Goal: Task Accomplishment & Management: Manage account settings

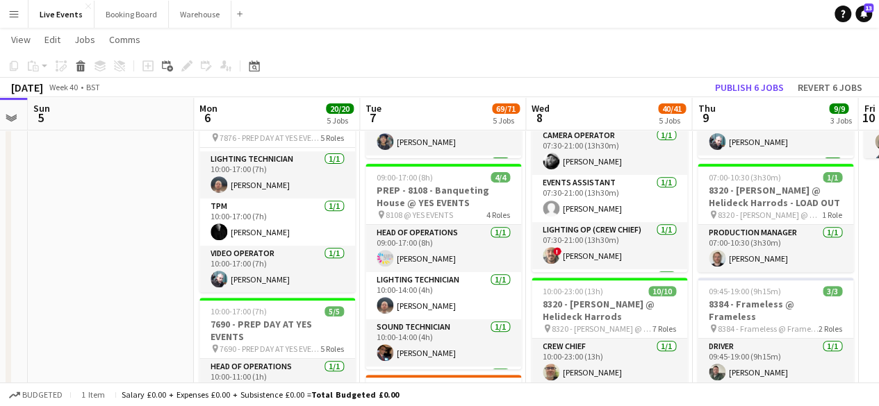
scroll to position [0, 655]
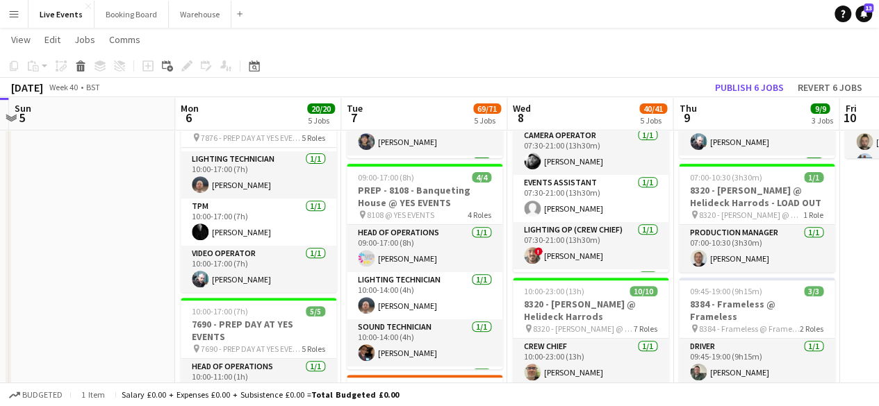
drag, startPoint x: 560, startPoint y: 249, endPoint x: 425, endPoint y: 240, distance: 135.8
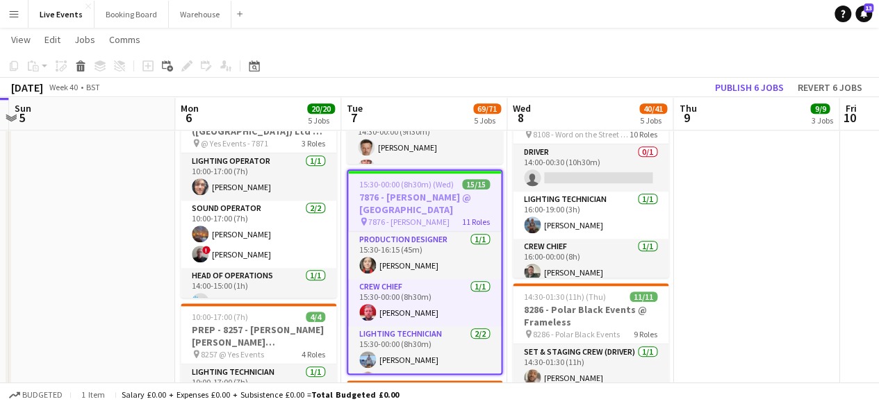
scroll to position [556, 0]
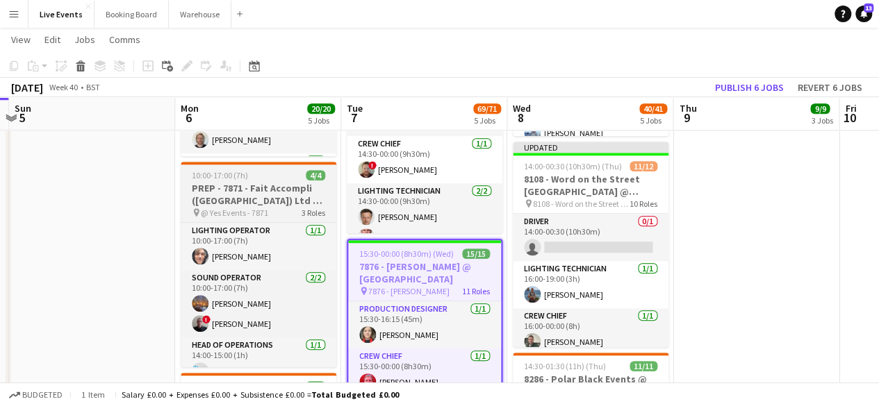
click at [263, 169] on app-job-card "10:00-17:00 (7h) 4/4 PREP - 7871 - Fait Accompli (London) Ltd @ YES Events pin …" at bounding box center [259, 265] width 156 height 206
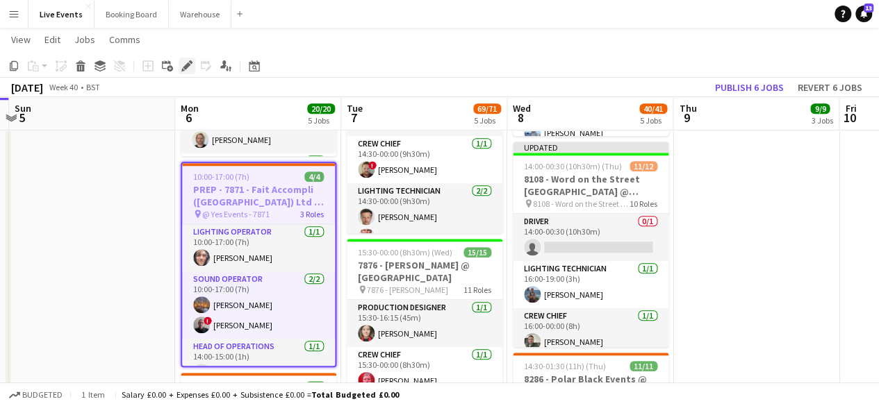
click at [188, 66] on icon at bounding box center [187, 67] width 8 height 8
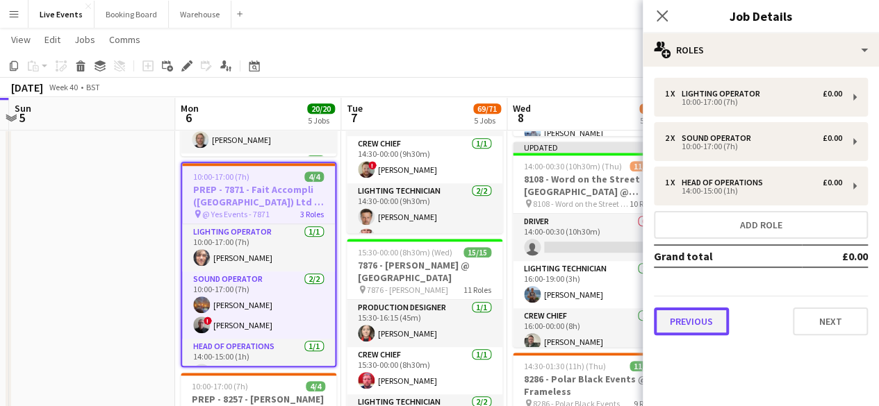
click at [702, 326] on button "Previous" at bounding box center [691, 322] width 75 height 28
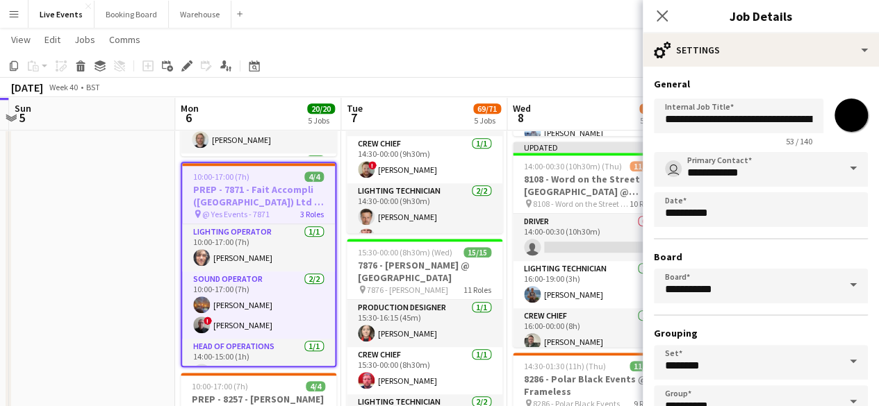
scroll to position [92, 0]
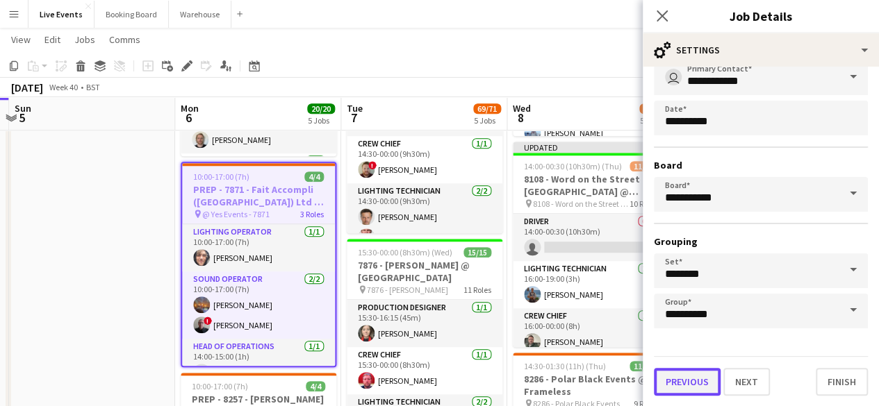
click at [687, 386] on button "Previous" at bounding box center [687, 382] width 67 height 28
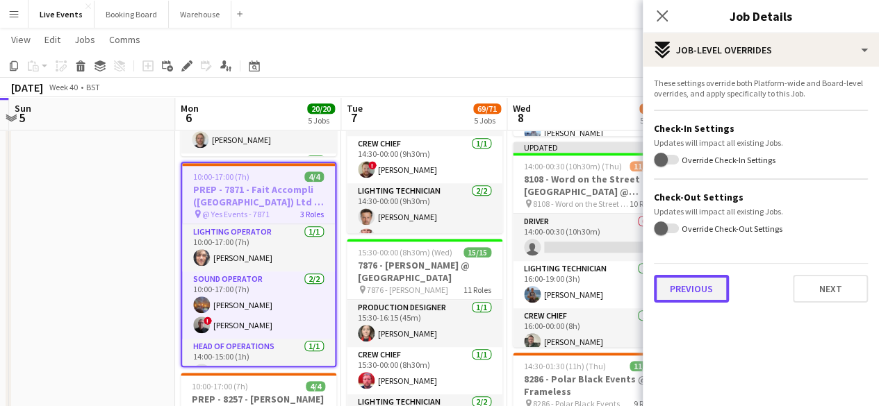
click at [696, 280] on button "Previous" at bounding box center [691, 289] width 75 height 28
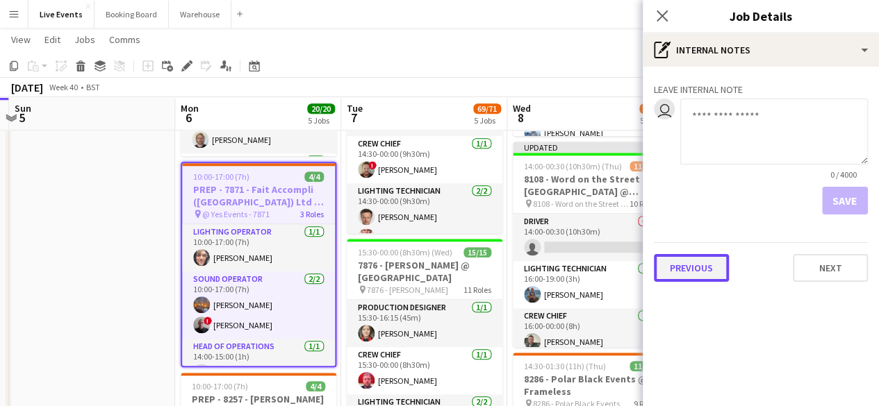
click at [691, 267] on button "Previous" at bounding box center [691, 268] width 75 height 28
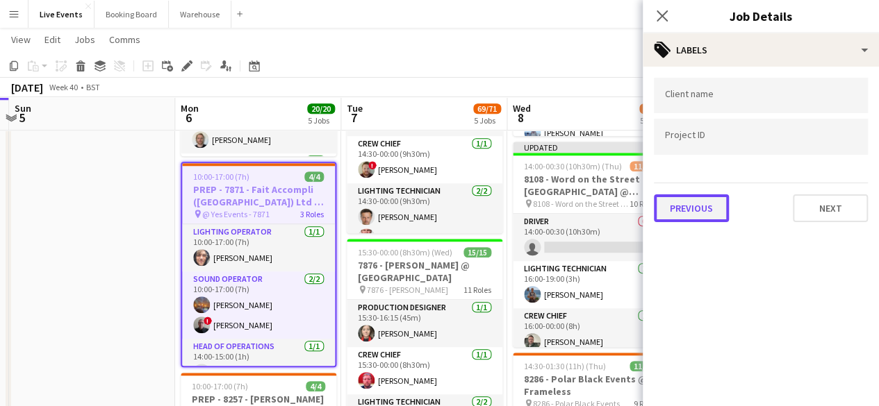
click at [696, 220] on button "Previous" at bounding box center [691, 209] width 75 height 28
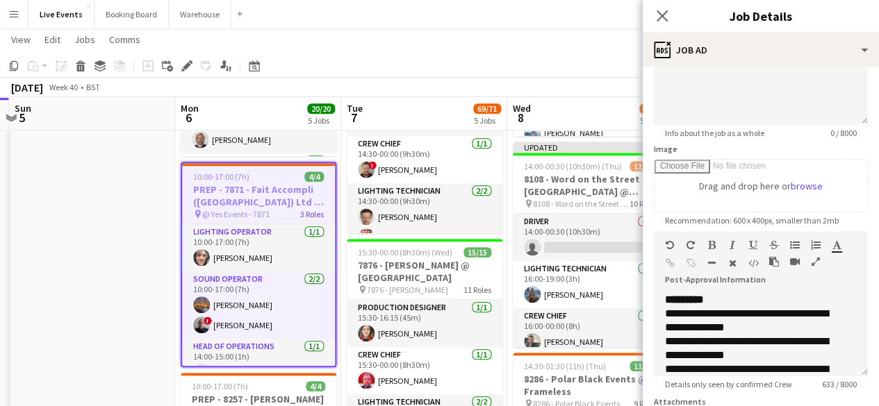
scroll to position [290, 0]
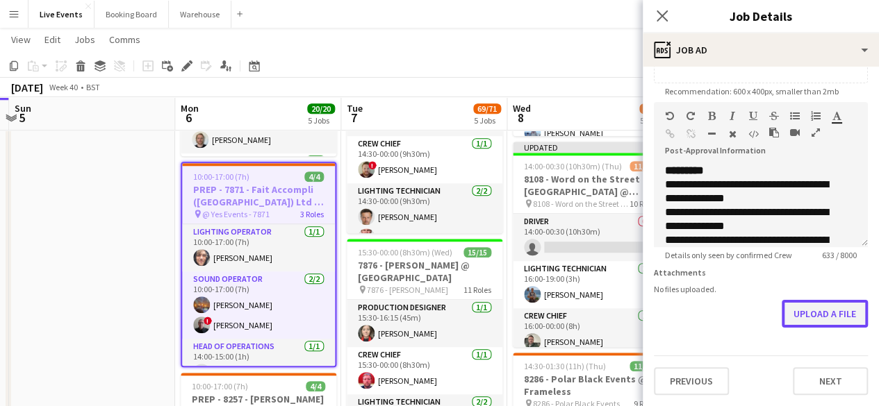
click at [812, 306] on button "Upload a file" at bounding box center [825, 314] width 86 height 28
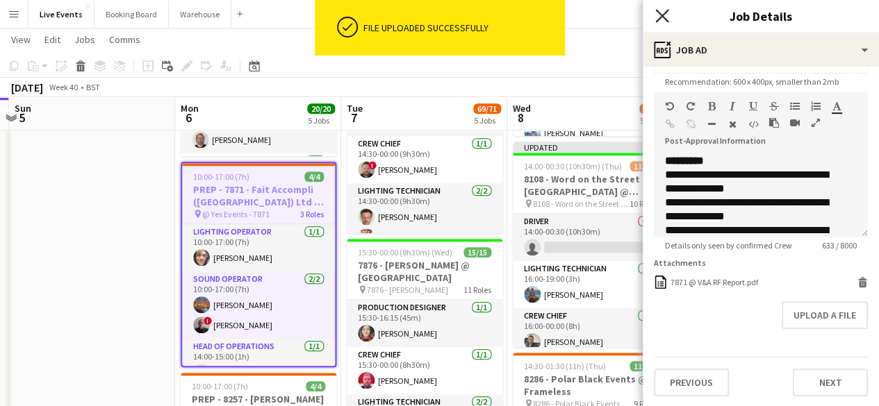
click at [659, 19] on icon at bounding box center [661, 15] width 13 height 13
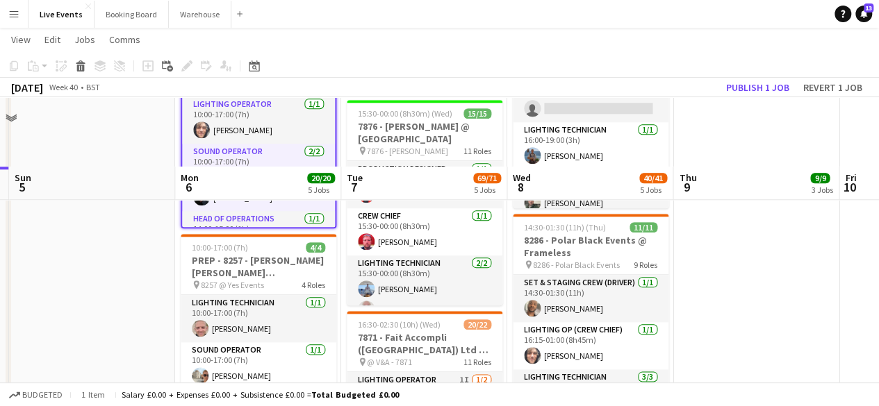
scroll to position [834, 0]
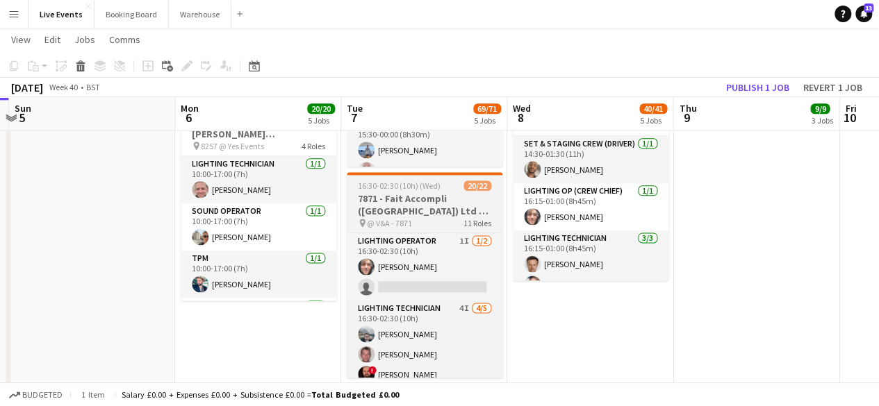
click at [429, 187] on span "16:30-02:30 (10h) (Wed)" at bounding box center [399, 186] width 83 height 10
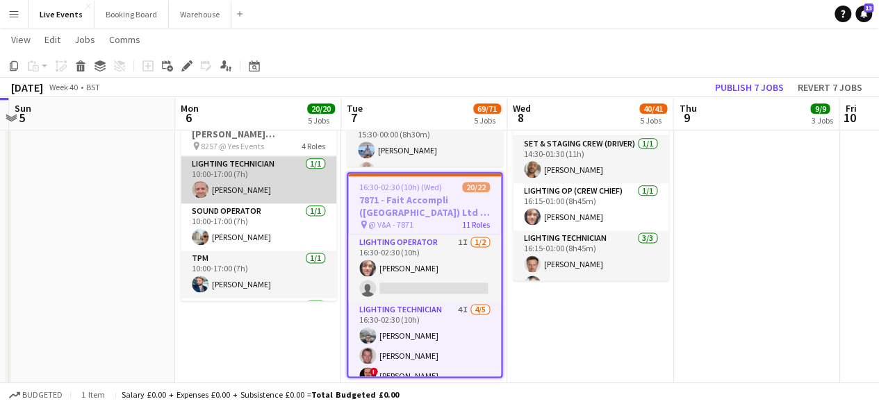
click at [290, 173] on app-card-role "Lighting Technician [DATE] 10:00-17:00 (7h) [PERSON_NAME]" at bounding box center [259, 179] width 156 height 47
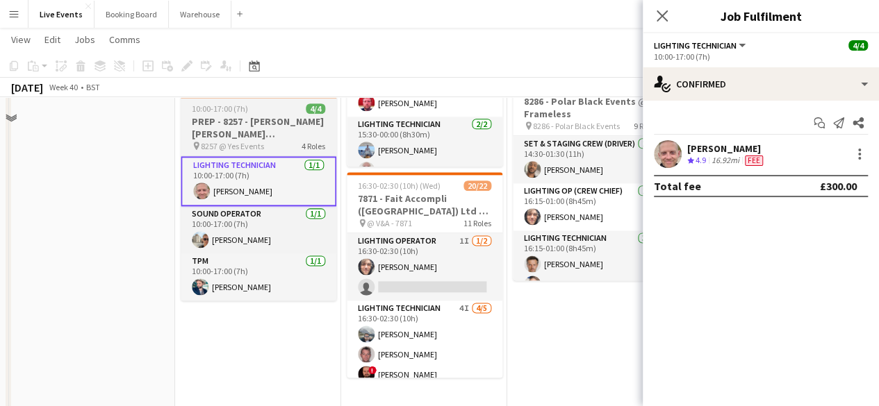
scroll to position [764, 0]
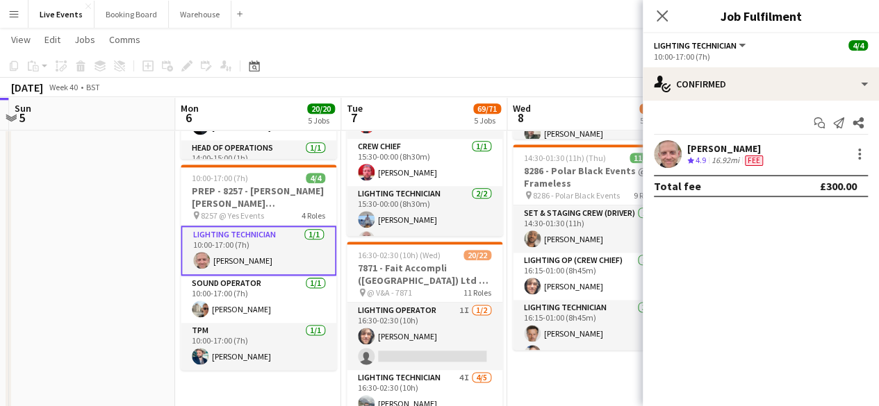
click at [126, 191] on app-date-cell at bounding box center [92, 129] width 166 height 1476
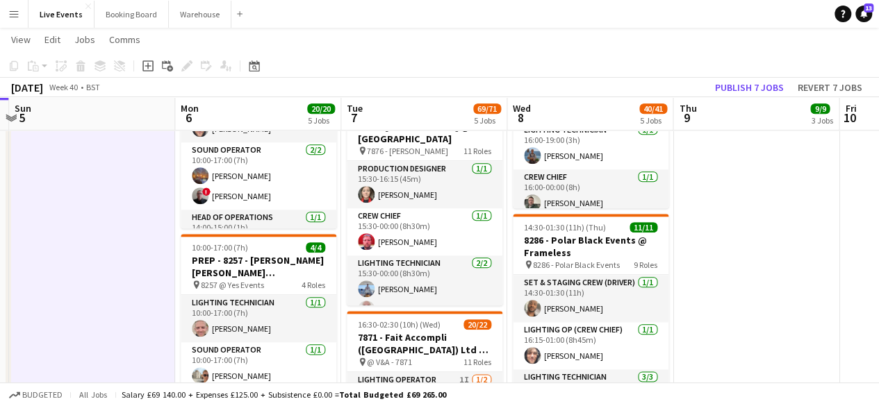
scroll to position [556, 0]
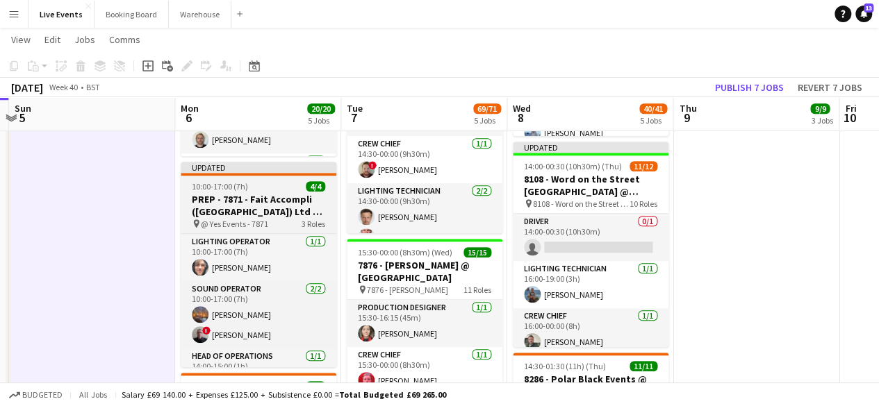
click at [248, 190] on div "10:00-17:00 (7h) 4/4" at bounding box center [259, 186] width 156 height 10
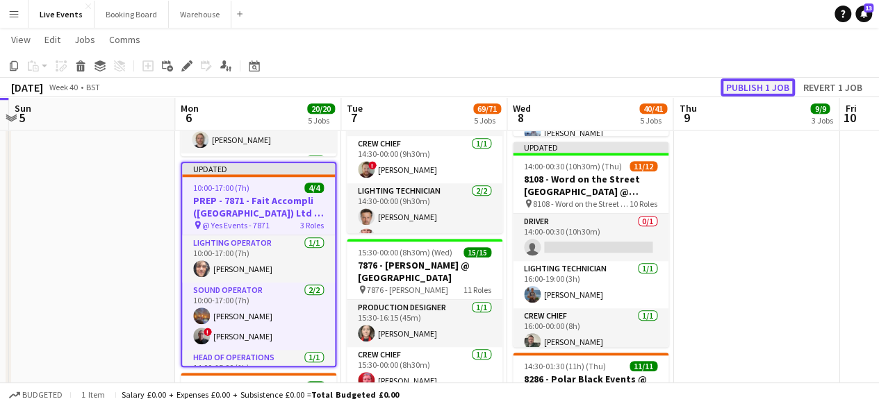
click at [755, 84] on button "Publish 1 job" at bounding box center [758, 88] width 74 height 18
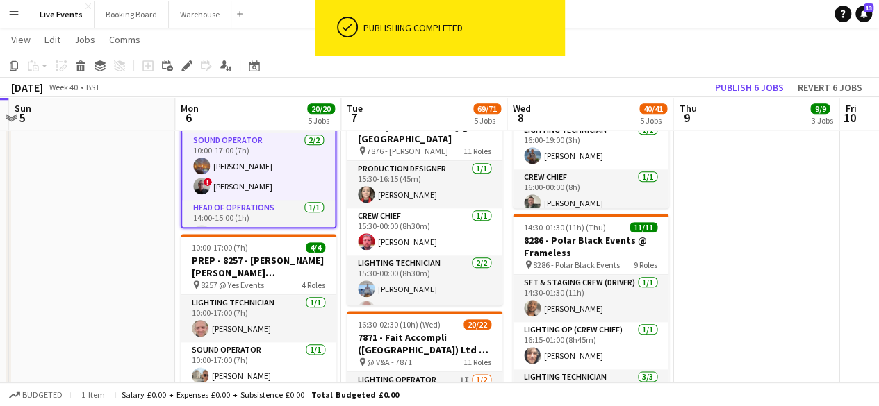
scroll to position [834, 0]
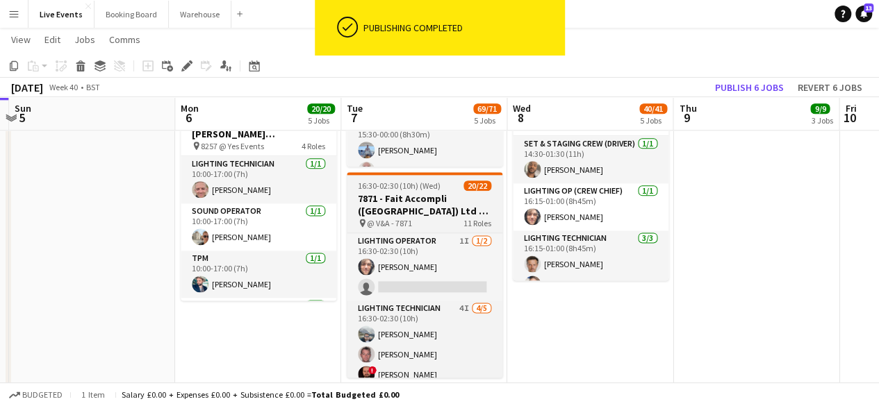
click at [415, 192] on h3 "7871 - Fait Accompli ([GEOGRAPHIC_DATA]) Ltd @ V&A" at bounding box center [425, 204] width 156 height 25
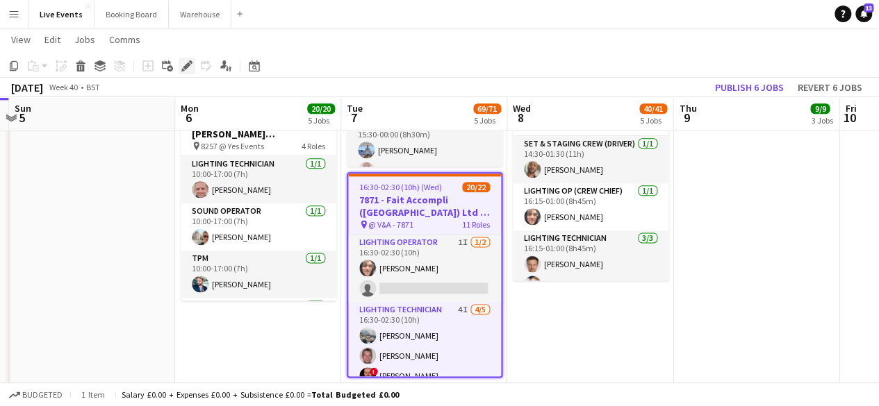
click at [189, 67] on icon "Edit" at bounding box center [186, 65] width 11 height 11
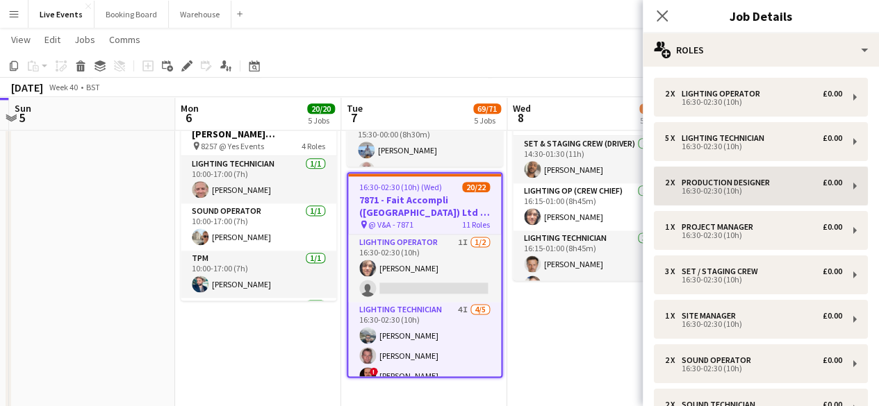
scroll to position [295, 0]
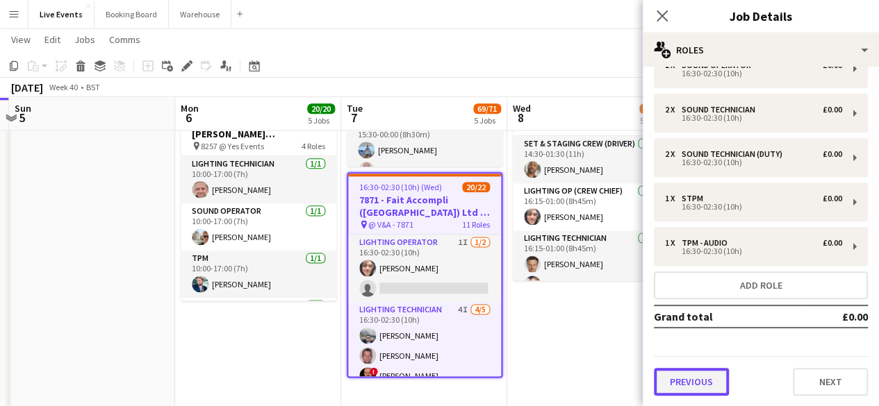
click at [696, 388] on button "Previous" at bounding box center [691, 382] width 75 height 28
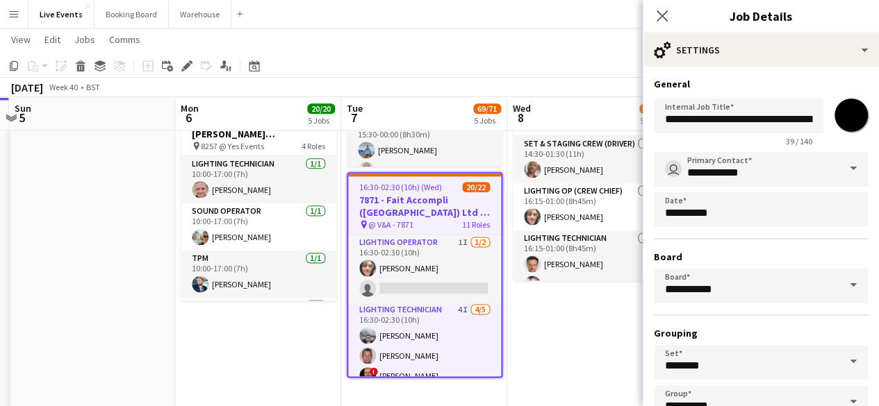
scroll to position [92, 0]
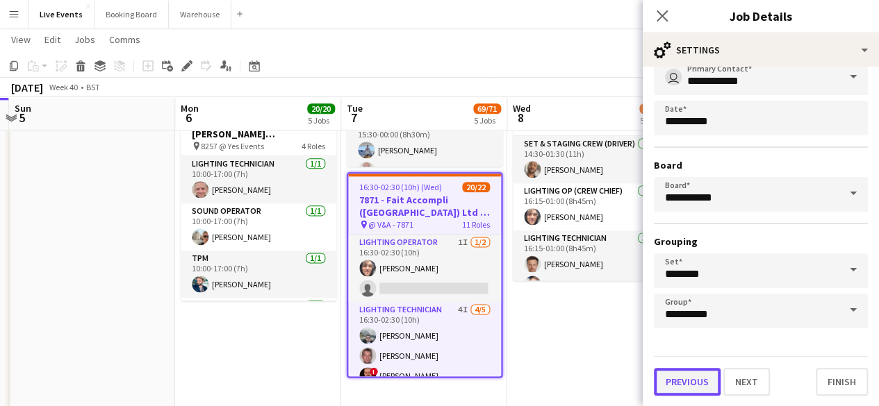
click at [685, 378] on button "Previous" at bounding box center [687, 382] width 67 height 28
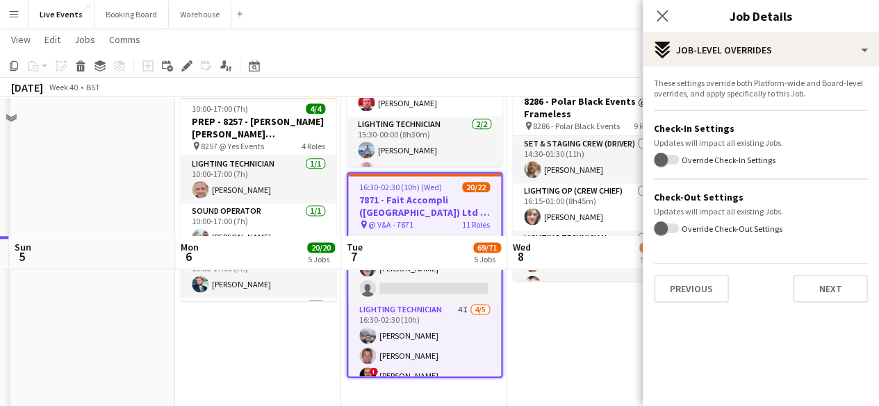
scroll to position [1181, 0]
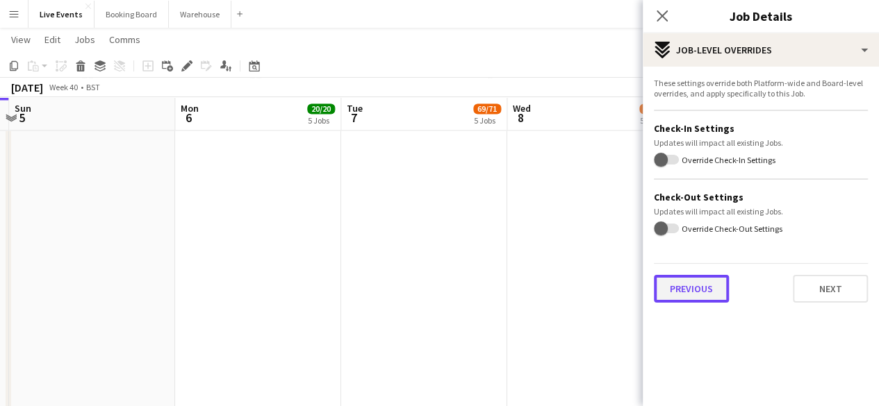
click at [698, 297] on button "Previous" at bounding box center [691, 289] width 75 height 28
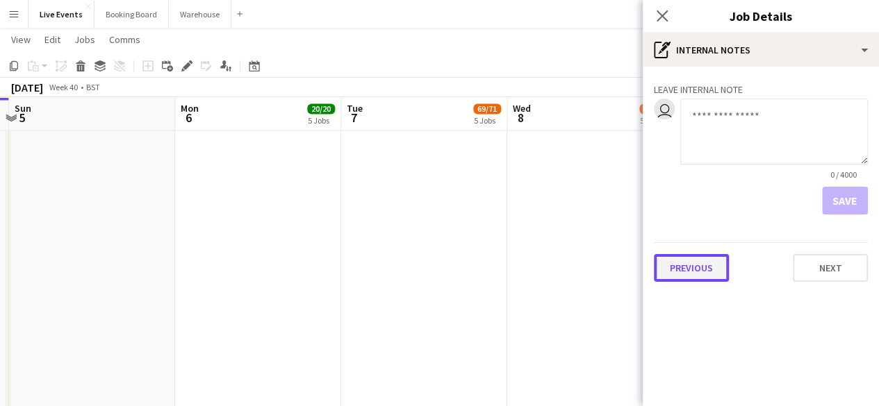
click at [700, 273] on button "Previous" at bounding box center [691, 268] width 75 height 28
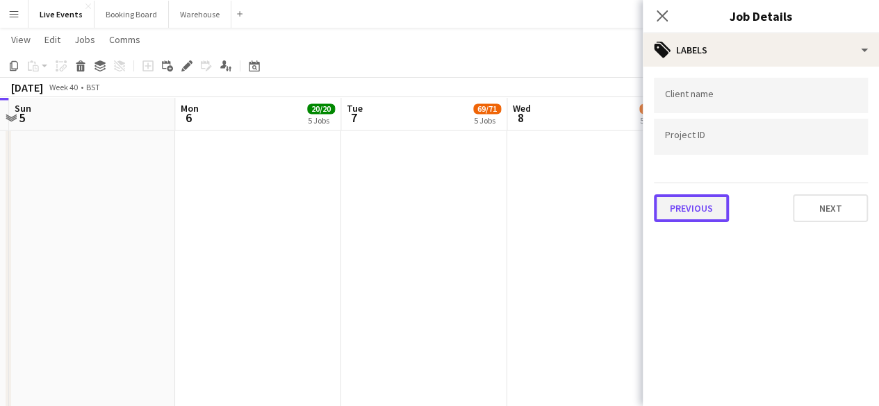
click at [701, 199] on button "Previous" at bounding box center [691, 209] width 75 height 28
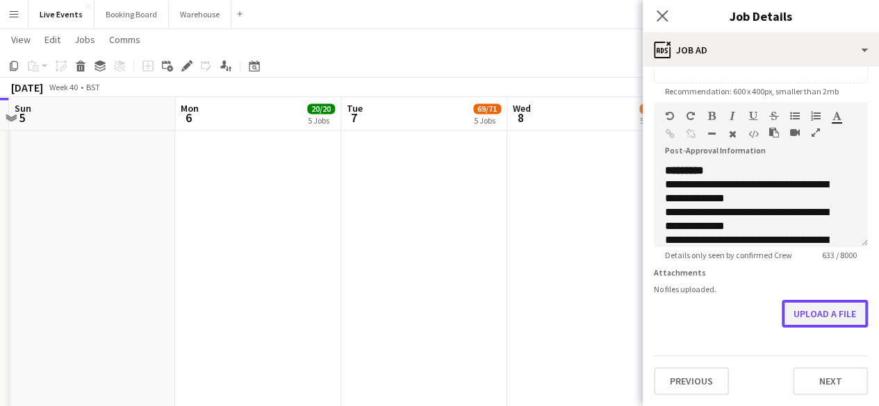
scroll to position [290, 0]
click at [818, 269] on form "**********" at bounding box center [761, 96] width 236 height 598
click at [789, 318] on button "Upload a file" at bounding box center [825, 314] width 86 height 28
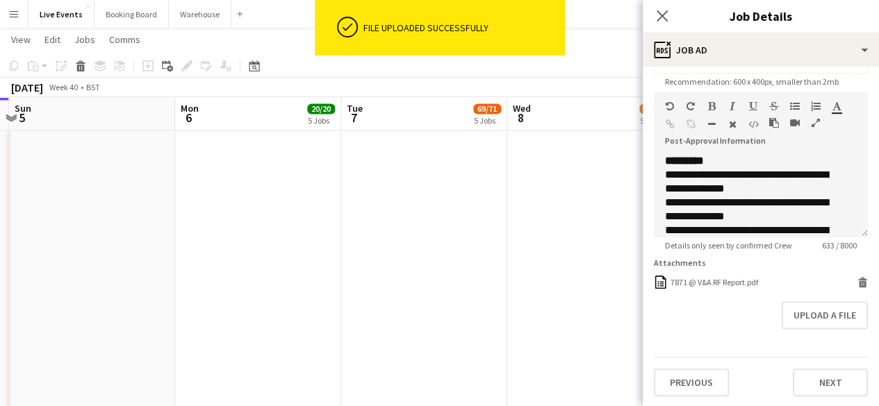
scroll to position [302, 0]
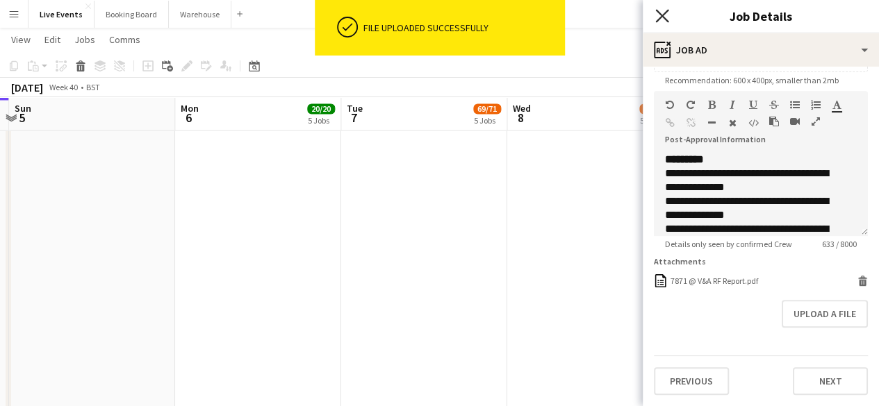
click at [667, 19] on icon "Close pop-in" at bounding box center [661, 15] width 13 height 13
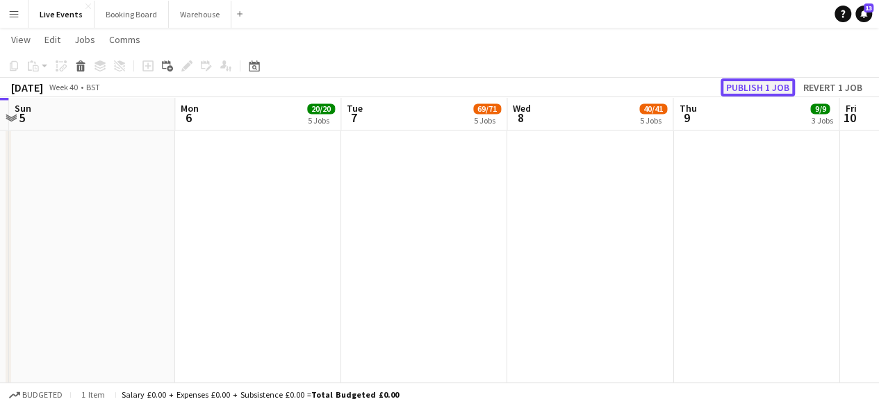
click at [759, 90] on button "Publish 1 job" at bounding box center [758, 88] width 74 height 18
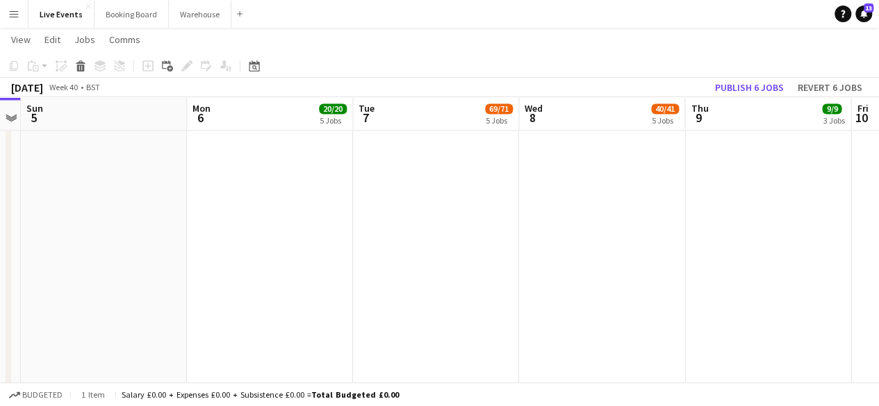
drag, startPoint x: 297, startPoint y: 248, endPoint x: 307, endPoint y: 249, distance: 10.5
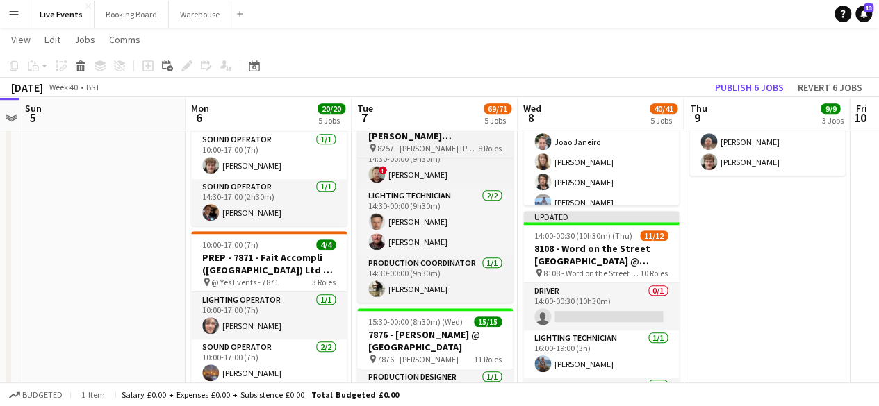
scroll to position [0, 0]
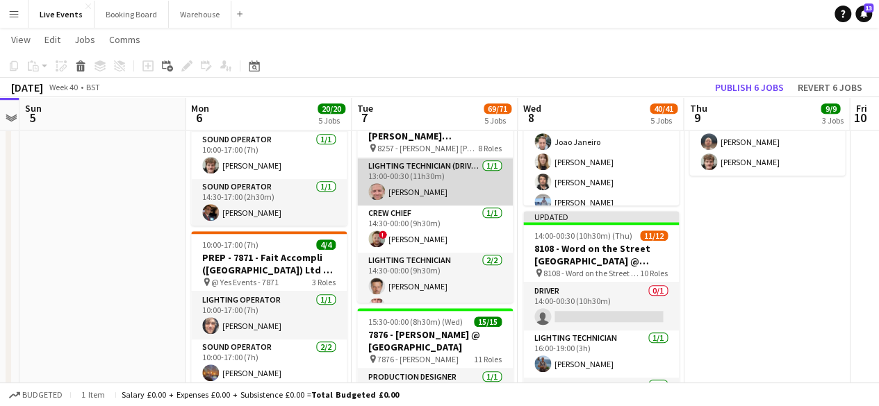
click at [445, 188] on app-card-role "Lighting Technician (Driver) [DATE] 13:00-00:30 (11h30m) [PERSON_NAME]" at bounding box center [435, 181] width 156 height 47
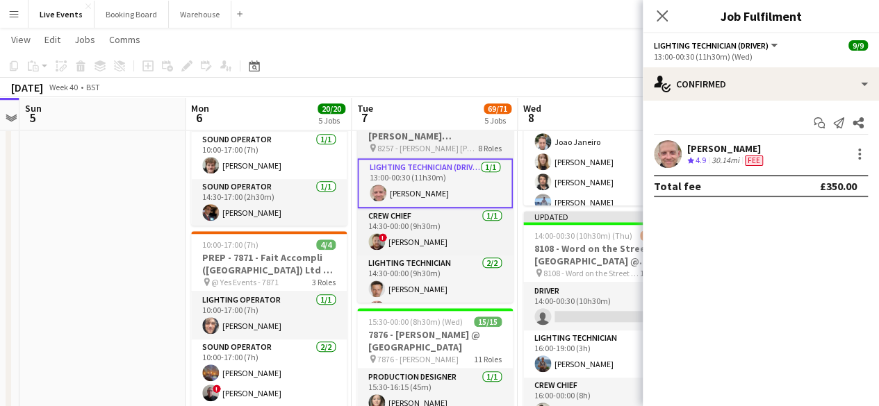
scroll to position [126, 0]
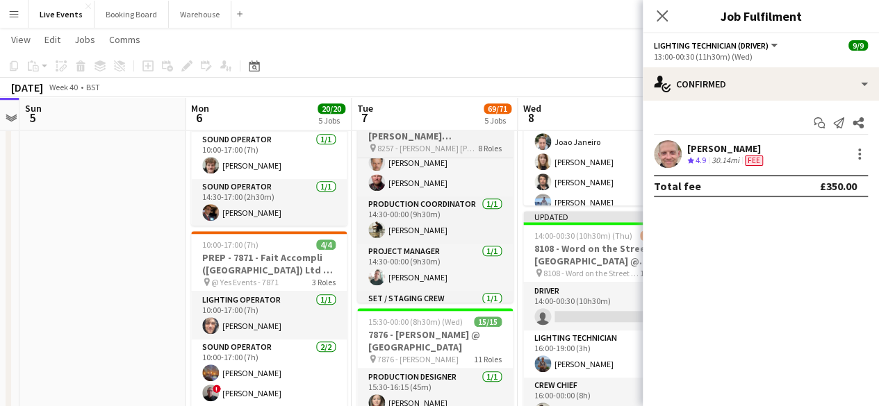
click at [452, 143] on span "8257 - [PERSON_NAME] [PERSON_NAME] International @ [GEOGRAPHIC_DATA]" at bounding box center [427, 148] width 101 height 10
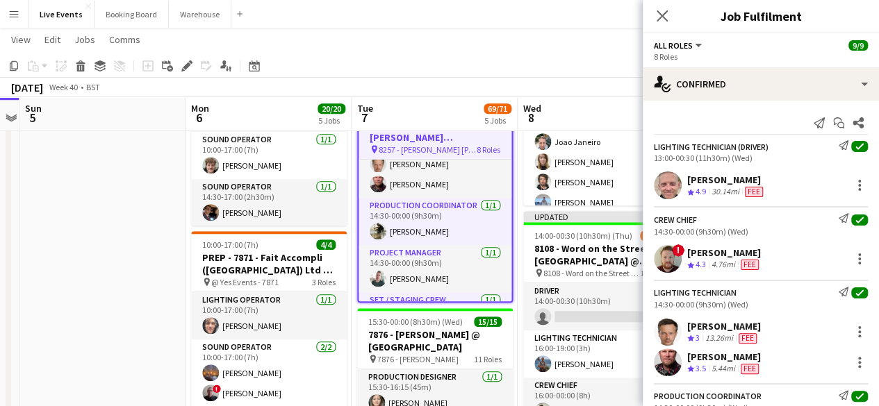
scroll to position [372, 0]
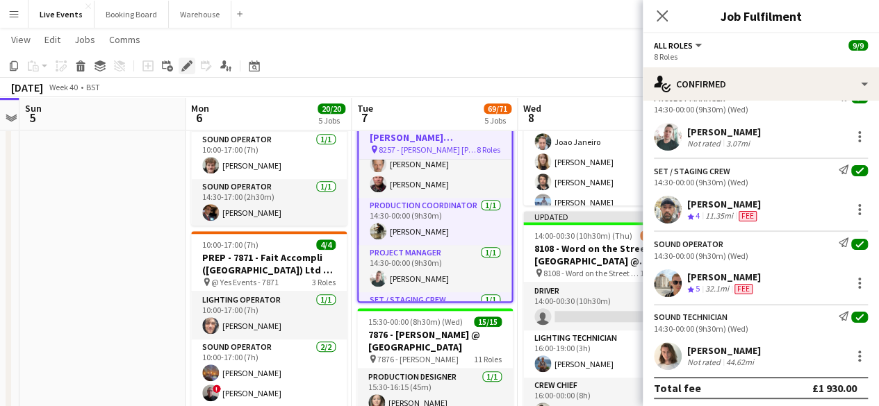
click at [188, 64] on icon at bounding box center [187, 67] width 8 height 8
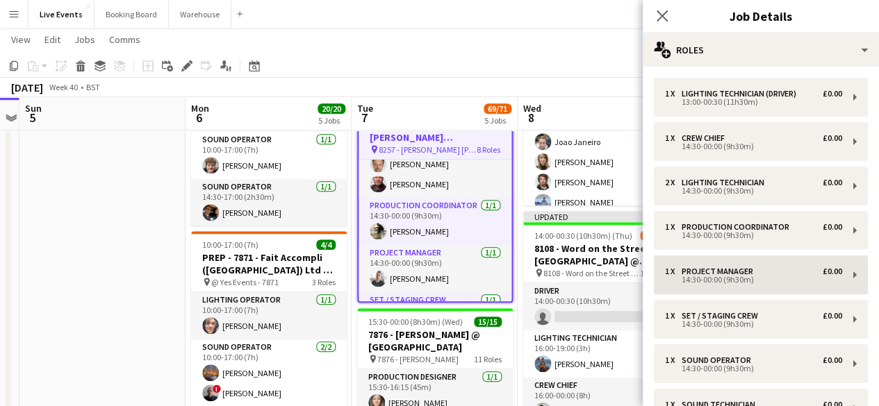
scroll to position [162, 0]
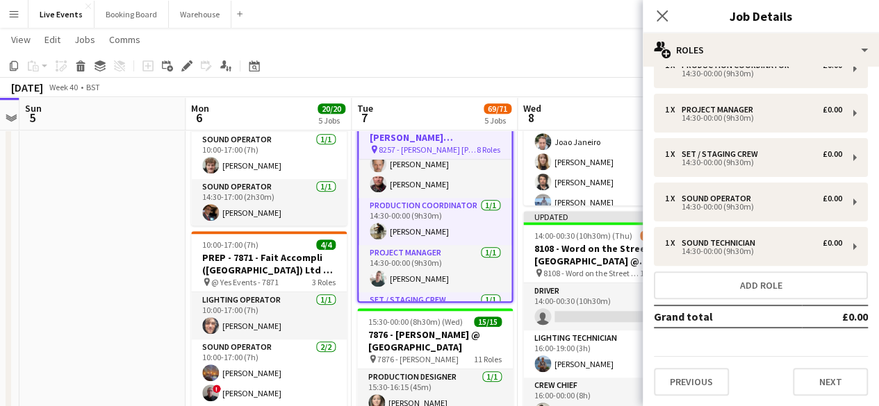
click at [691, 401] on div "1 x Lighting Technician (Driver) £0.00 13:00-00:30 (11h30m) 1 x Crew Chief £0.0…" at bounding box center [761, 156] width 236 height 502
click at [694, 380] on button "Previous" at bounding box center [691, 382] width 75 height 28
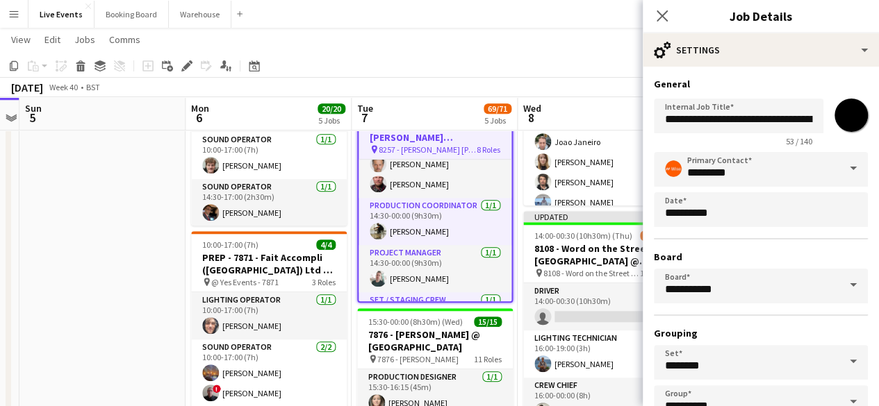
scroll to position [92, 0]
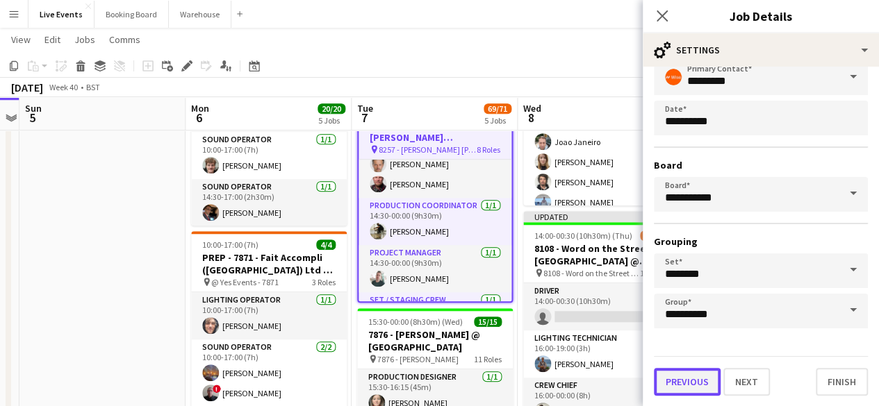
click at [676, 386] on button "Previous" at bounding box center [687, 382] width 67 height 28
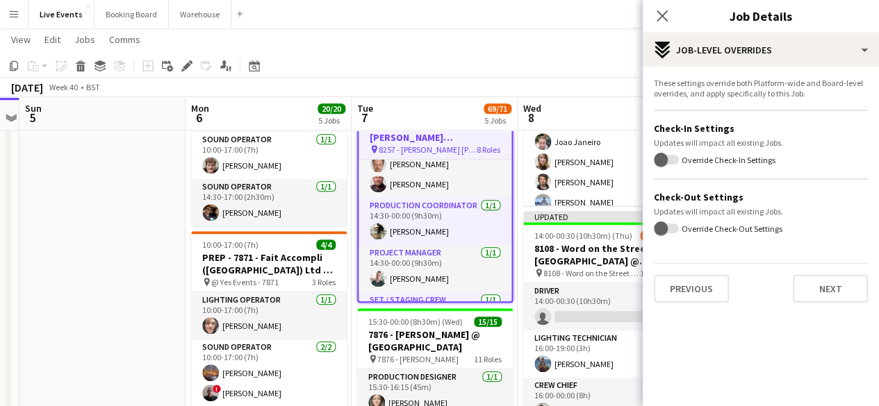
scroll to position [903, 0]
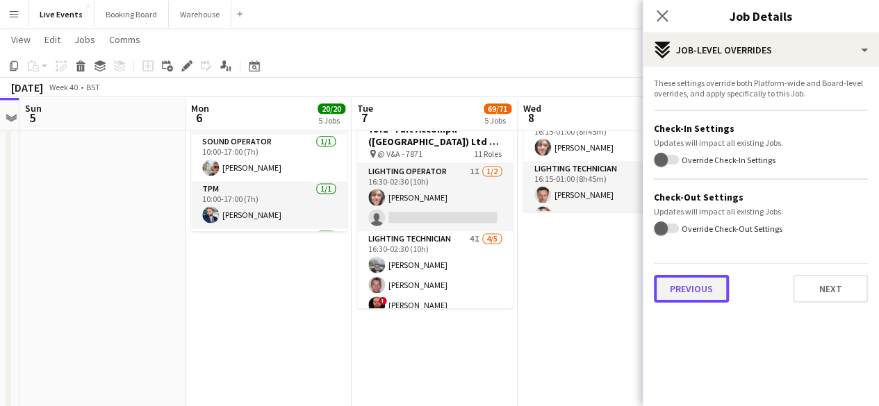
click at [695, 290] on button "Previous" at bounding box center [691, 289] width 75 height 28
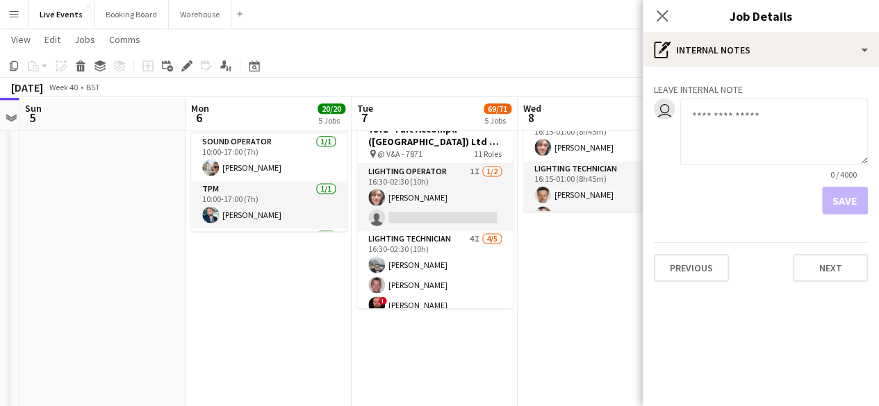
scroll to position [1042, 0]
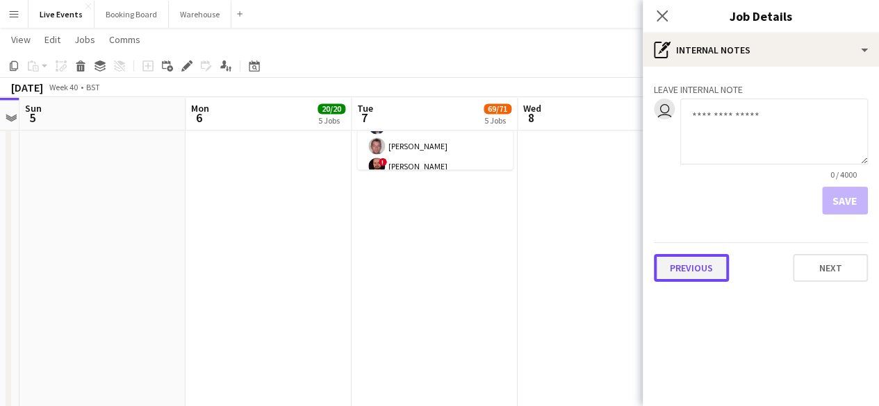
click at [703, 266] on button "Previous" at bounding box center [691, 268] width 75 height 28
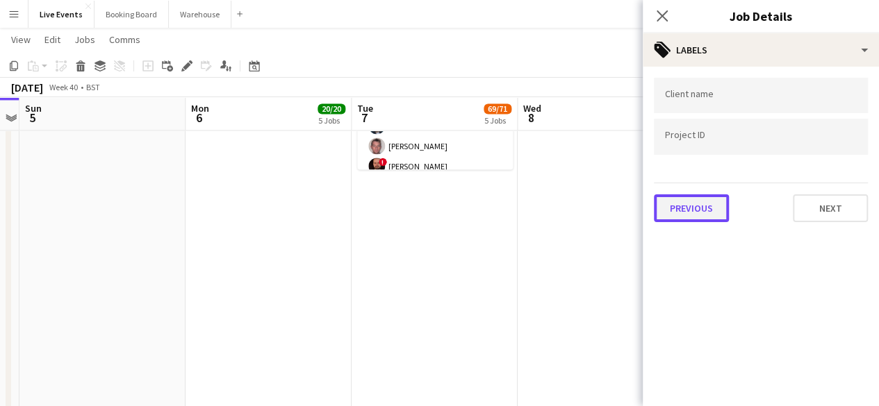
click at [703, 208] on button "Previous" at bounding box center [691, 209] width 75 height 28
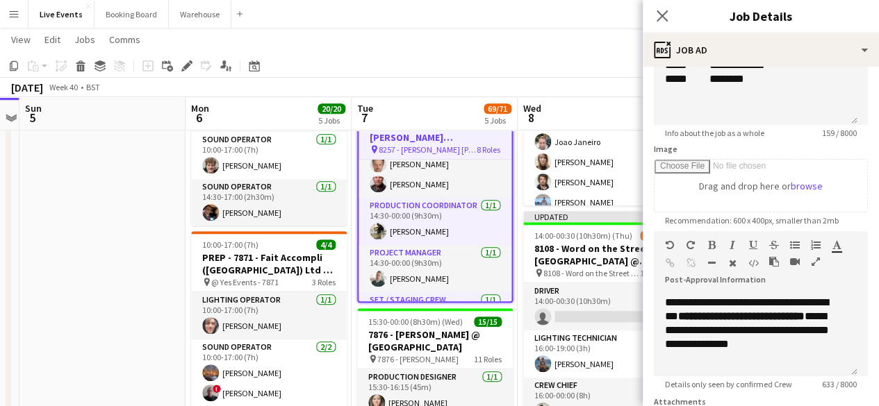
scroll to position [290, 0]
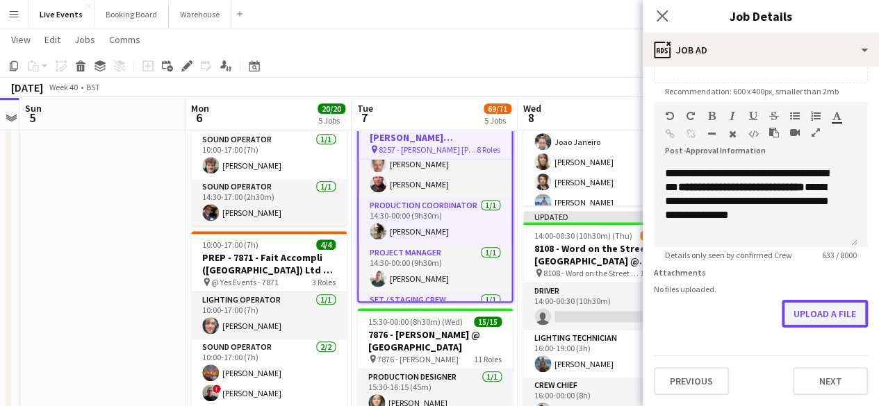
click at [809, 318] on button "Upload a file" at bounding box center [825, 314] width 86 height 28
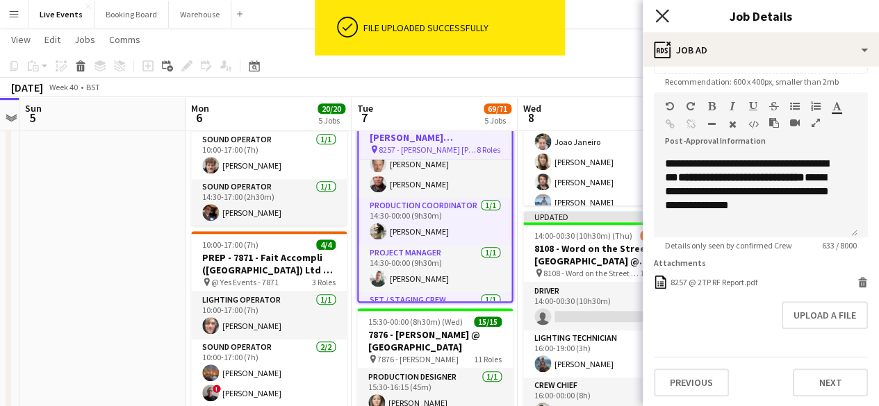
click at [660, 15] on icon at bounding box center [661, 15] width 13 height 13
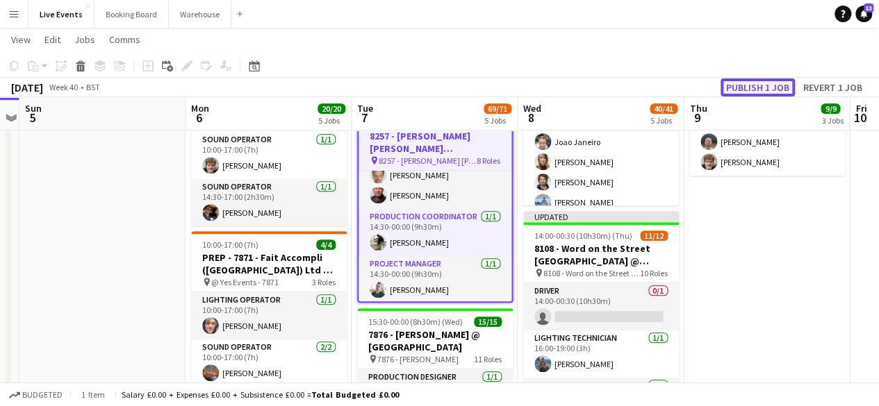
click at [754, 88] on button "Publish 1 job" at bounding box center [758, 88] width 74 height 18
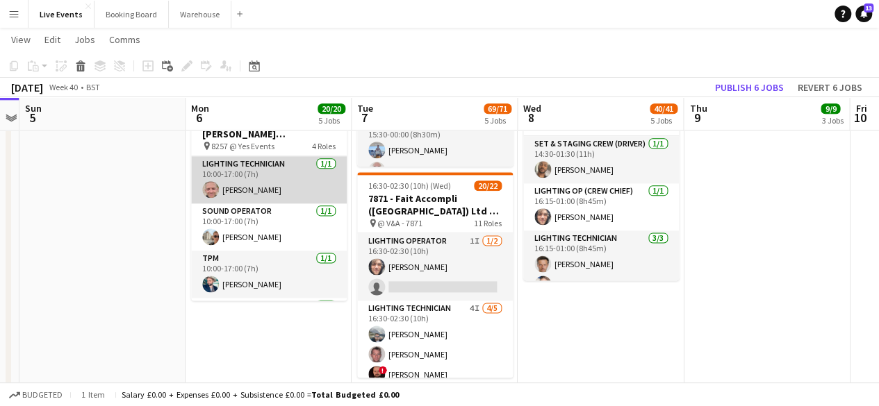
scroll to position [764, 0]
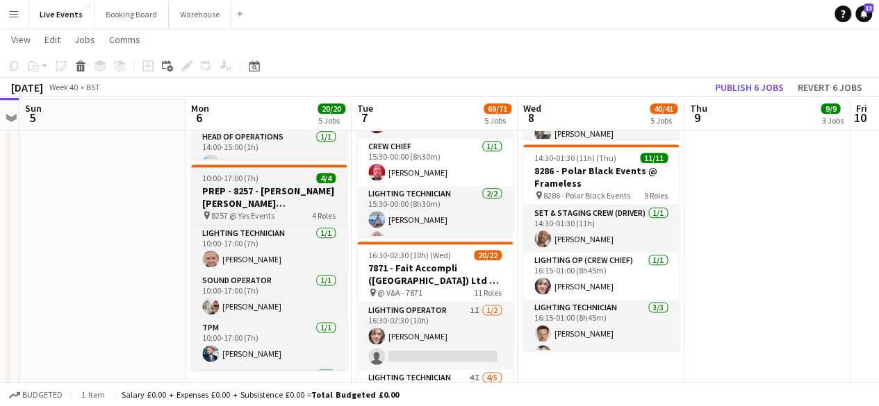
click at [270, 174] on div "10:00-17:00 (7h) 4/4" at bounding box center [269, 178] width 156 height 10
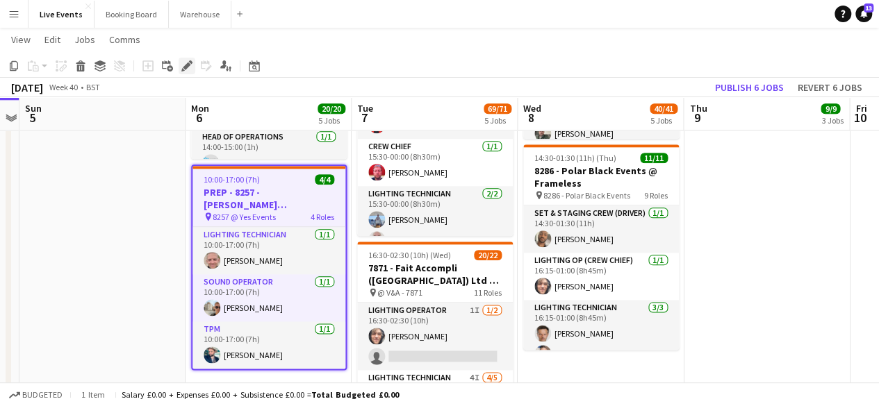
click at [183, 68] on icon "Edit" at bounding box center [186, 65] width 11 height 11
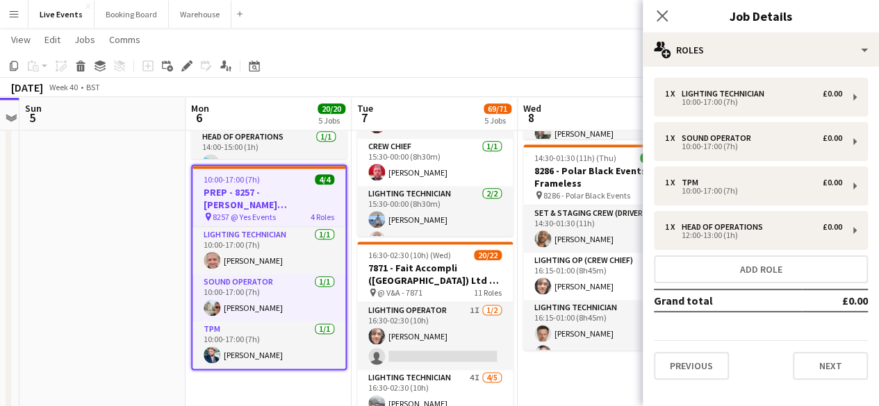
scroll to position [1249, 0]
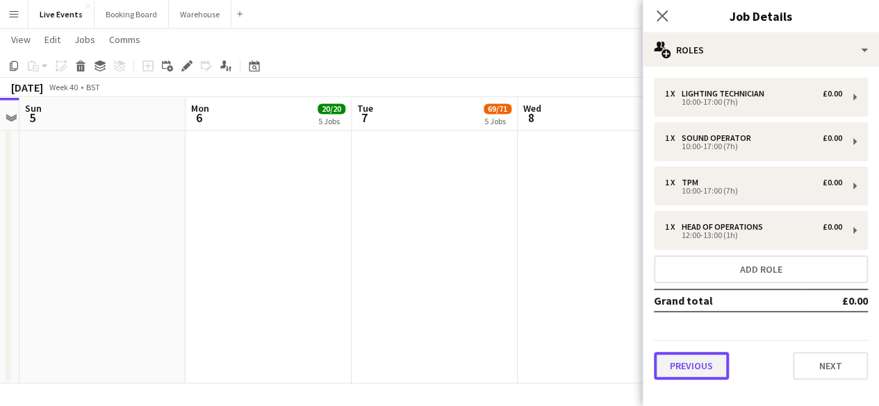
click at [698, 365] on button "Previous" at bounding box center [691, 366] width 75 height 28
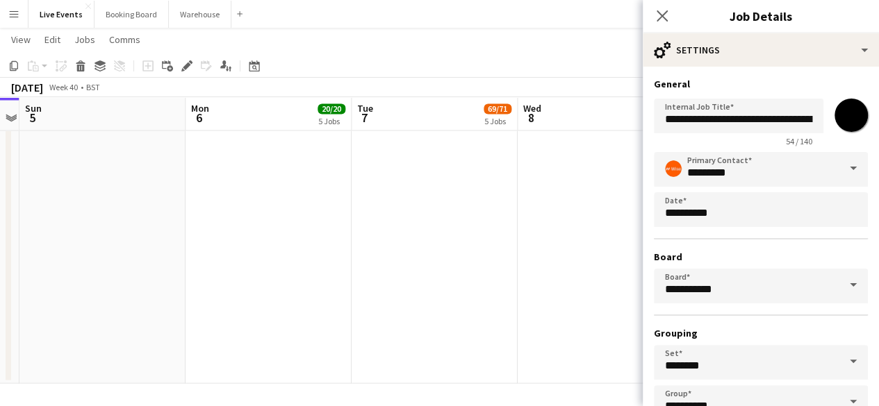
scroll to position [92, 0]
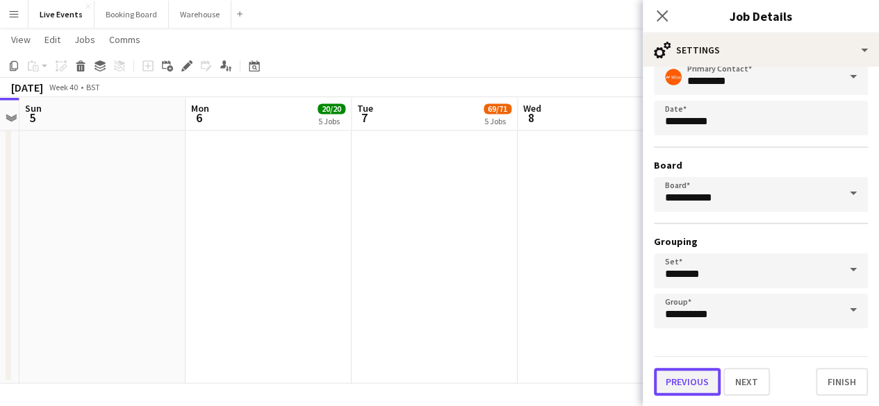
click at [692, 385] on button "Previous" at bounding box center [687, 382] width 67 height 28
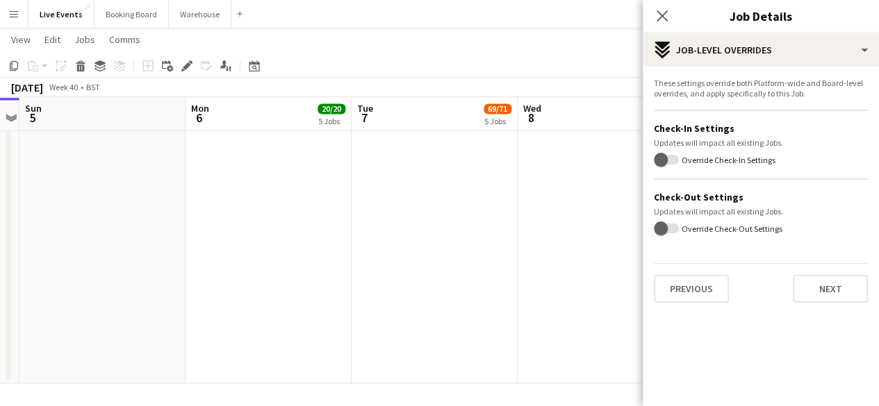
scroll to position [0, 0]
click at [694, 288] on button "Previous" at bounding box center [691, 289] width 75 height 28
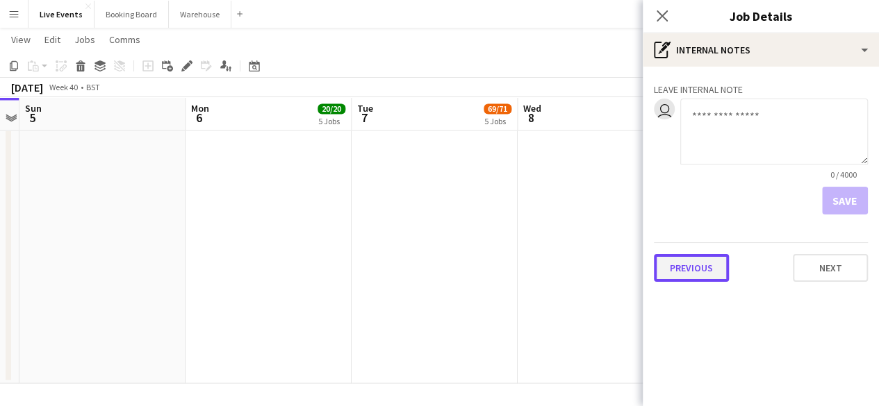
click at [693, 266] on button "Previous" at bounding box center [691, 268] width 75 height 28
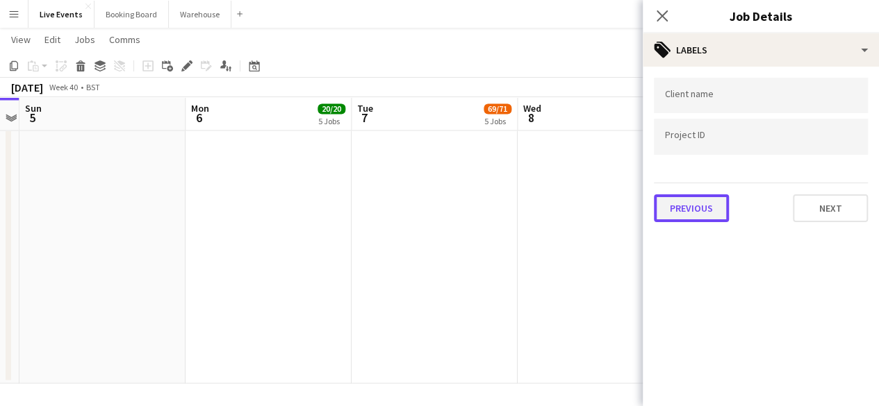
click at [690, 209] on button "Previous" at bounding box center [691, 209] width 75 height 28
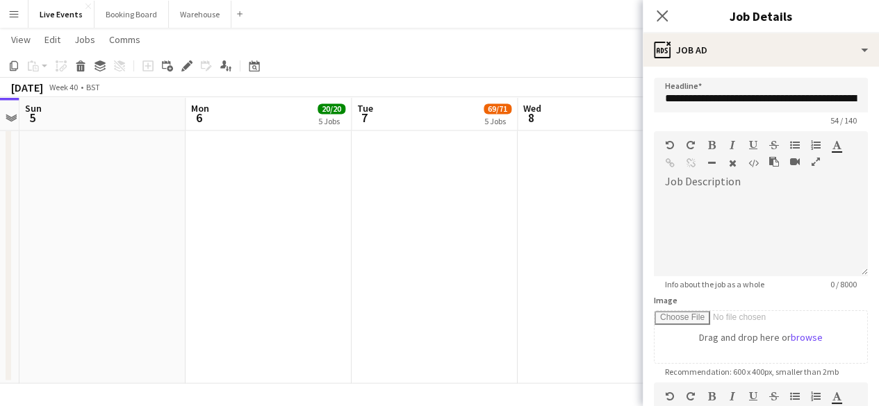
scroll to position [290, 0]
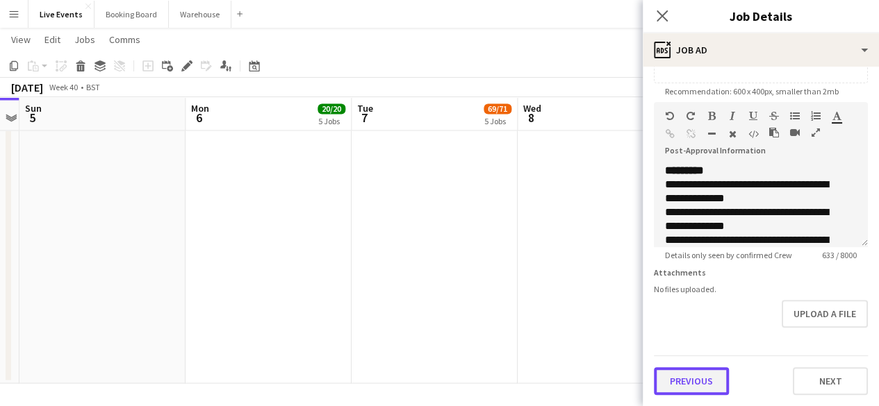
click at [698, 382] on button "Previous" at bounding box center [691, 382] width 75 height 28
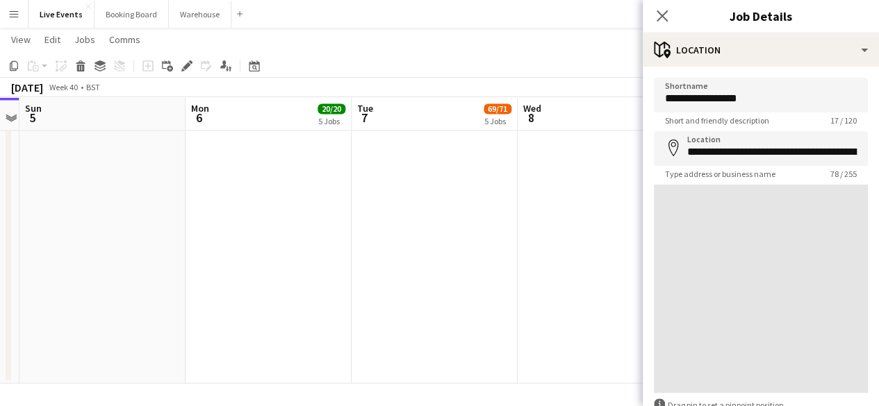
scroll to position [84, 0]
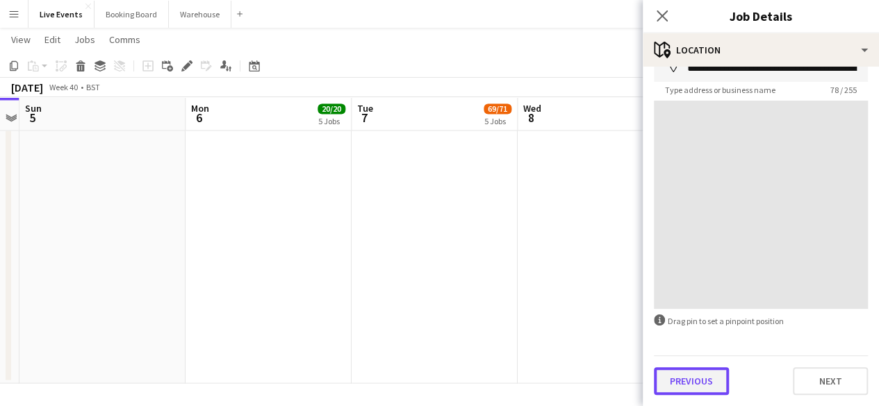
click at [695, 370] on button "Previous" at bounding box center [691, 382] width 75 height 28
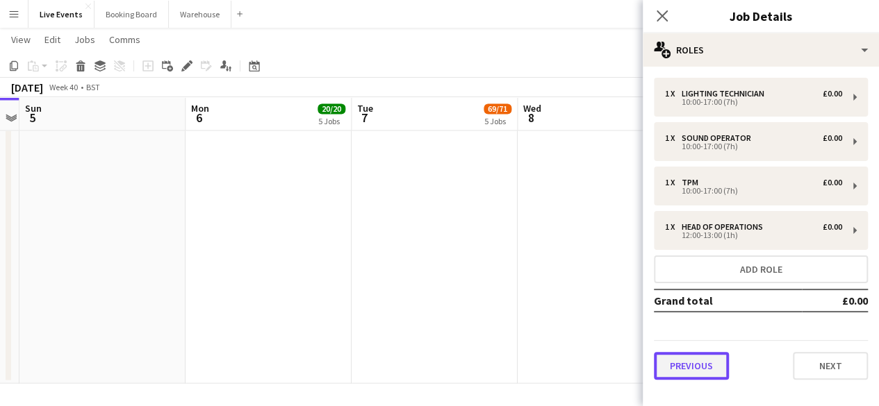
click at [685, 376] on button "Previous" at bounding box center [691, 366] width 75 height 28
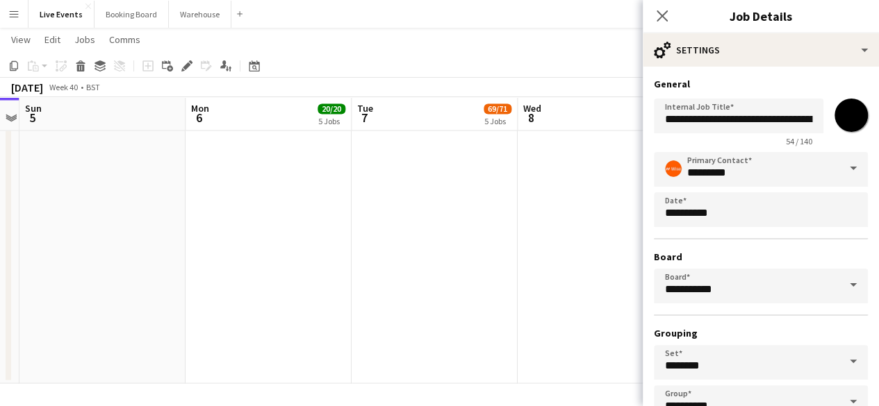
scroll to position [92, 0]
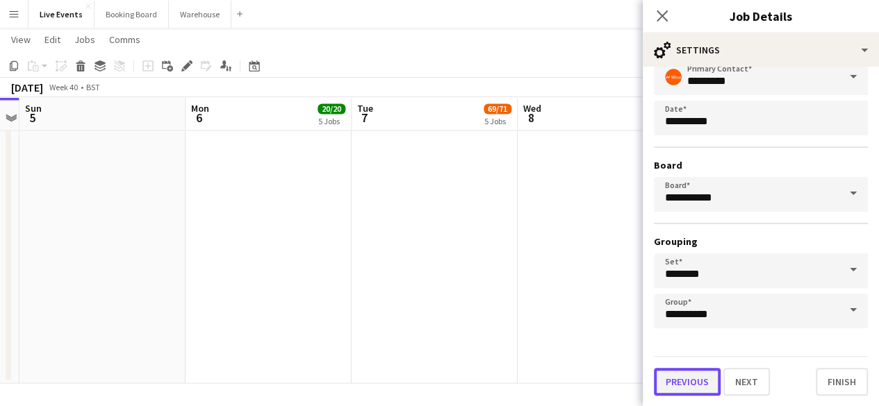
click at [675, 384] on button "Previous" at bounding box center [687, 382] width 67 height 28
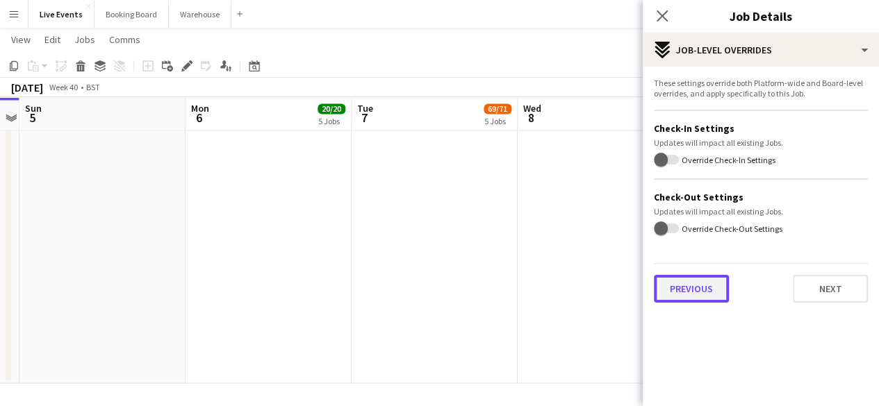
click at [705, 295] on button "Previous" at bounding box center [691, 289] width 75 height 28
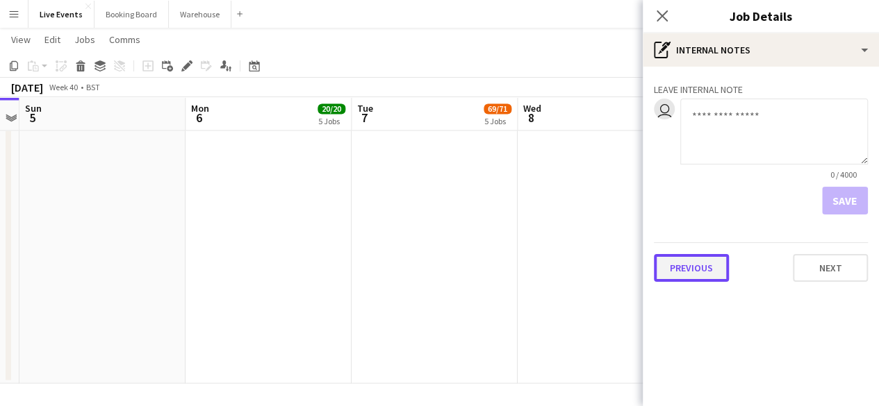
click at [690, 270] on button "Previous" at bounding box center [691, 268] width 75 height 28
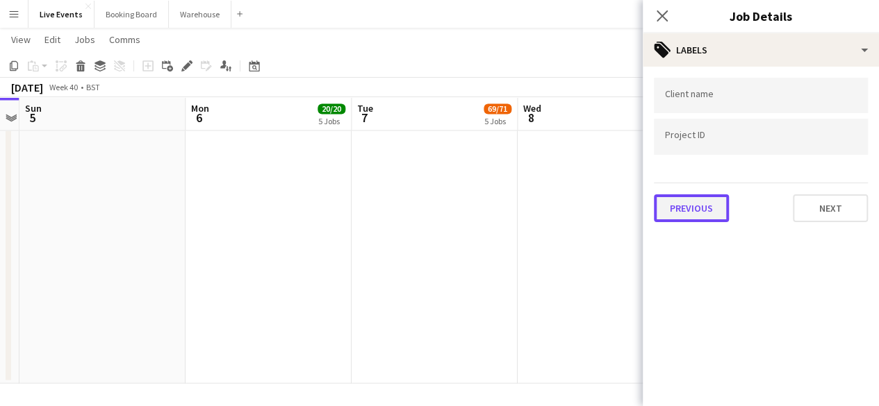
click at [691, 201] on button "Previous" at bounding box center [691, 209] width 75 height 28
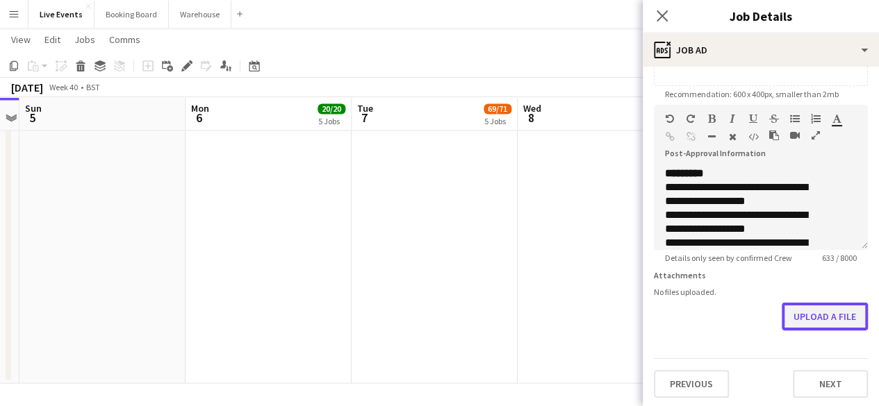
scroll to position [290, 0]
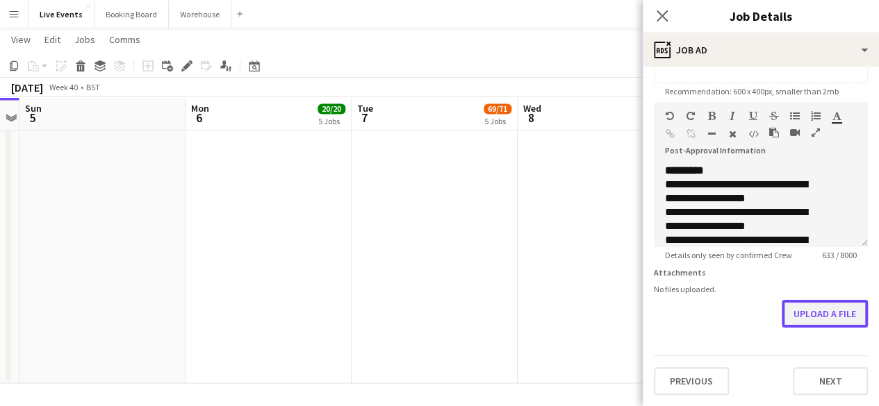
click at [812, 332] on form "**********" at bounding box center [761, 96] width 236 height 598
click at [799, 309] on button "Upload a file" at bounding box center [825, 314] width 86 height 28
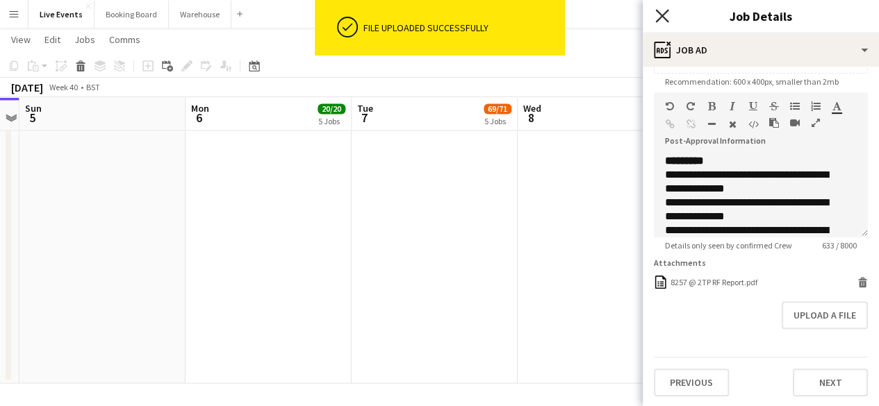
click at [660, 17] on icon at bounding box center [661, 15] width 13 height 13
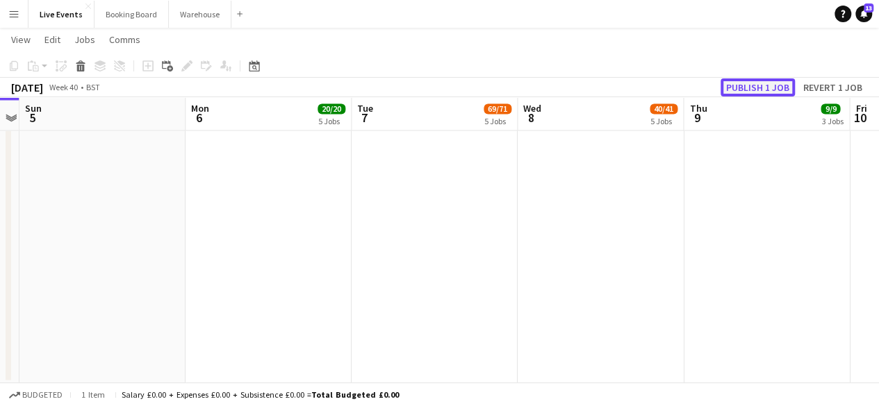
click at [763, 88] on button "Publish 1 job" at bounding box center [758, 88] width 74 height 18
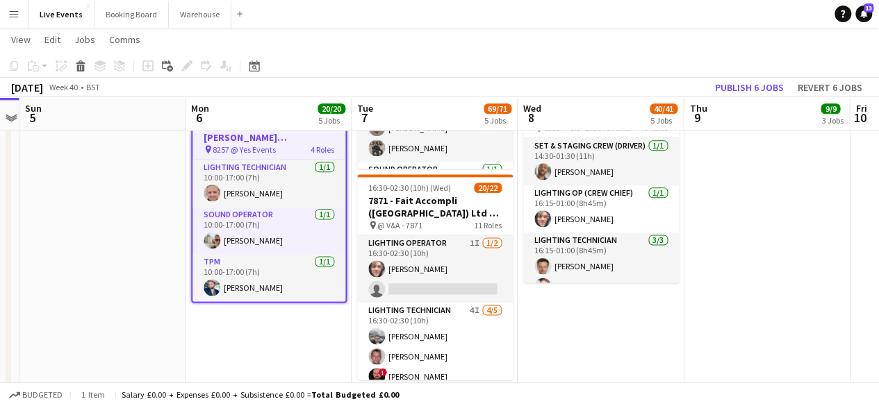
scroll to position [623, 0]
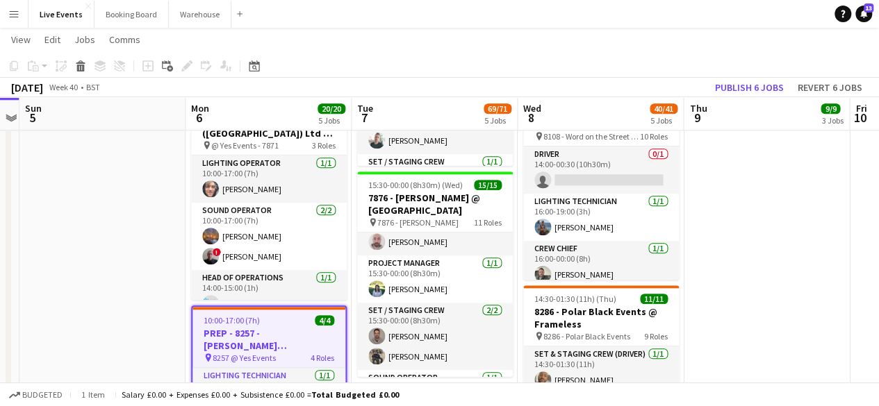
click at [302, 307] on div at bounding box center [268, 308] width 153 height 3
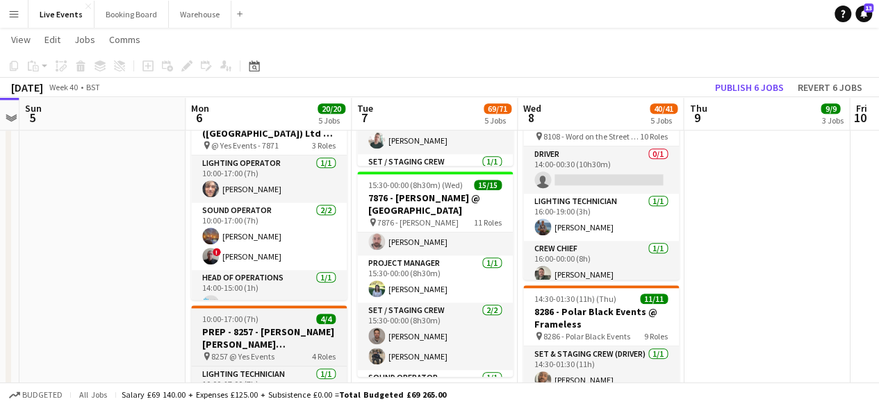
click at [286, 311] on app-job-card "10:00-17:00 (7h) 4/4 PREP - 8257 - [PERSON_NAME] [PERSON_NAME] International @ …" at bounding box center [269, 409] width 156 height 206
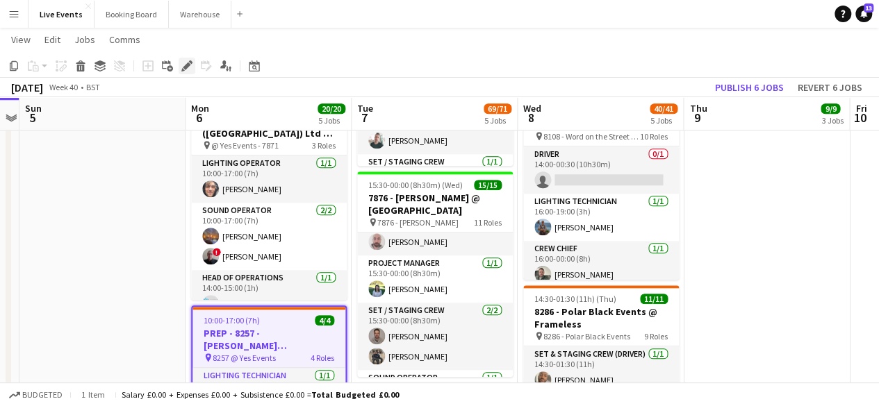
click at [186, 68] on icon at bounding box center [187, 67] width 8 height 8
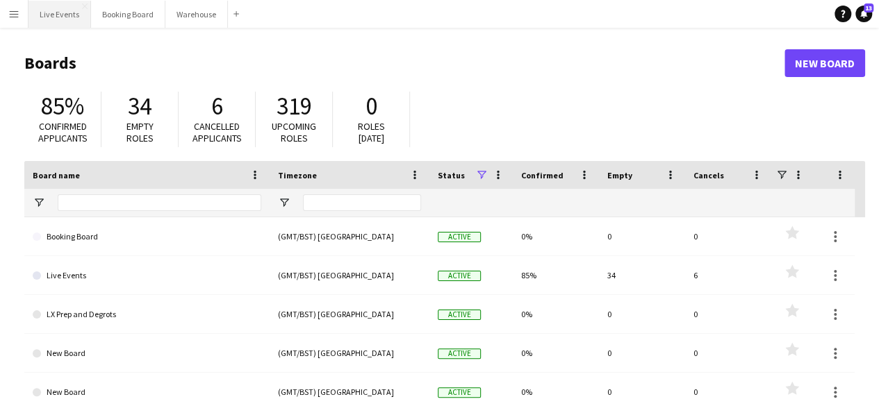
click at [64, 11] on button "Live Events Close" at bounding box center [59, 14] width 63 height 27
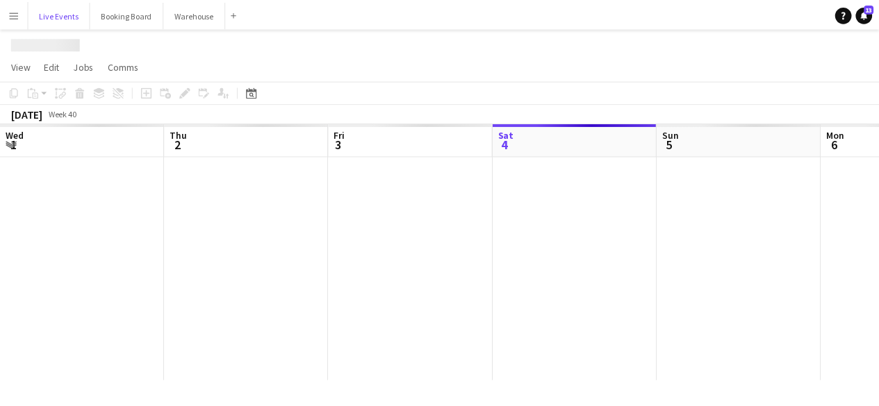
scroll to position [0, 332]
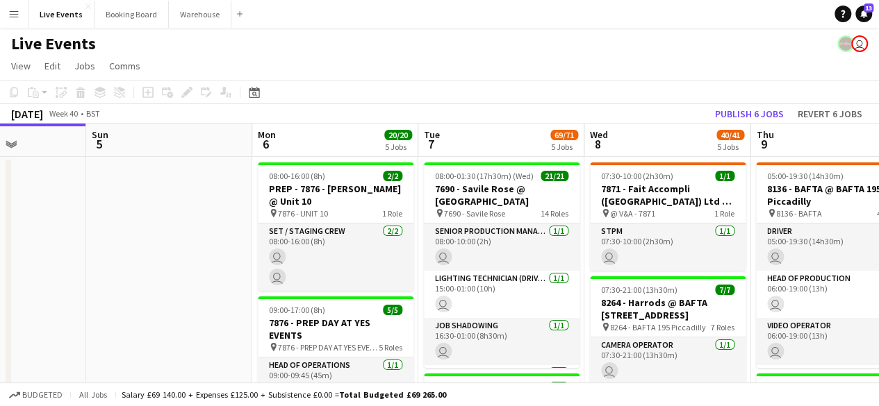
drag, startPoint x: 454, startPoint y: 254, endPoint x: 204, endPoint y: 212, distance: 254.4
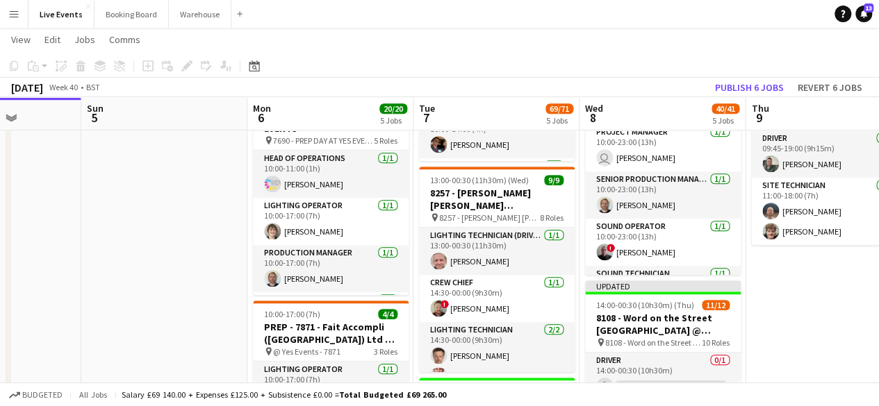
scroll to position [486, 0]
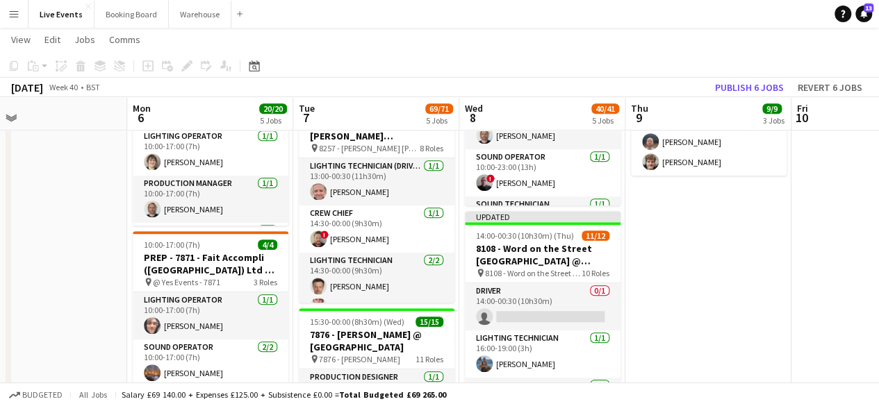
drag, startPoint x: 818, startPoint y: 320, endPoint x: 698, endPoint y: 305, distance: 121.8
click at [698, 305] on app-calendar-viewport "Fri 3 Sat 4 Sun 5 Mon 6 20/20 5 Jobs Tue 7 69/71 5 Jobs Wed 8 40/41 5 Jobs Thu …" at bounding box center [439, 357] width 879 height 1578
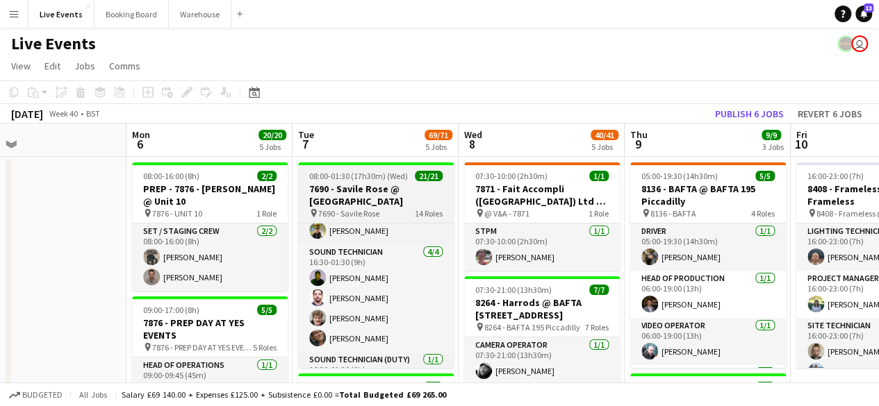
scroll to position [657, 0]
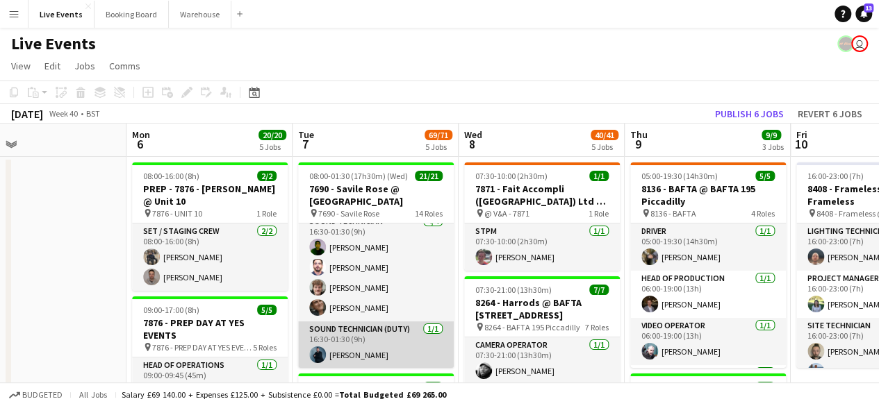
click at [334, 355] on app-card-role "Sound Technician (Duty) 1/1 16:30-01:30 (9h) Giovanni Feole" at bounding box center [376, 345] width 156 height 47
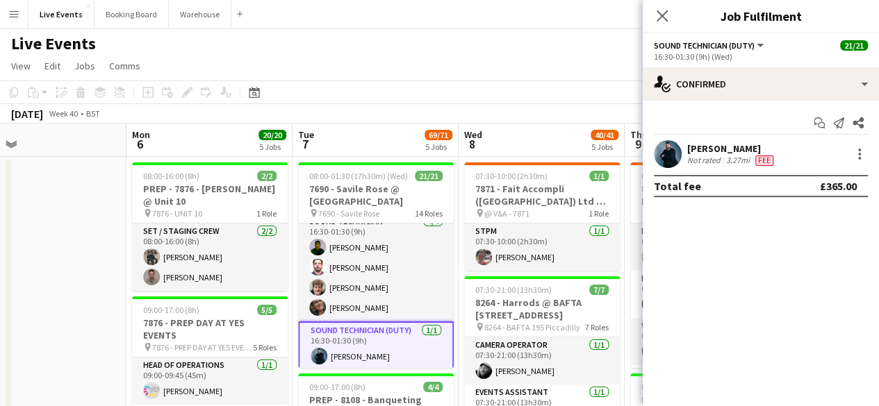
click at [714, 142] on div "[PERSON_NAME]" at bounding box center [731, 148] width 89 height 13
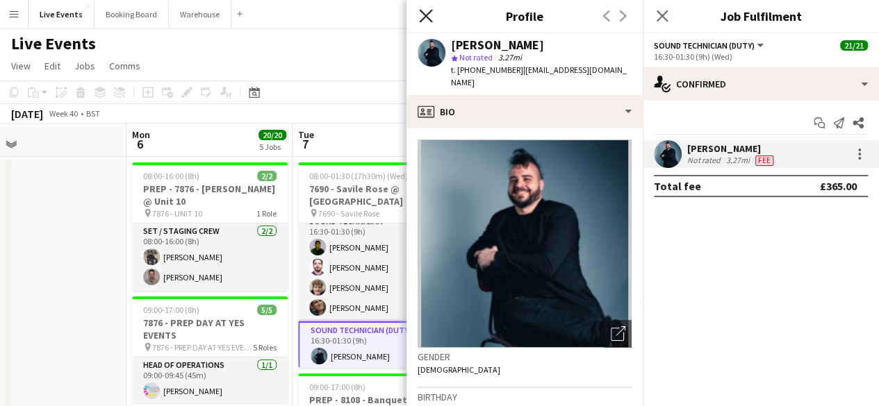
click at [428, 15] on icon "Close pop-in" at bounding box center [425, 15] width 13 height 13
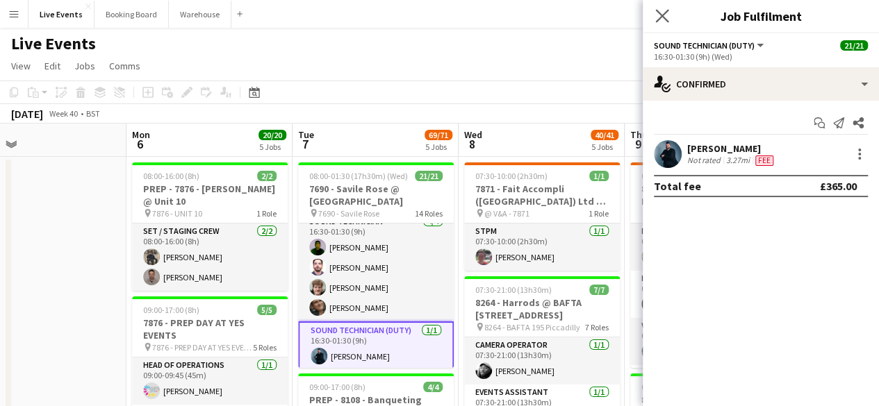
click at [653, 13] on app-icon "Close pop-in" at bounding box center [662, 16] width 20 height 20
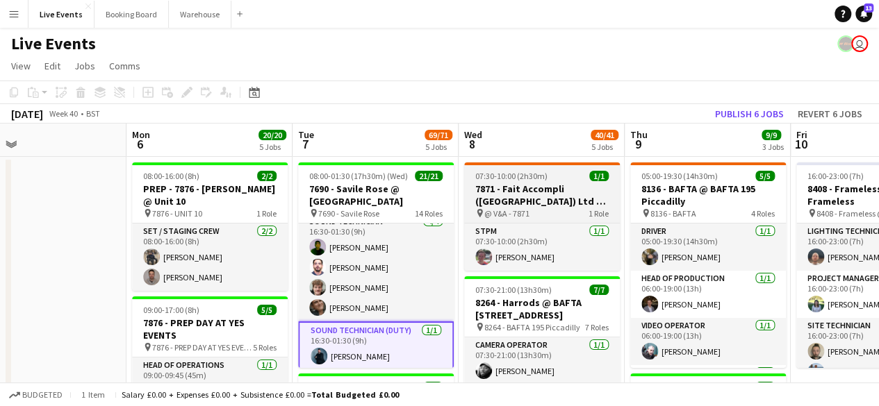
scroll to position [139, 0]
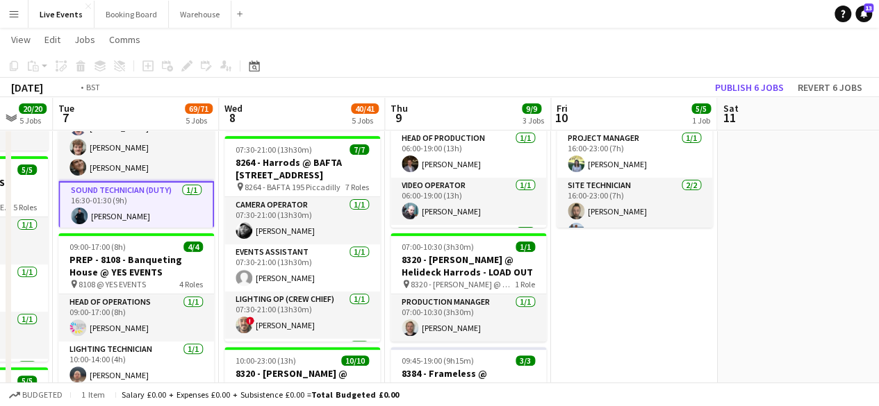
drag, startPoint x: 568, startPoint y: 217, endPoint x: 279, endPoint y: 193, distance: 289.4
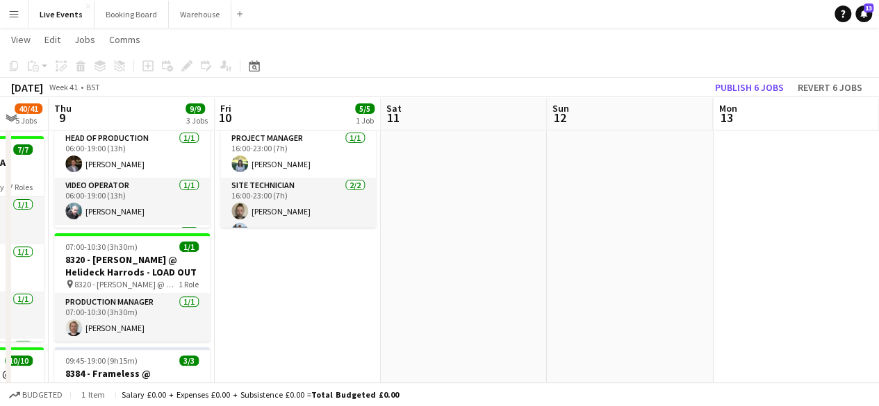
drag, startPoint x: 567, startPoint y: 273, endPoint x: 341, endPoint y: 267, distance: 225.9
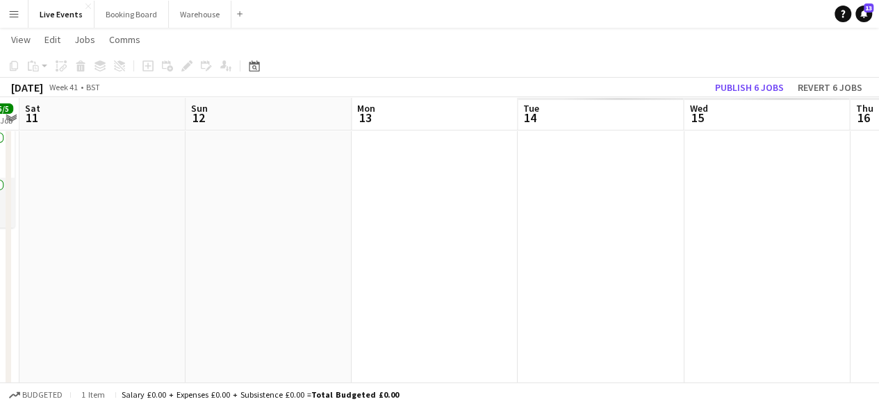
drag, startPoint x: 658, startPoint y: 243, endPoint x: 323, endPoint y: 254, distance: 335.1
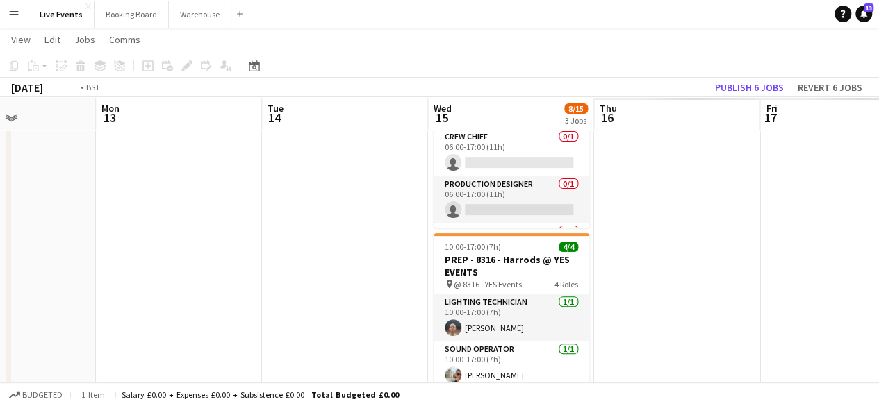
drag, startPoint x: 459, startPoint y: 299, endPoint x: 281, endPoint y: 286, distance: 178.4
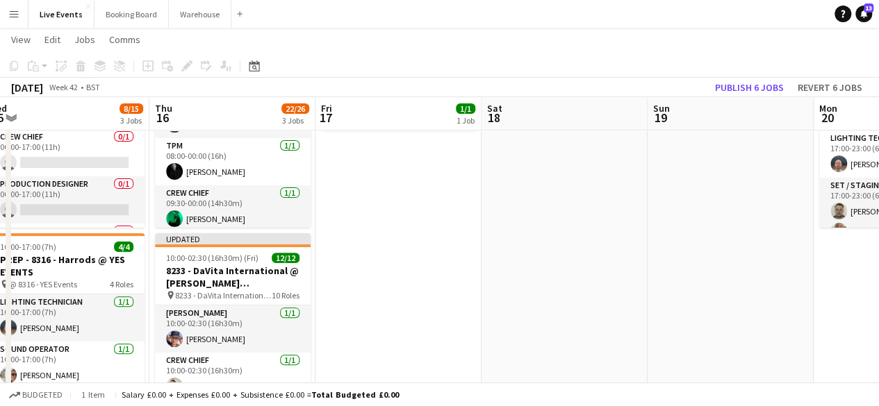
drag, startPoint x: 582, startPoint y: 247, endPoint x: 261, endPoint y: 265, distance: 321.5
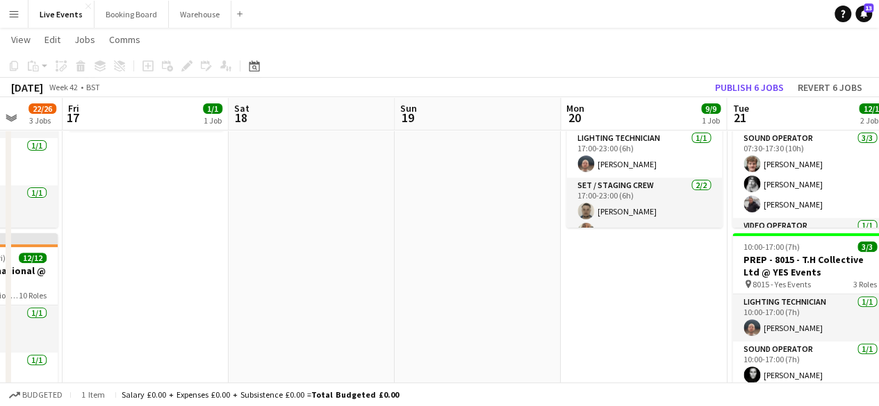
drag, startPoint x: 596, startPoint y: 222, endPoint x: 324, endPoint y: 250, distance: 273.2
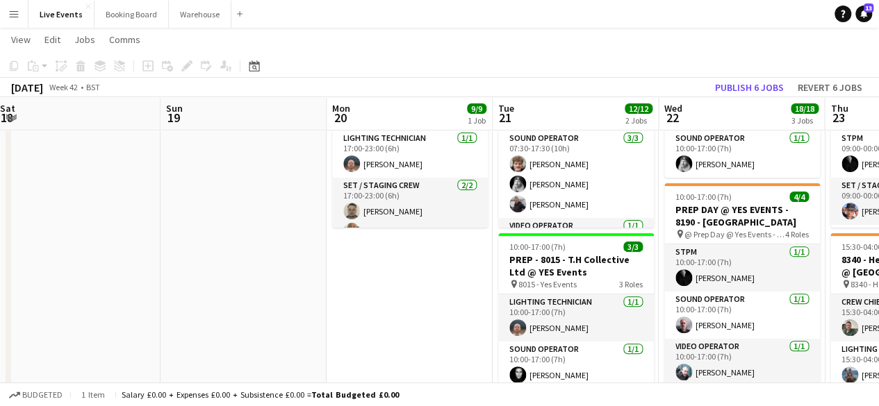
drag, startPoint x: 515, startPoint y: 243, endPoint x: 256, endPoint y: 249, distance: 259.2
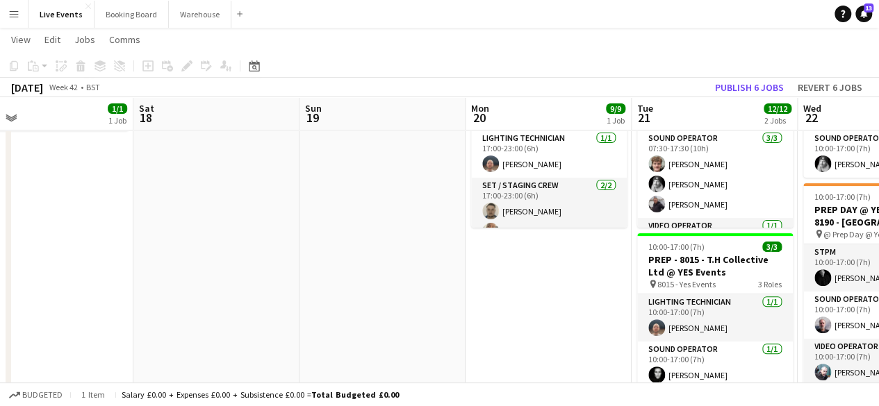
drag, startPoint x: 358, startPoint y: 270, endPoint x: 245, endPoint y: 264, distance: 113.4
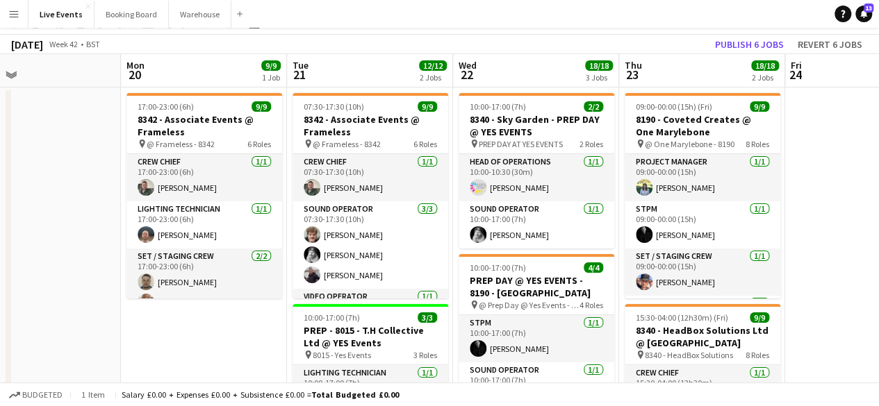
scroll to position [0, 0]
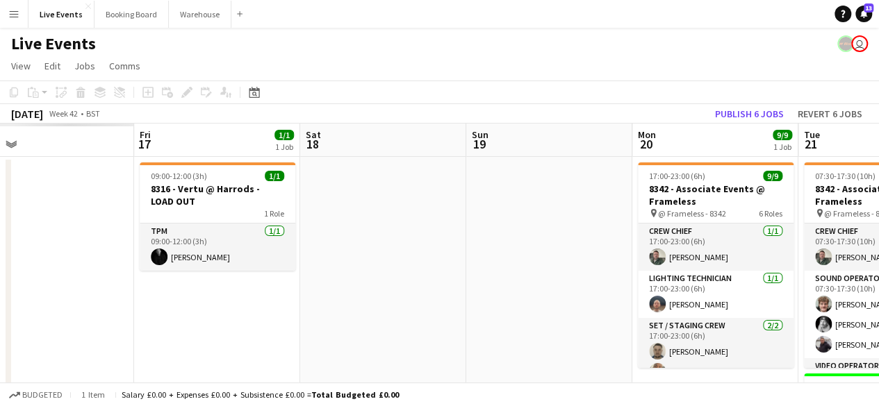
drag, startPoint x: 69, startPoint y: 229, endPoint x: 607, endPoint y: 226, distance: 537.8
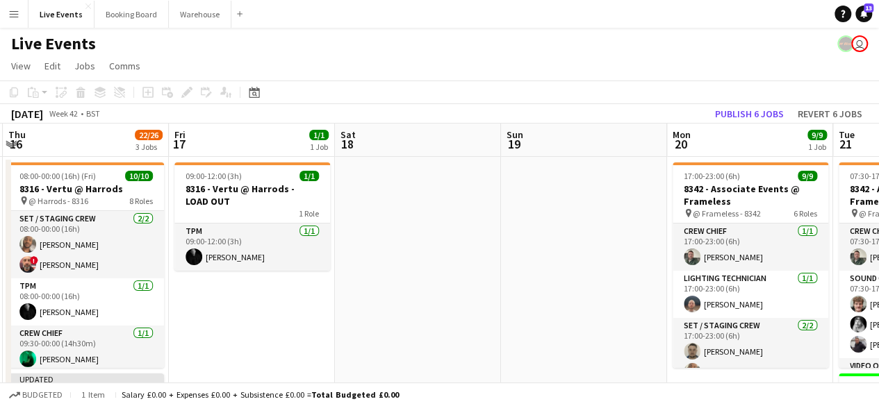
drag, startPoint x: 515, startPoint y: 242, endPoint x: 781, endPoint y: 214, distance: 267.6
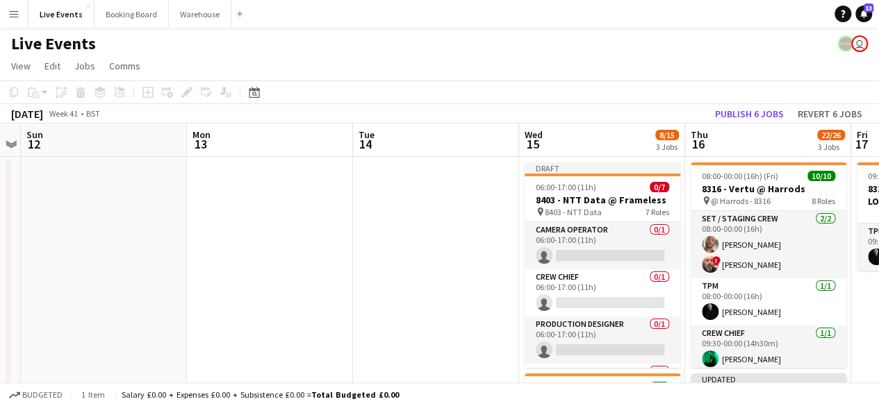
drag, startPoint x: 354, startPoint y: 230, endPoint x: 688, endPoint y: 219, distance: 334.4
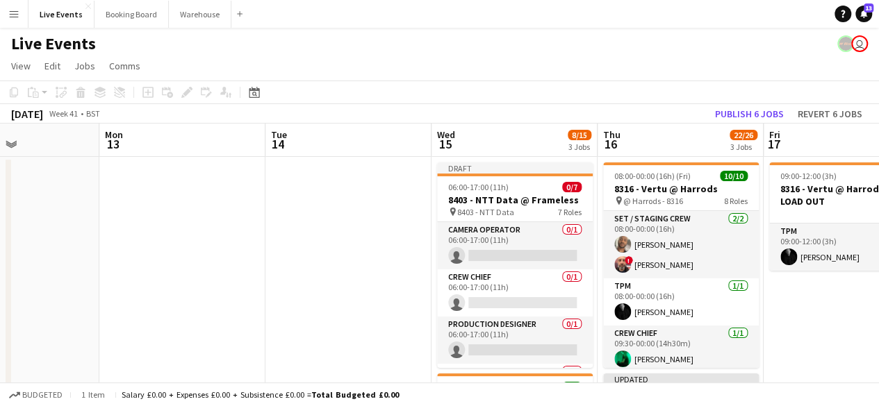
drag, startPoint x: 227, startPoint y: 225, endPoint x: 709, endPoint y: 229, distance: 481.5
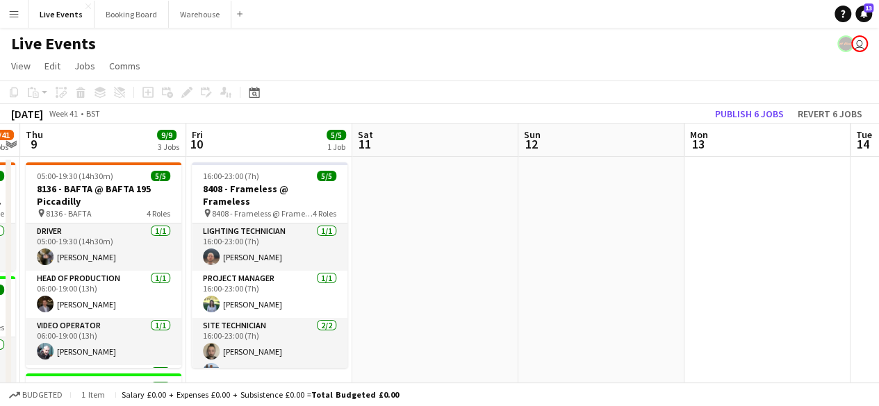
drag, startPoint x: 479, startPoint y: 261, endPoint x: 809, endPoint y: 261, distance: 329.3
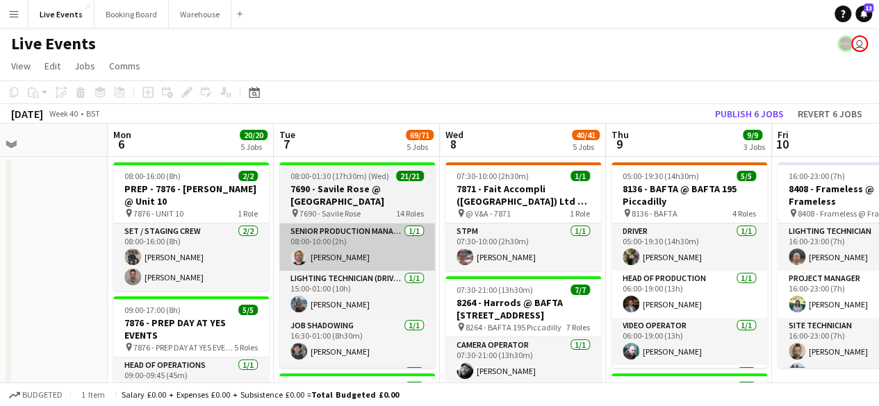
drag, startPoint x: 174, startPoint y: 254, endPoint x: 541, endPoint y: 257, distance: 366.9
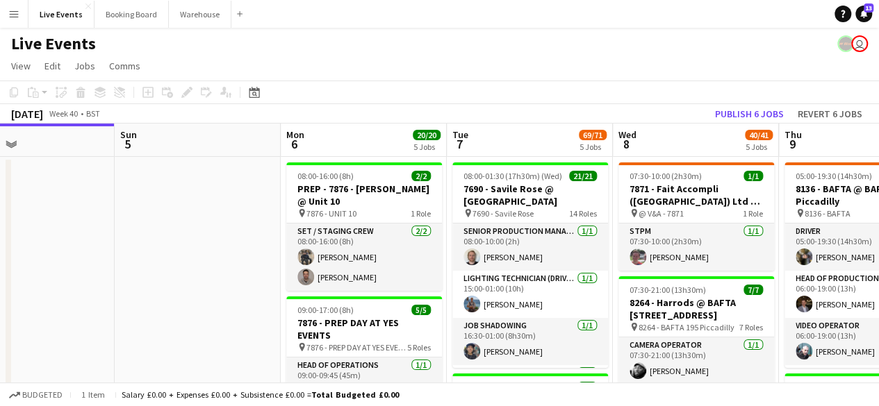
drag, startPoint x: 115, startPoint y: 263, endPoint x: 486, endPoint y: 266, distance: 371.0
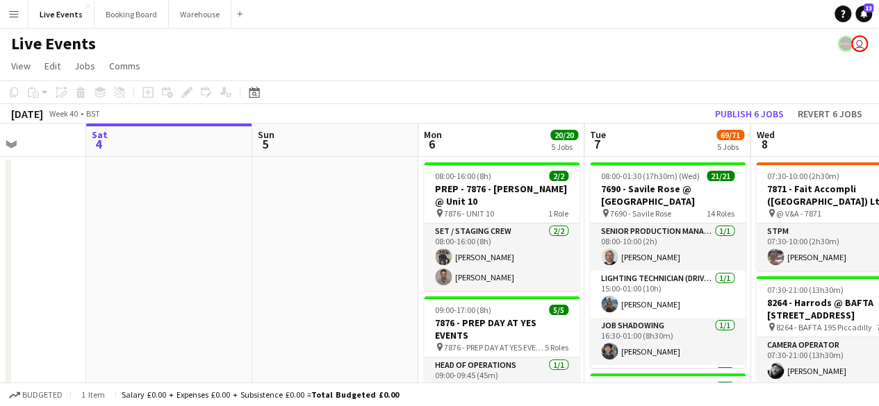
drag, startPoint x: 354, startPoint y: 261, endPoint x: 117, endPoint y: 226, distance: 239.5
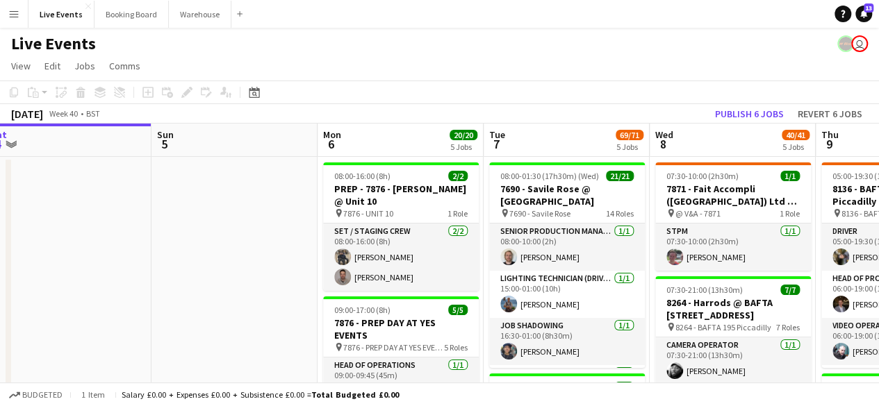
drag, startPoint x: 281, startPoint y: 226, endPoint x: 178, endPoint y: 195, distance: 107.3
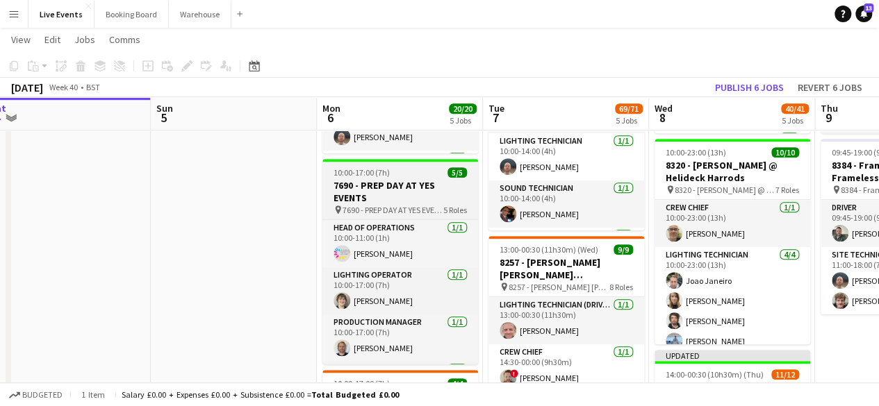
click at [415, 165] on app-job-card "10:00-17:00 (7h) 5/5 7690 - PREP DAY AT YES EVENTS pin 7690 - PREP DAY AT YES E…" at bounding box center [400, 262] width 156 height 206
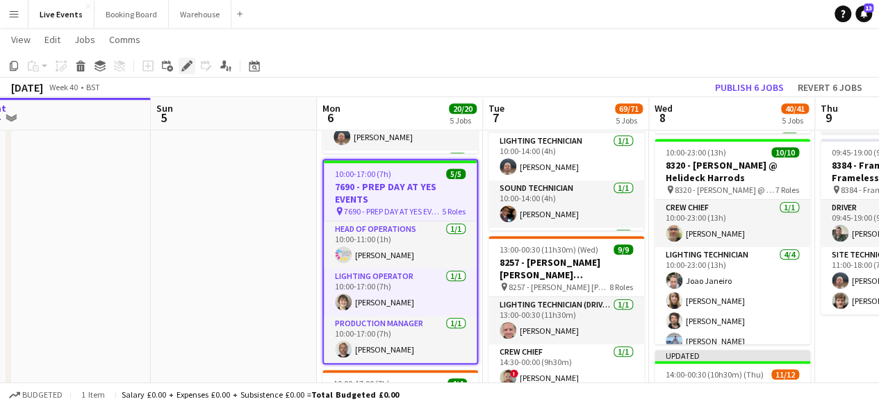
click at [188, 63] on icon at bounding box center [187, 67] width 8 height 8
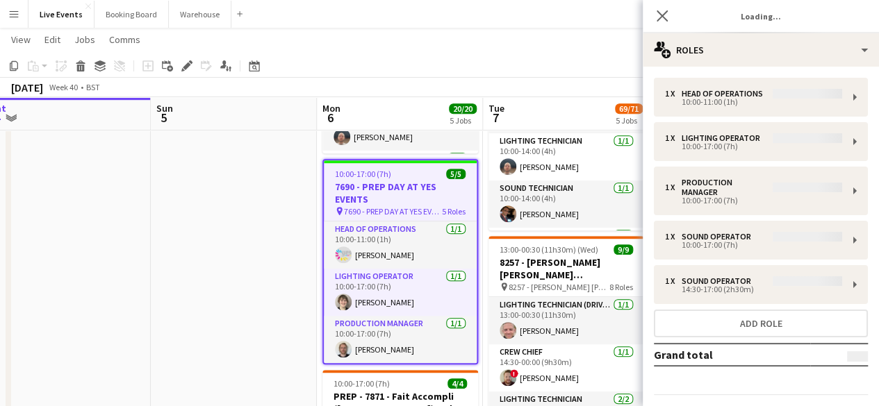
type input "**********"
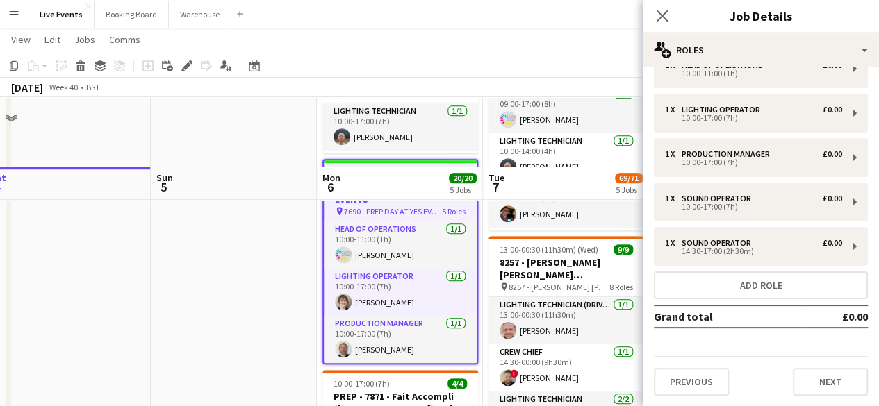
scroll to position [486, 0]
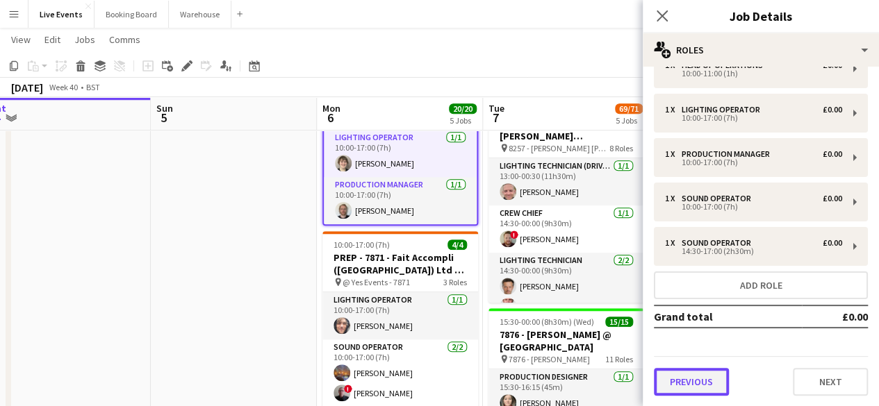
click at [717, 374] on button "Previous" at bounding box center [691, 382] width 75 height 28
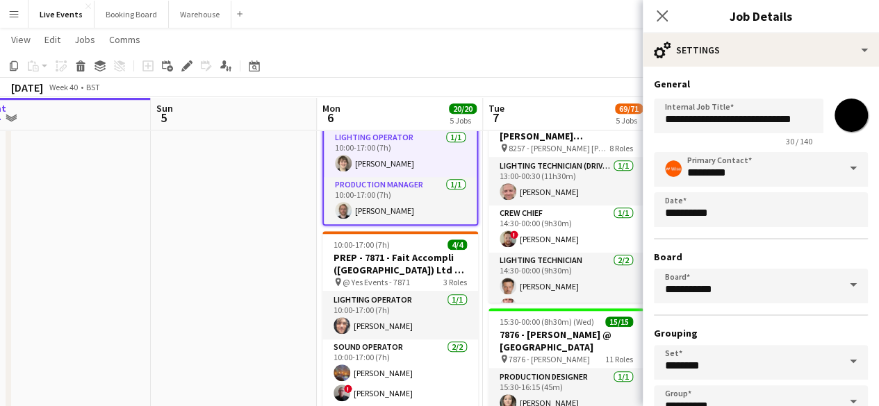
scroll to position [92, 0]
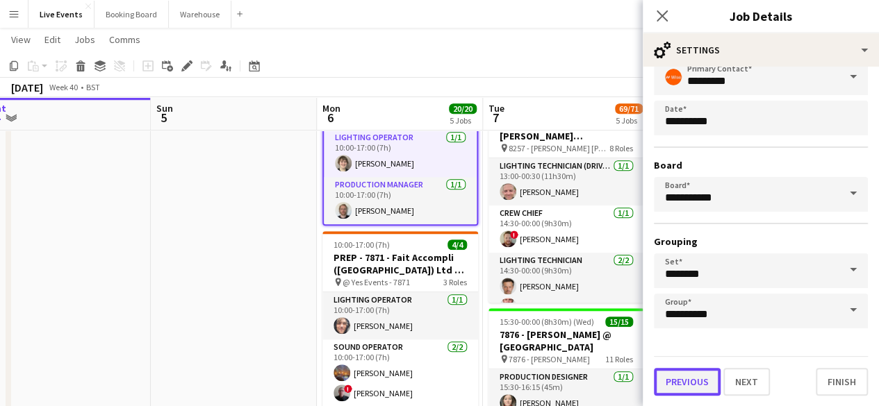
click at [684, 386] on button "Previous" at bounding box center [687, 382] width 67 height 28
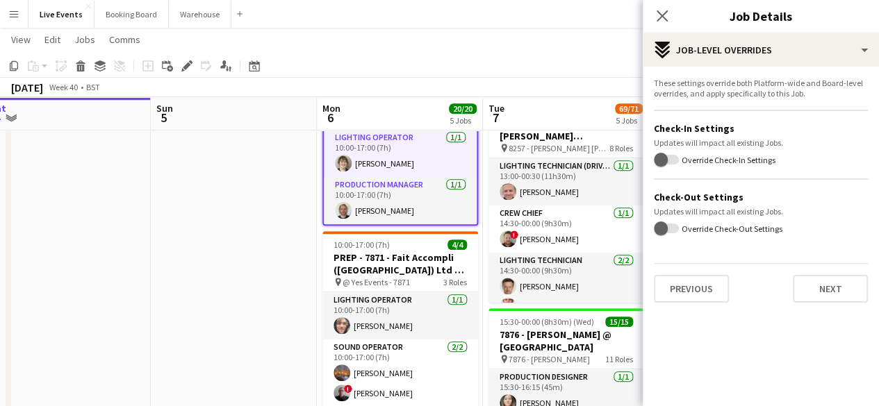
scroll to position [0, 0]
click at [698, 292] on button "Previous" at bounding box center [691, 289] width 75 height 28
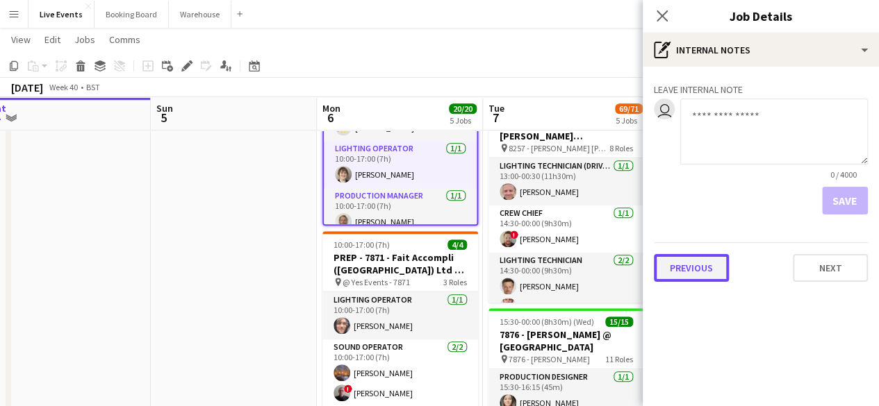
click at [692, 279] on button "Previous" at bounding box center [691, 268] width 75 height 28
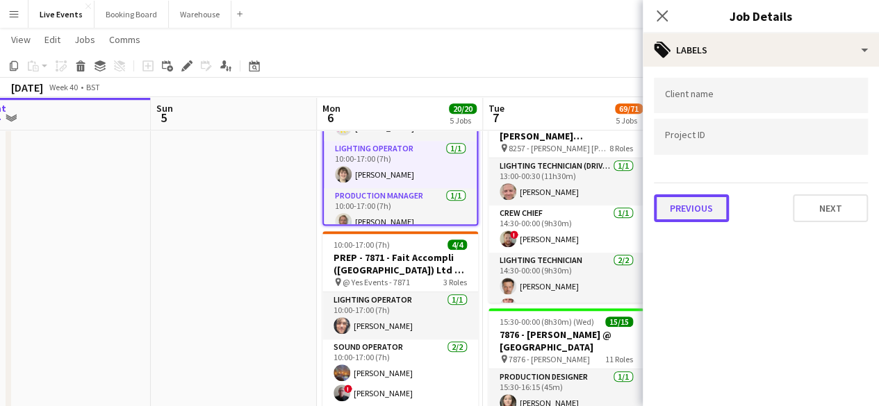
click at [688, 205] on button "Previous" at bounding box center [691, 209] width 75 height 28
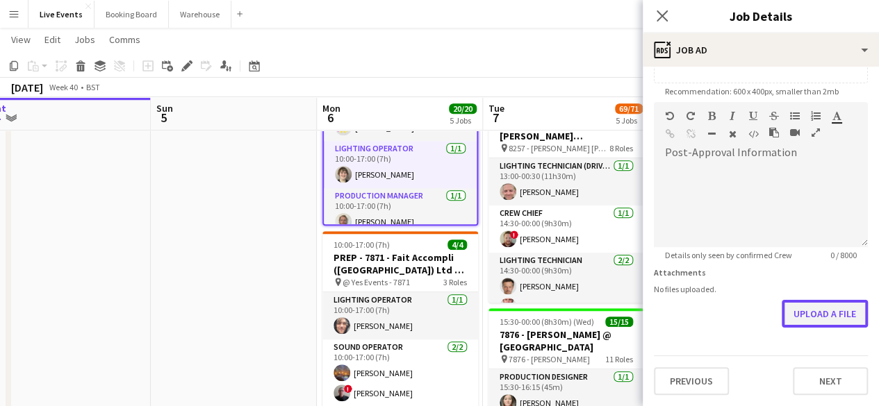
click at [802, 256] on form "**********" at bounding box center [761, 96] width 236 height 598
click at [820, 311] on button "Upload a file" at bounding box center [825, 315] width 86 height 28
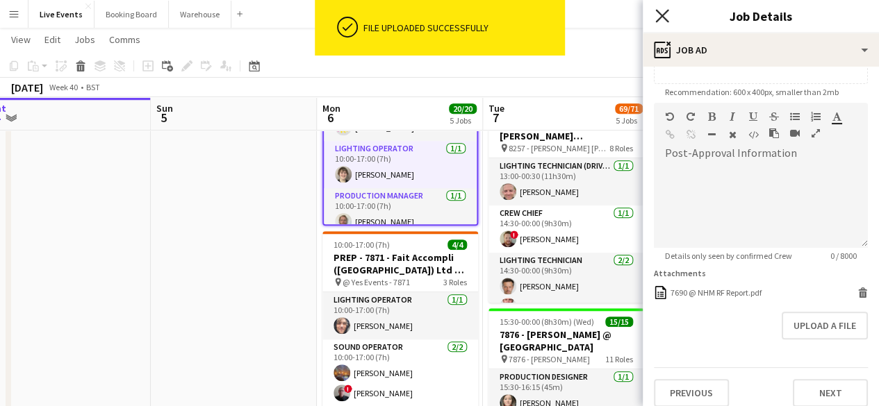
click at [661, 14] on icon "Close pop-in" at bounding box center [661, 15] width 13 height 13
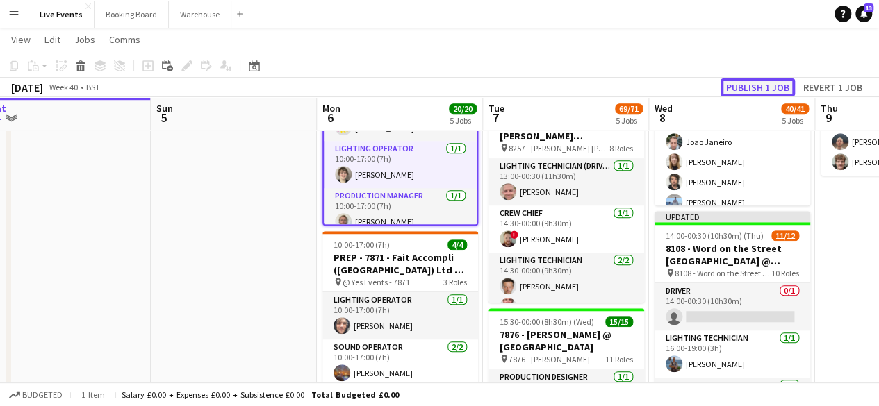
click at [767, 85] on button "Publish 1 job" at bounding box center [758, 88] width 74 height 18
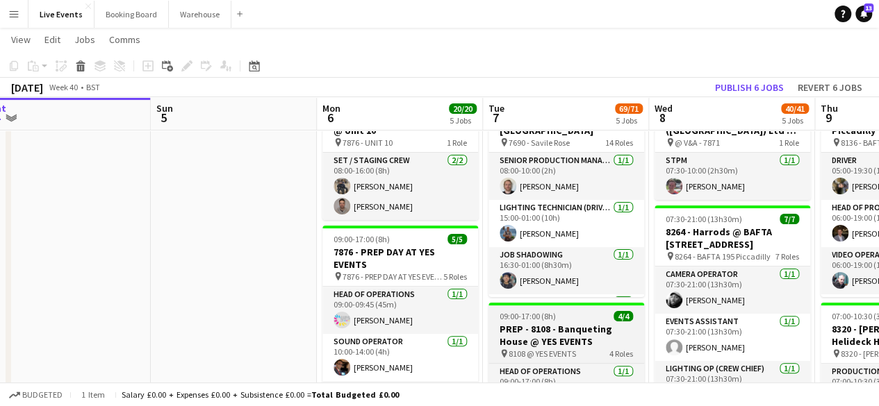
scroll to position [0, 0]
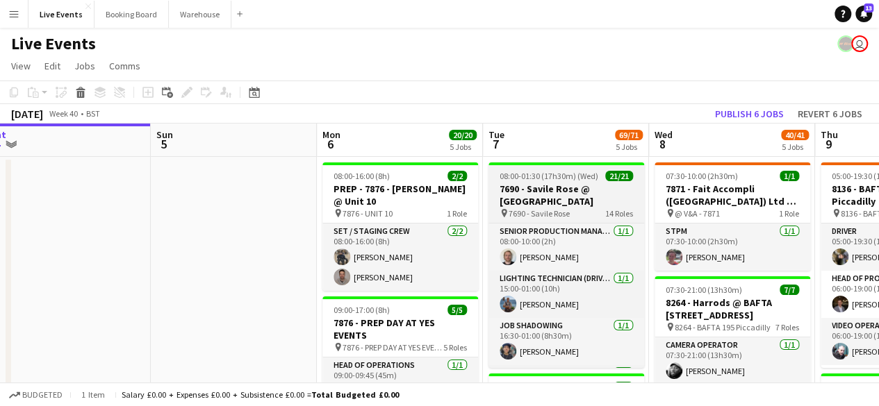
click at [582, 172] on span "08:00-01:30 (17h30m) (Wed)" at bounding box center [549, 176] width 99 height 10
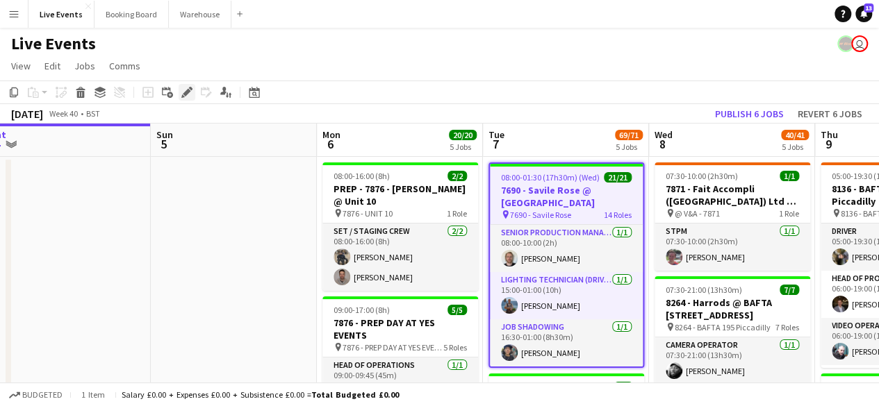
click at [190, 92] on icon "Edit" at bounding box center [186, 92] width 11 height 11
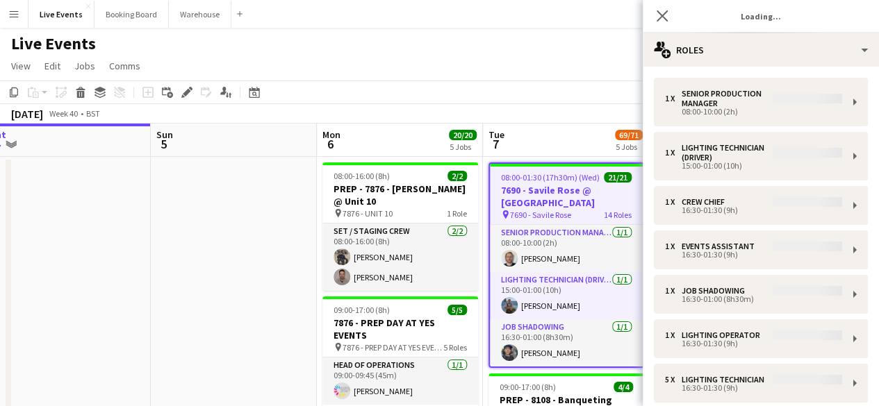
type input "**********"
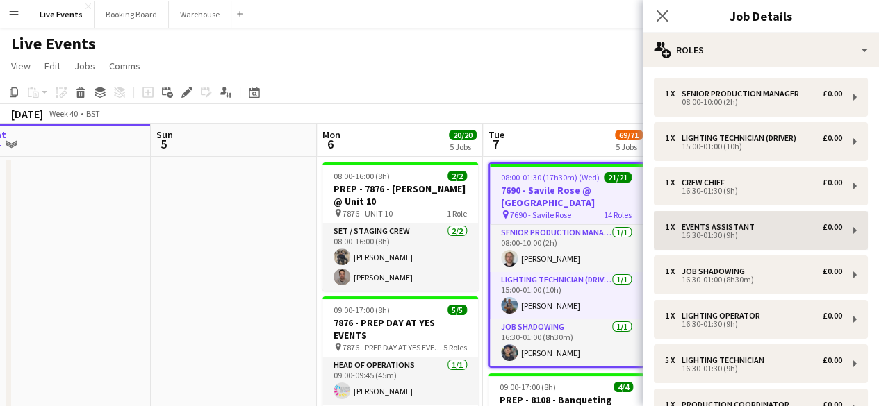
scroll to position [429, 0]
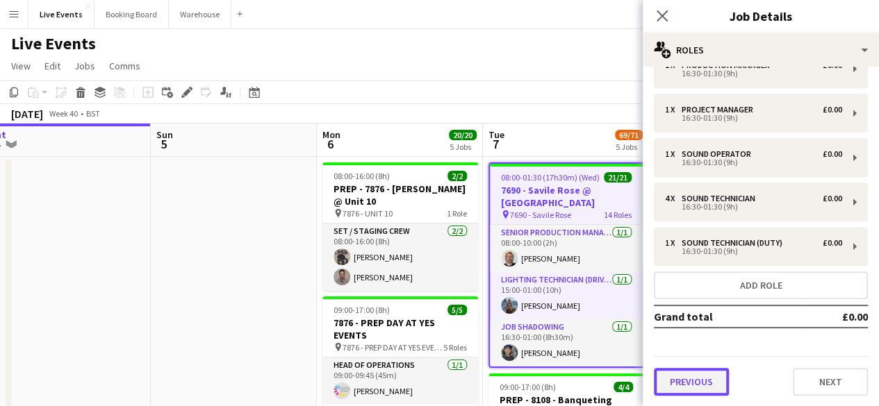
click at [716, 384] on button "Previous" at bounding box center [691, 382] width 75 height 28
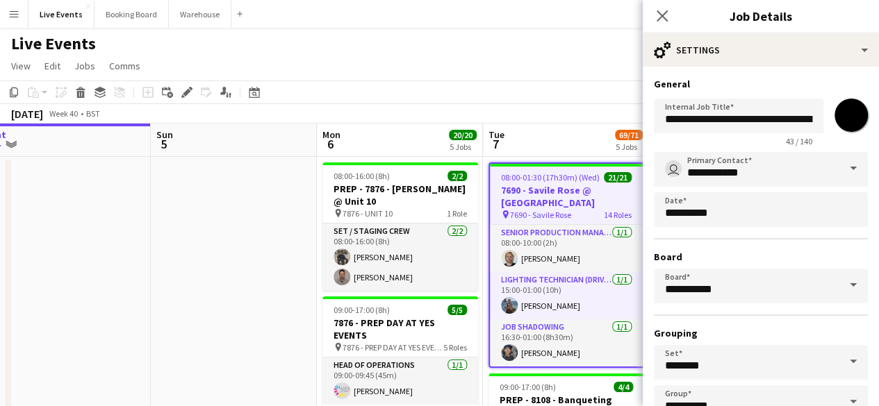
scroll to position [92, 0]
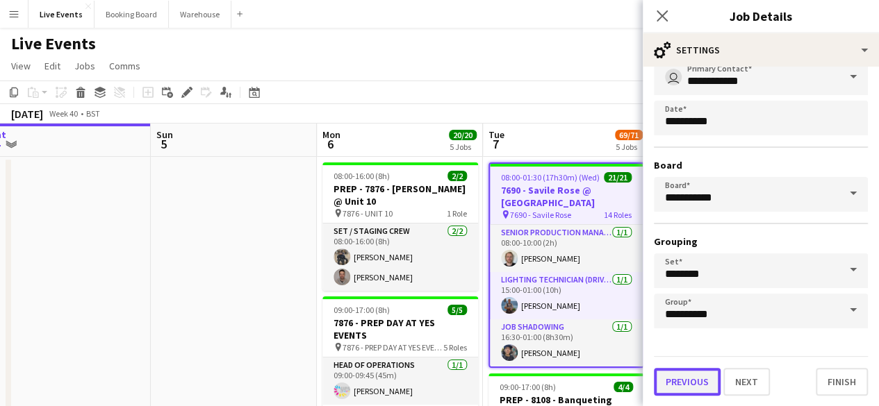
click at [690, 382] on button "Previous" at bounding box center [687, 382] width 67 height 28
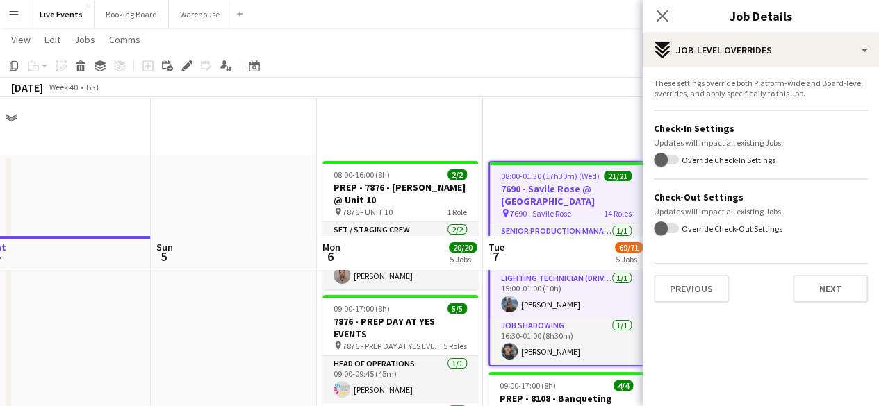
scroll to position [347, 0]
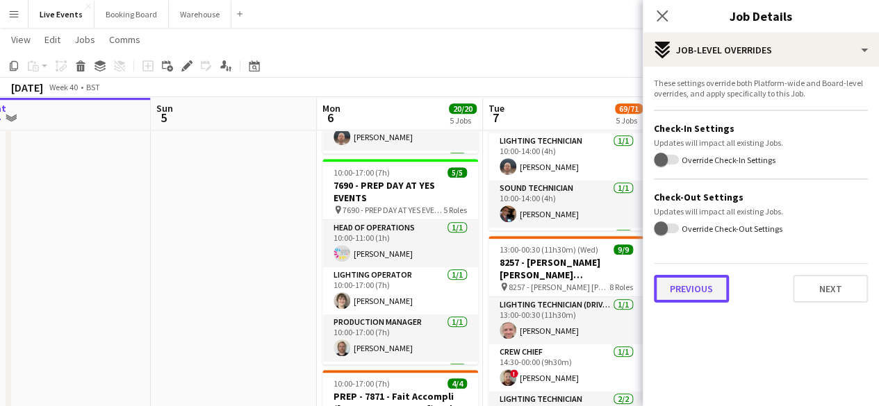
click at [698, 293] on button "Previous" at bounding box center [691, 289] width 75 height 28
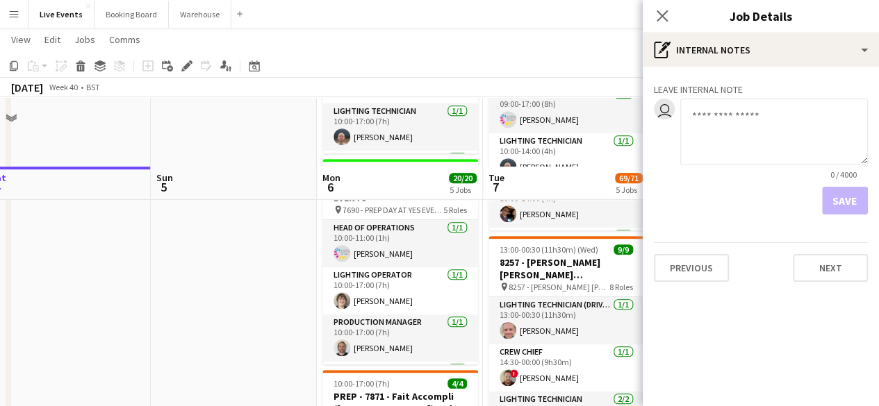
scroll to position [417, 0]
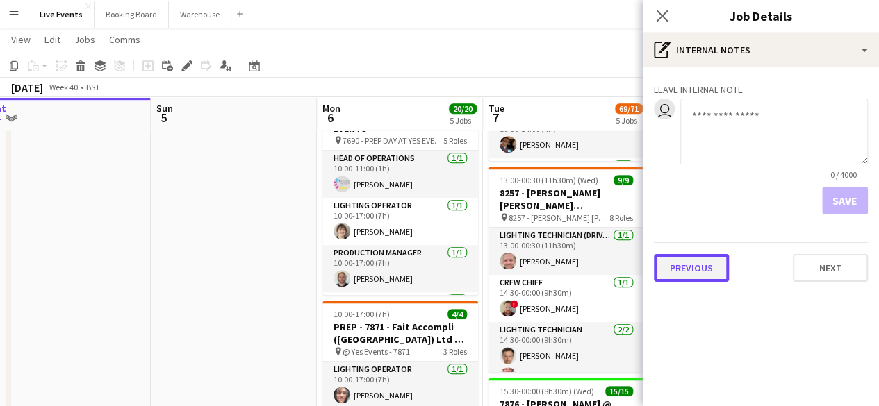
click at [698, 261] on button "Previous" at bounding box center [691, 268] width 75 height 28
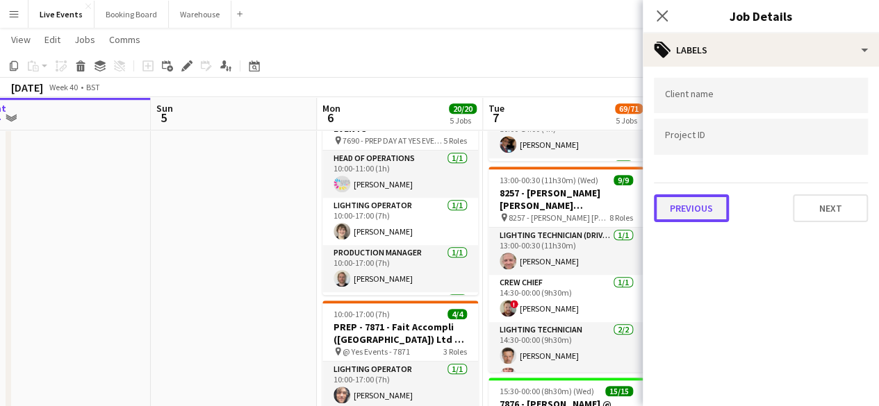
click at [709, 217] on button "Previous" at bounding box center [691, 209] width 75 height 28
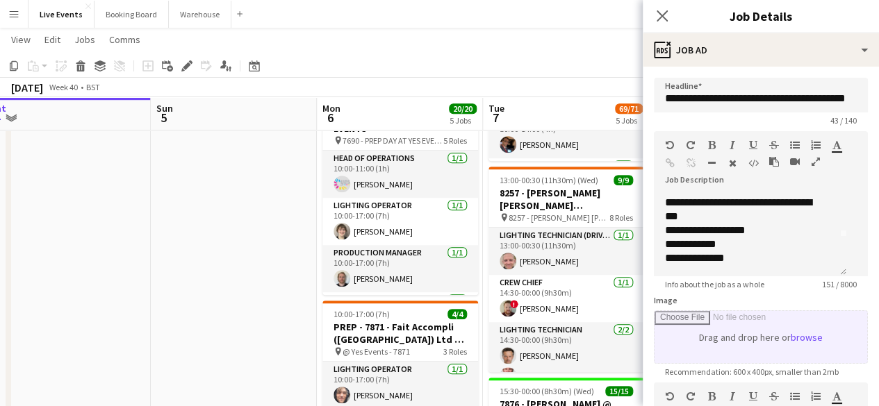
scroll to position [278, 0]
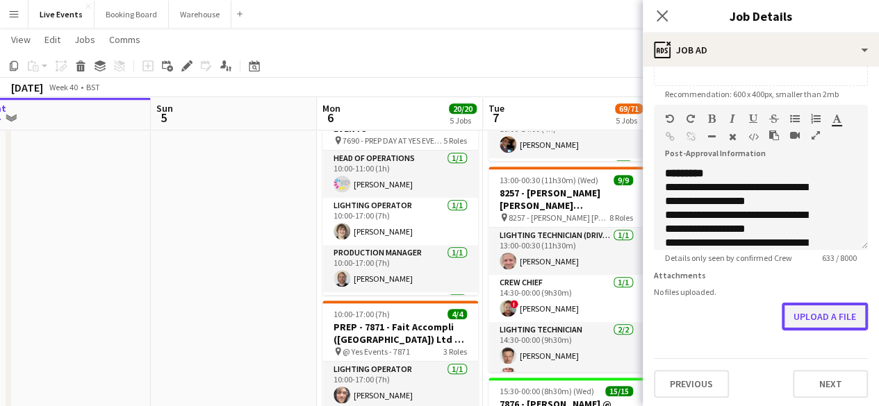
click at [796, 327] on button "Upload a file" at bounding box center [825, 317] width 86 height 28
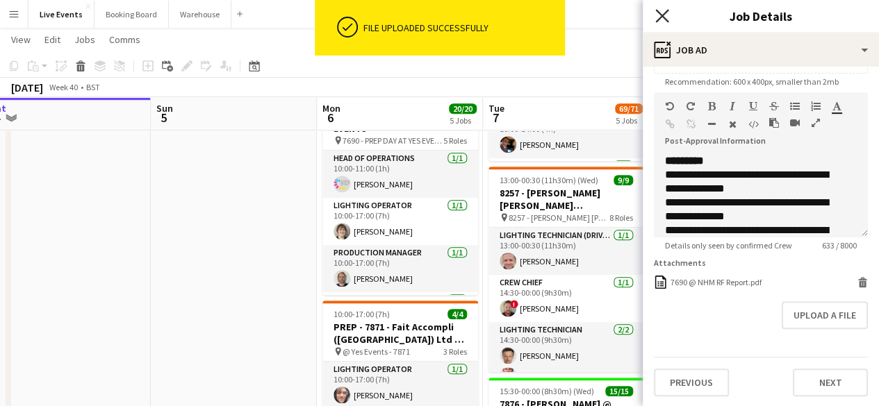
click at [667, 16] on icon "Close pop-in" at bounding box center [661, 15] width 13 height 13
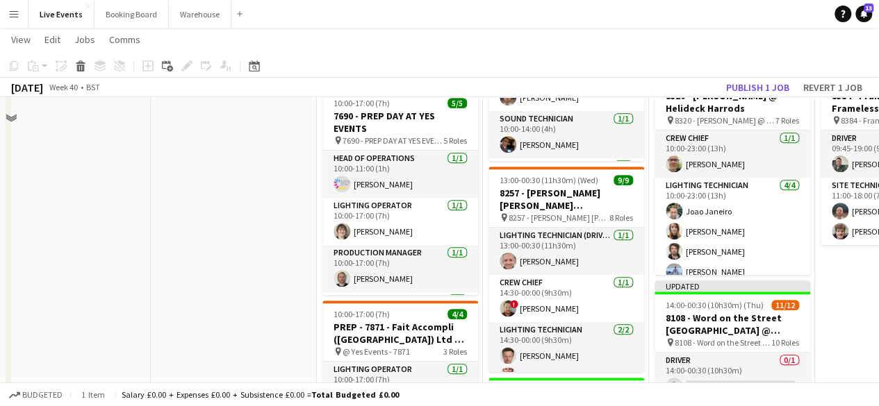
scroll to position [347, 0]
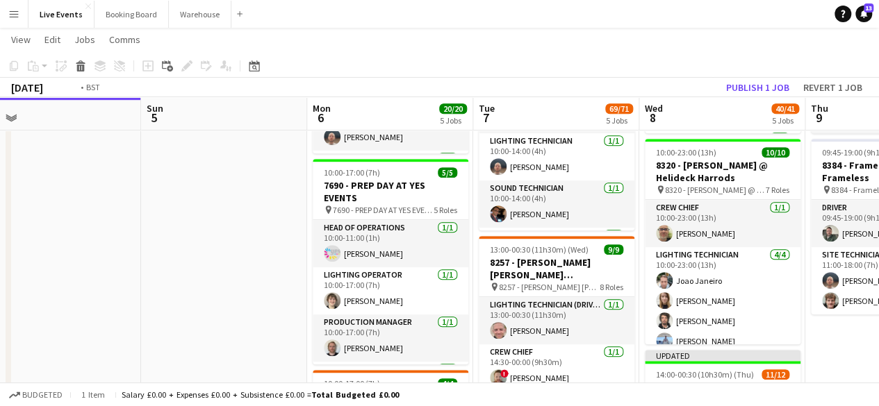
drag, startPoint x: 538, startPoint y: 154, endPoint x: 215, endPoint y: 104, distance: 326.2
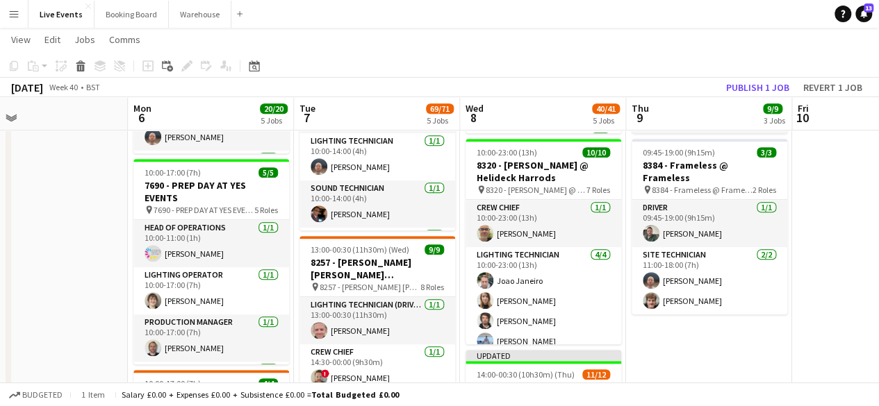
drag, startPoint x: 350, startPoint y: 138, endPoint x: 518, endPoint y: 128, distance: 167.7
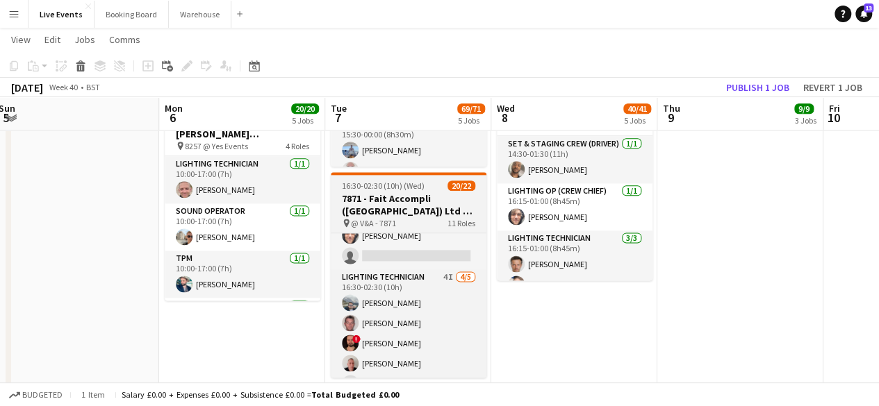
scroll to position [0, 0]
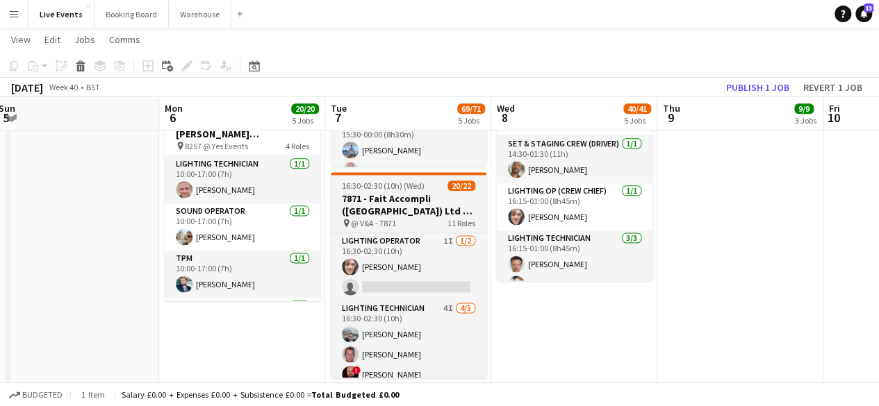
click at [422, 215] on h3 "7871 - Fait Accompli ([GEOGRAPHIC_DATA]) Ltd @ V&A" at bounding box center [409, 204] width 156 height 25
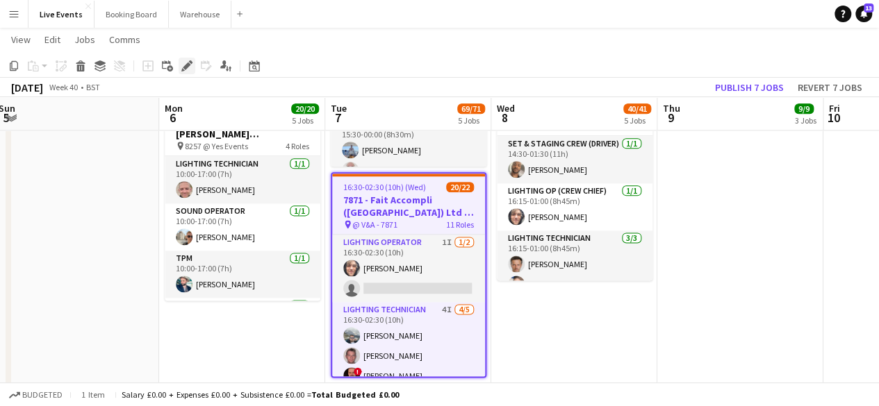
click at [186, 66] on icon at bounding box center [187, 67] width 8 height 8
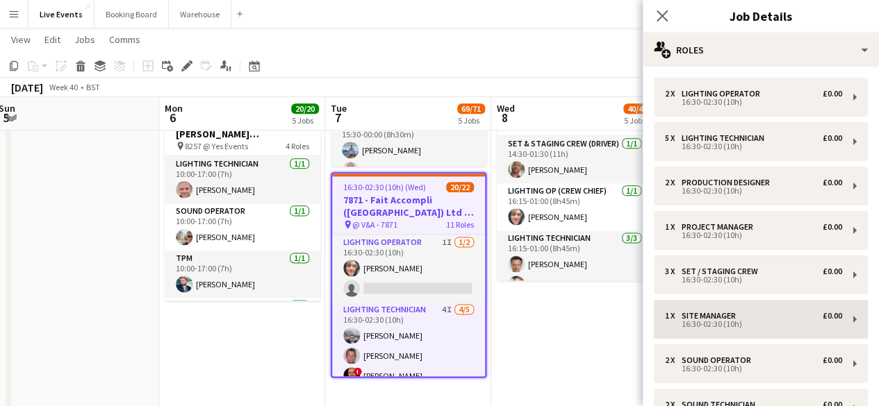
scroll to position [295, 0]
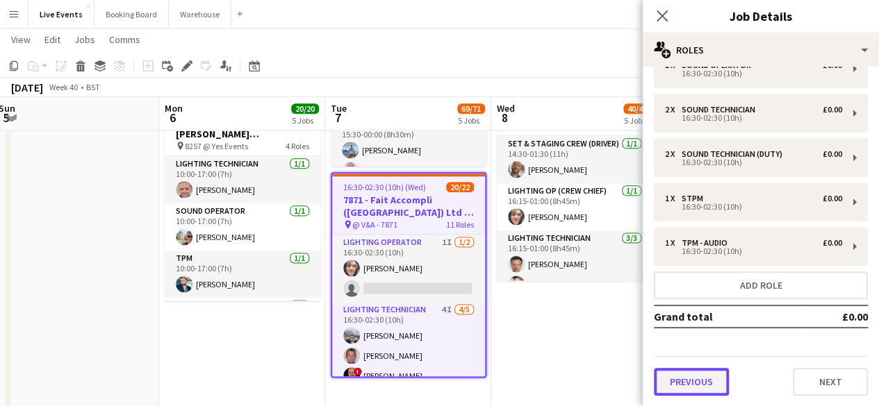
click at [699, 386] on button "Previous" at bounding box center [691, 382] width 75 height 28
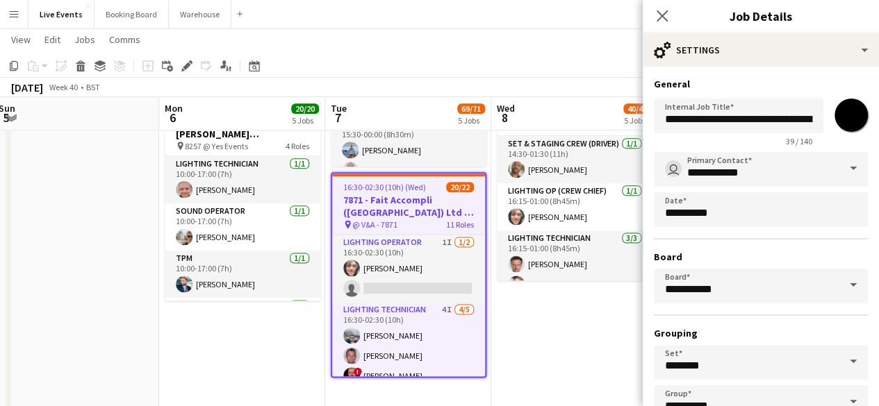
scroll to position [92, 0]
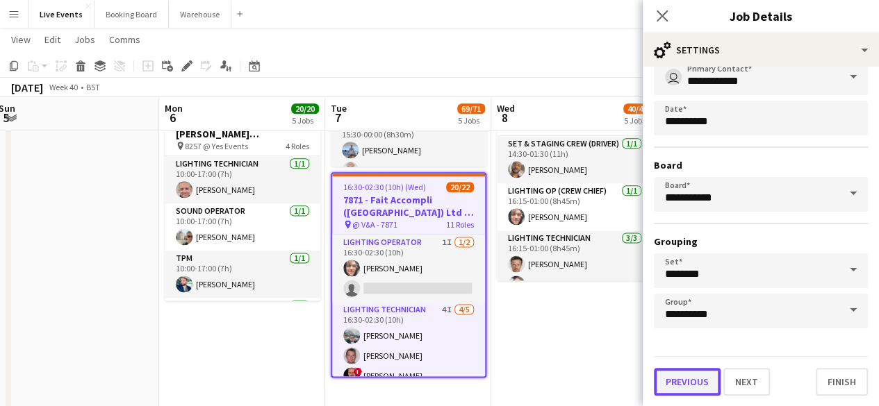
click at [694, 385] on button "Previous" at bounding box center [687, 382] width 67 height 28
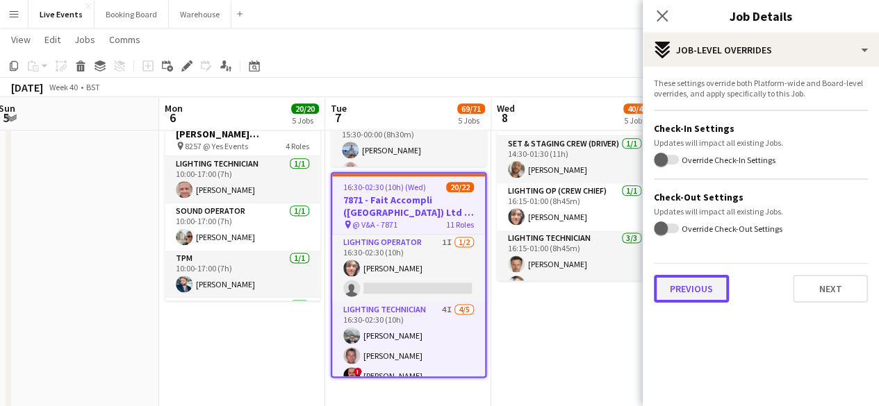
click at [689, 286] on button "Previous" at bounding box center [691, 289] width 75 height 28
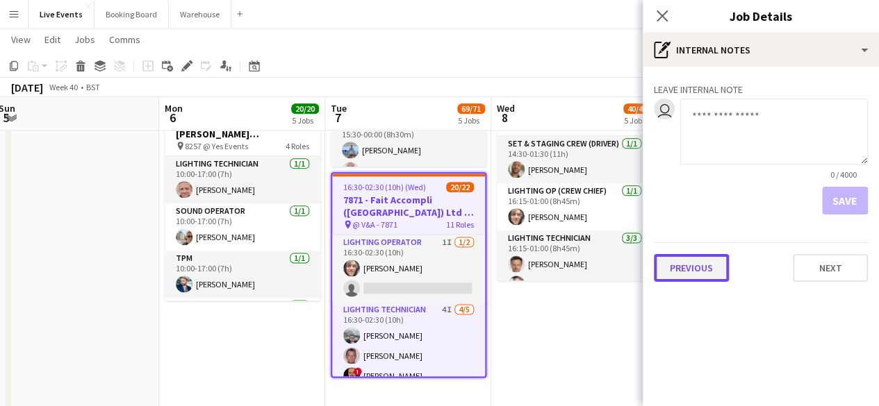
click at [696, 275] on button "Previous" at bounding box center [691, 268] width 75 height 28
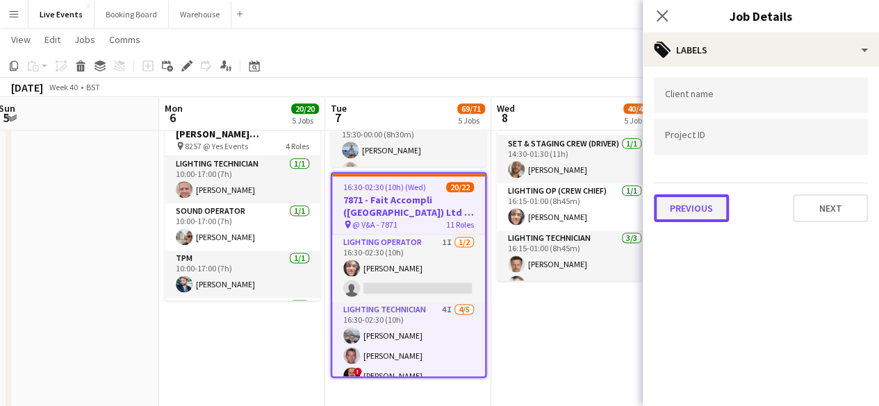
click at [693, 219] on button "Previous" at bounding box center [691, 209] width 75 height 28
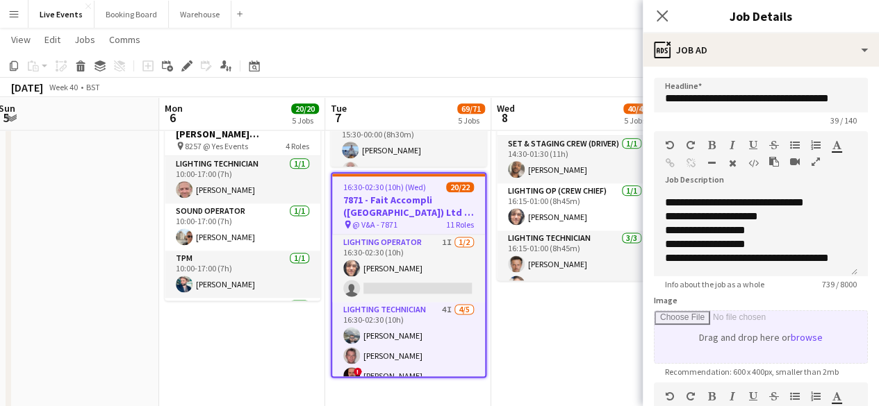
scroll to position [302, 0]
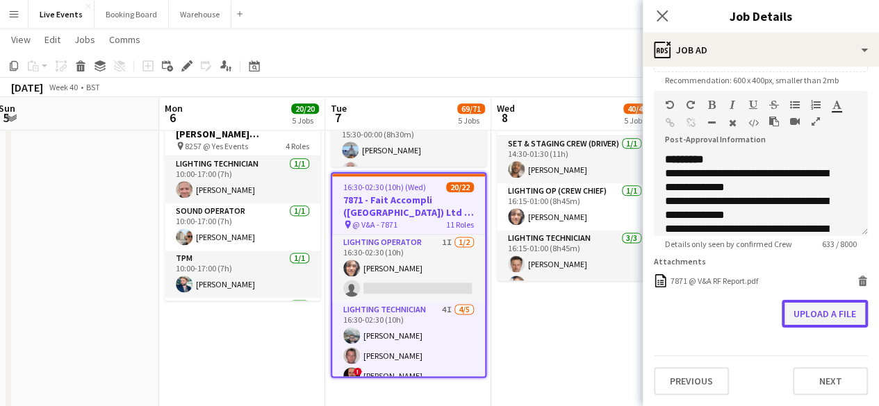
click at [824, 315] on button "Upload a file" at bounding box center [825, 314] width 86 height 28
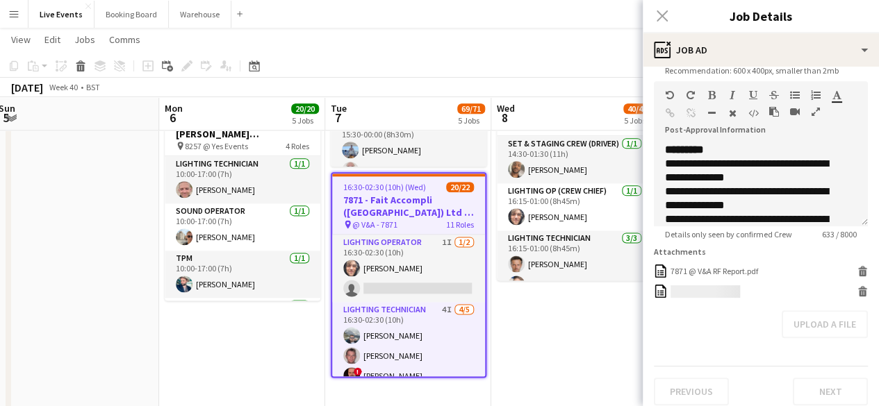
click at [858, 290] on icon at bounding box center [862, 287] width 9 height 3
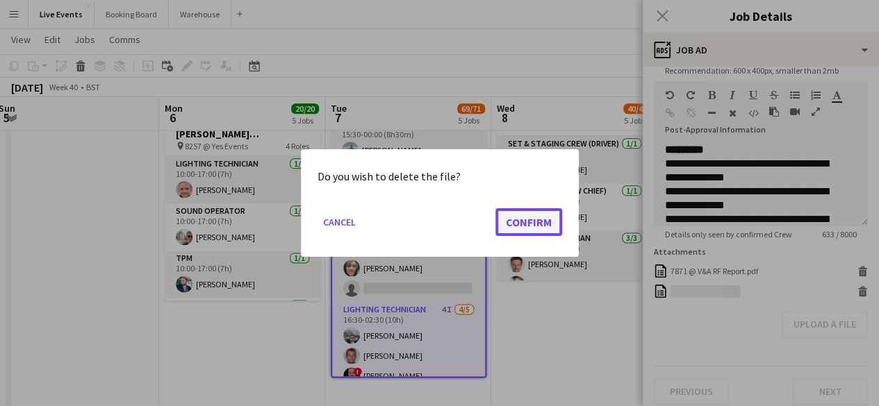
click at [538, 217] on button "Confirm" at bounding box center [528, 222] width 67 height 28
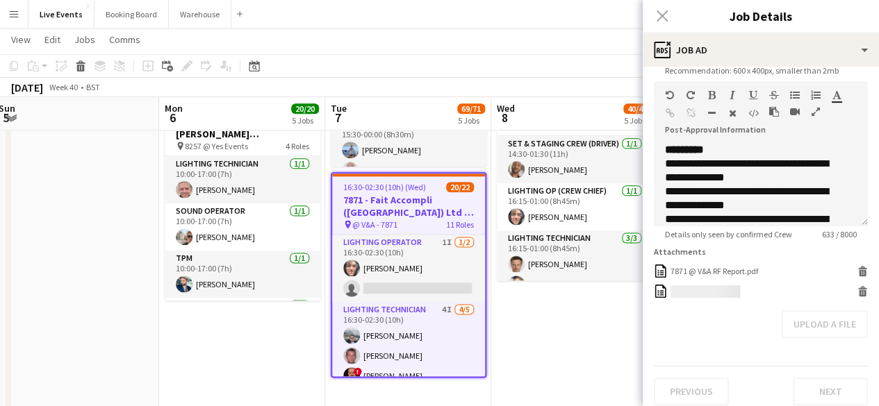
scroll to position [834, 0]
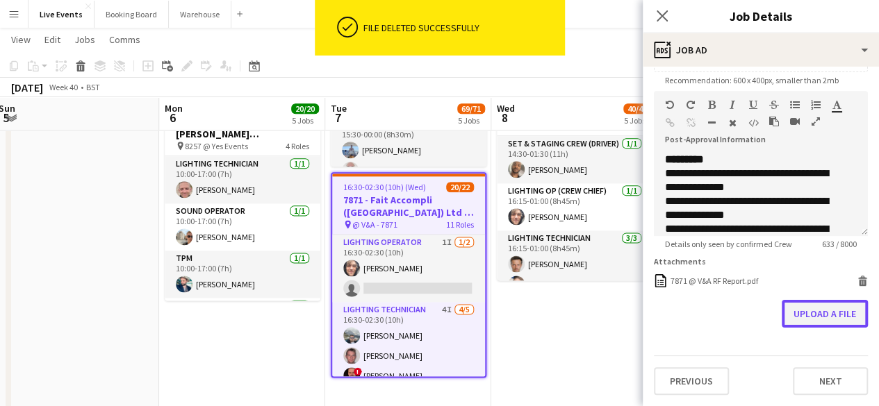
click at [803, 315] on button "Upload a file" at bounding box center [825, 314] width 86 height 28
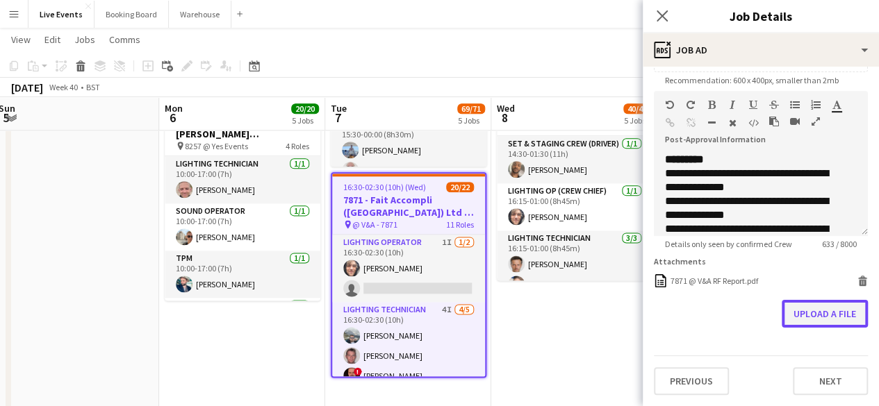
click at [818, 313] on button "Upload a file" at bounding box center [825, 314] width 86 height 28
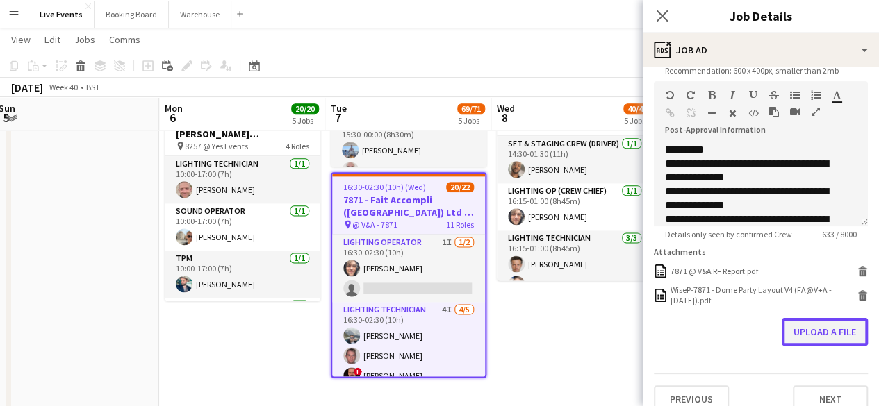
click at [805, 340] on button "Upload a file" at bounding box center [825, 332] width 86 height 28
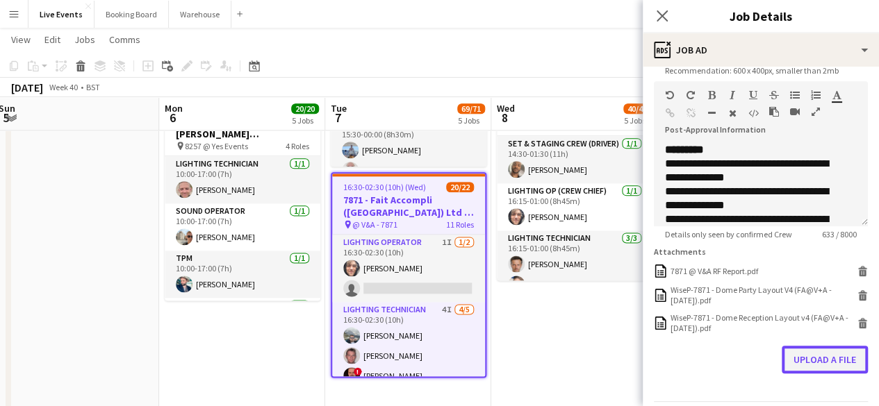
click at [813, 370] on button "Upload a file" at bounding box center [825, 360] width 86 height 28
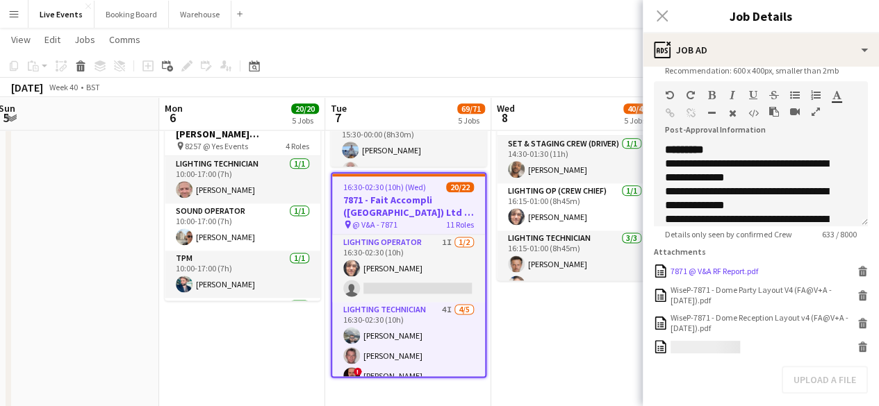
scroll to position [377, 0]
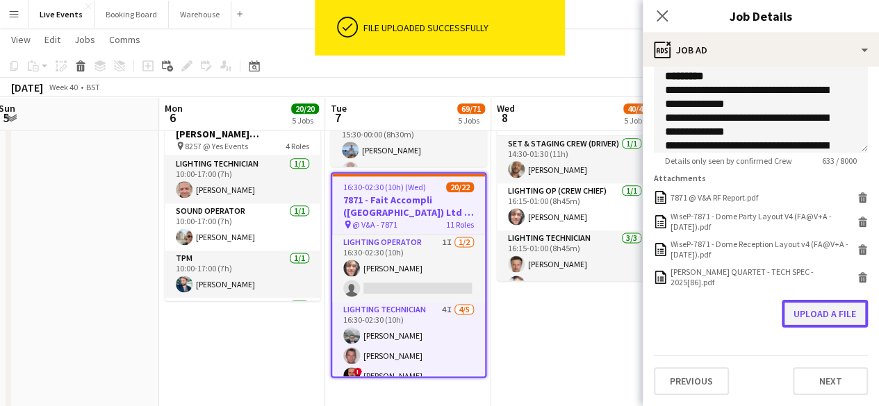
click at [823, 316] on button "Upload a file" at bounding box center [825, 314] width 86 height 28
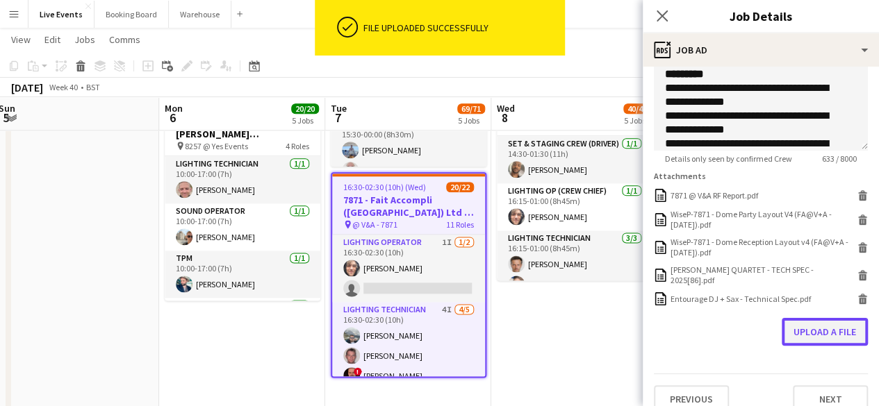
click at [823, 341] on button "Upload a file" at bounding box center [825, 332] width 86 height 28
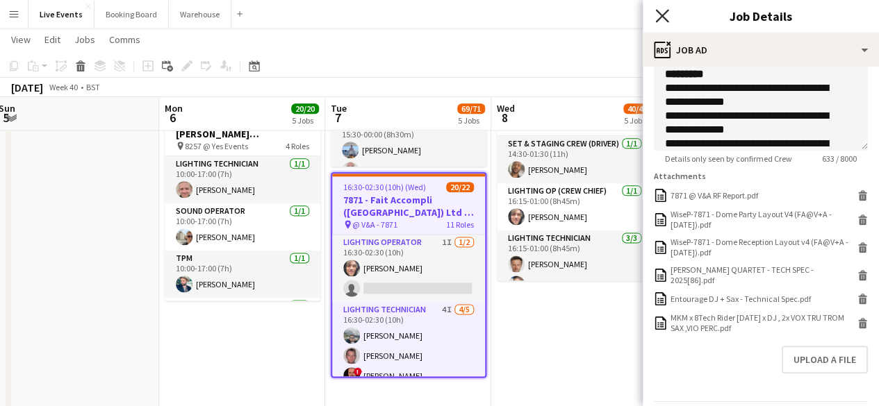
click at [656, 12] on icon "Close pop-in" at bounding box center [661, 15] width 13 height 13
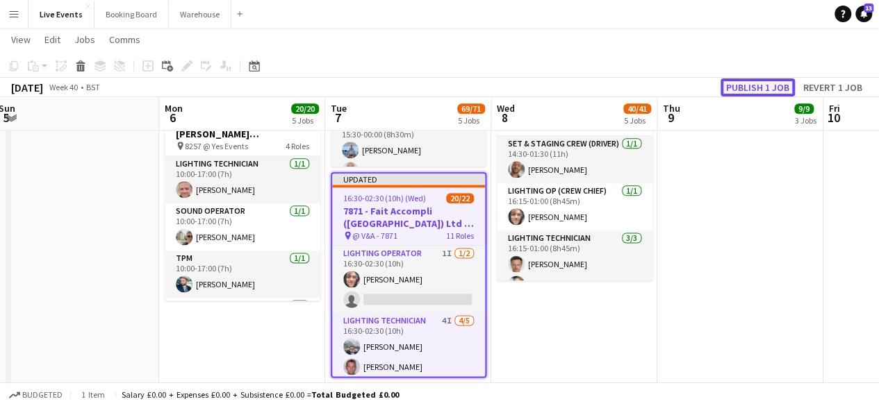
click at [744, 85] on button "Publish 1 job" at bounding box center [758, 88] width 74 height 18
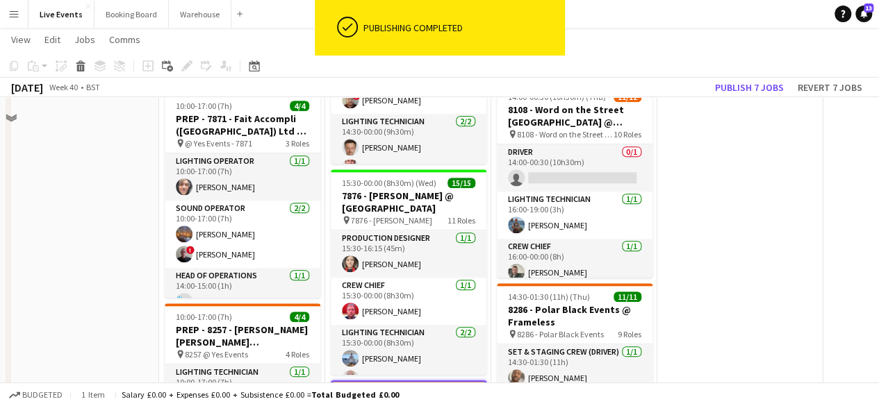
scroll to position [556, 0]
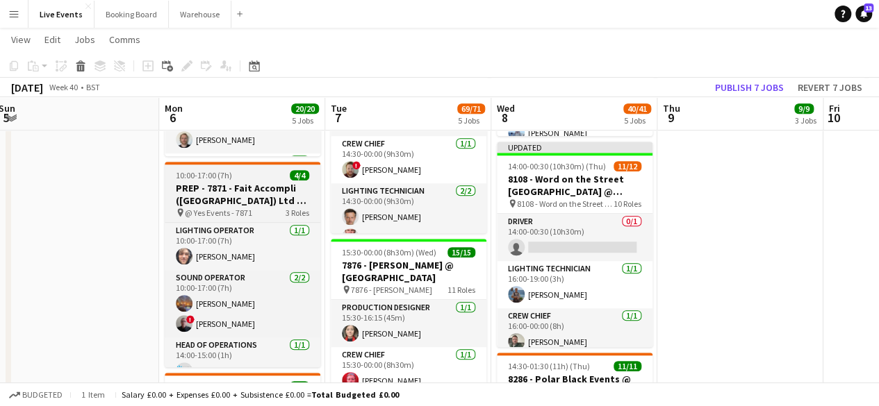
click at [241, 170] on div "10:00-17:00 (7h) 4/4" at bounding box center [243, 175] width 156 height 10
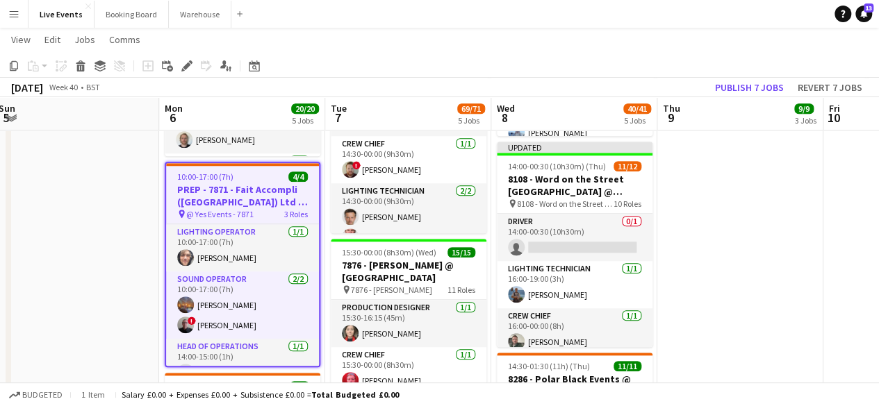
scroll to position [0, 339]
click at [188, 64] on icon at bounding box center [187, 67] width 8 height 8
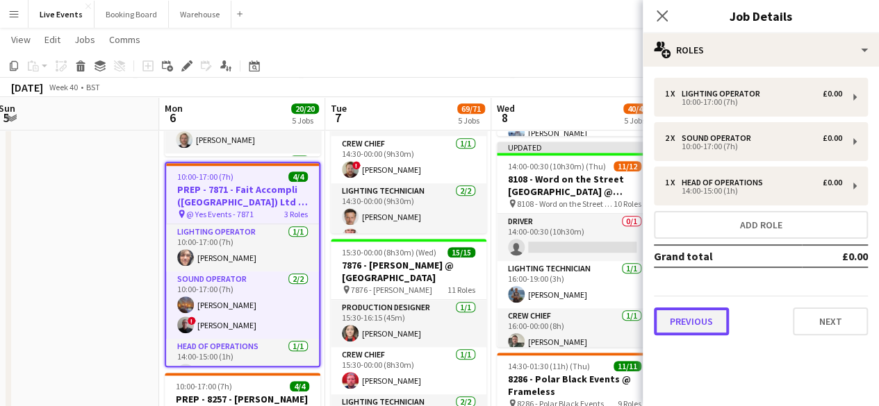
click at [713, 318] on button "Previous" at bounding box center [691, 322] width 75 height 28
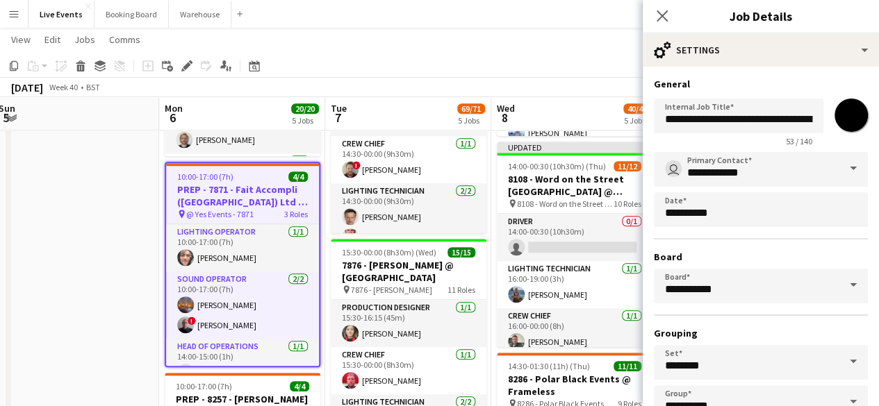
scroll to position [92, 0]
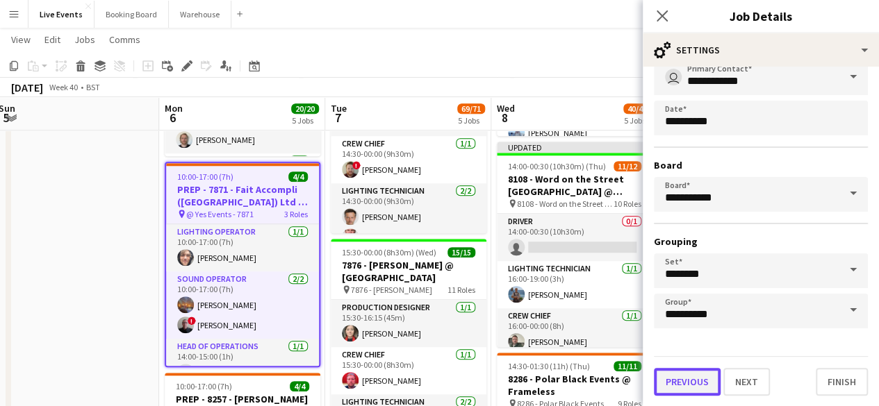
click at [689, 376] on button "Previous" at bounding box center [687, 382] width 67 height 28
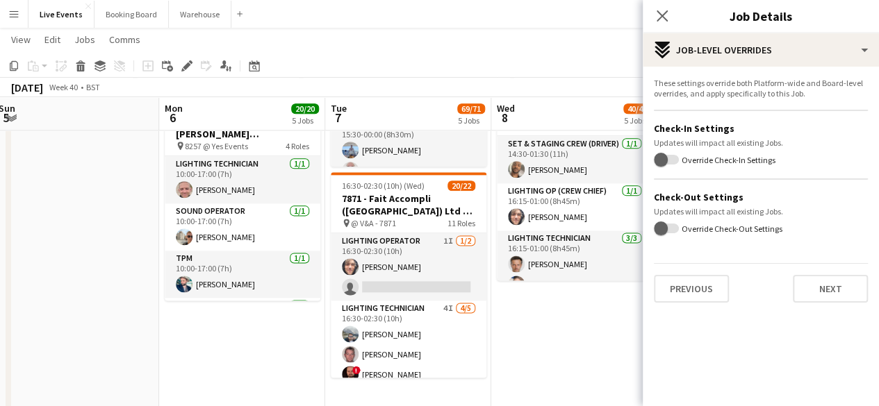
scroll to position [973, 0]
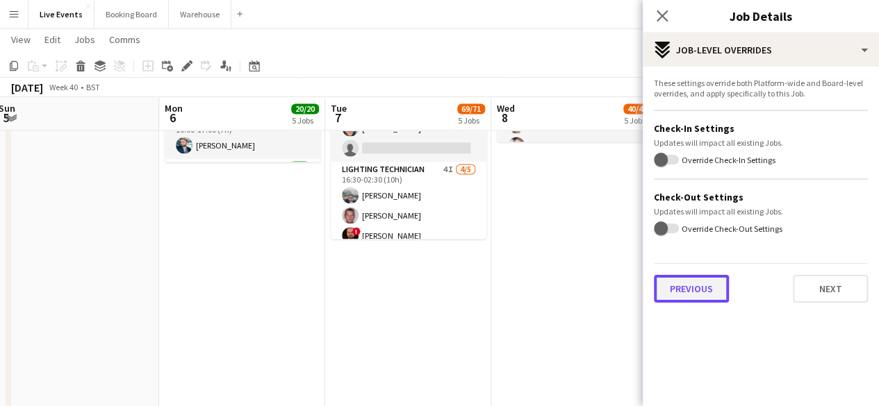
click at [700, 291] on button "Previous" at bounding box center [691, 289] width 75 height 28
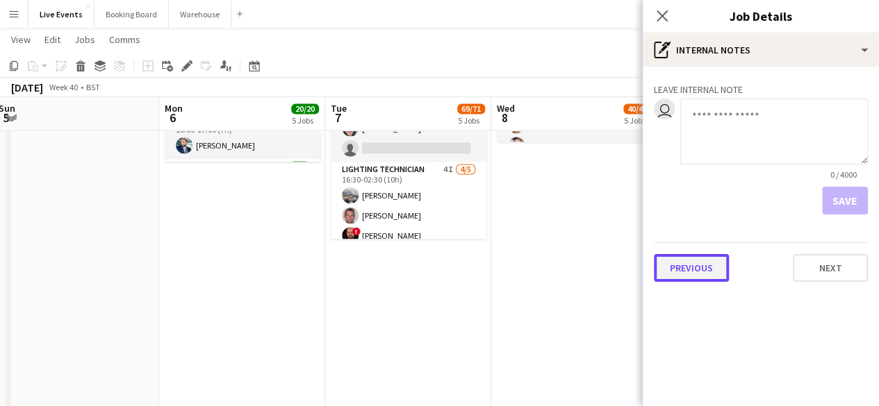
click at [693, 271] on button "Previous" at bounding box center [691, 268] width 75 height 28
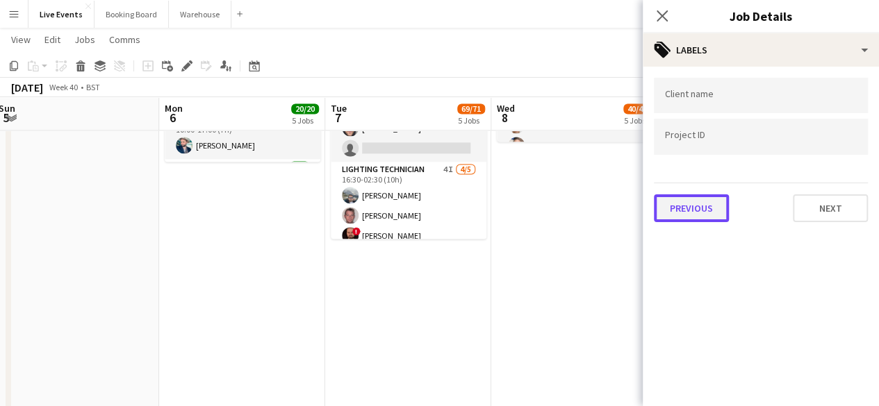
click at [682, 205] on button "Previous" at bounding box center [691, 209] width 75 height 28
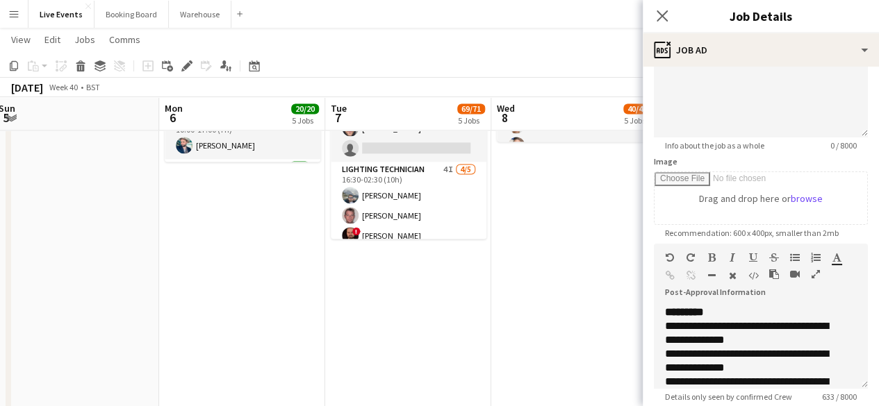
scroll to position [278, 0]
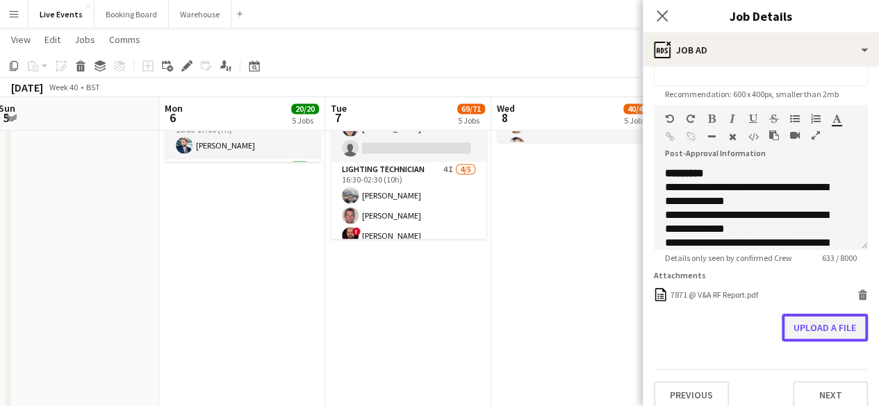
click at [808, 331] on button "Upload a file" at bounding box center [825, 328] width 86 height 28
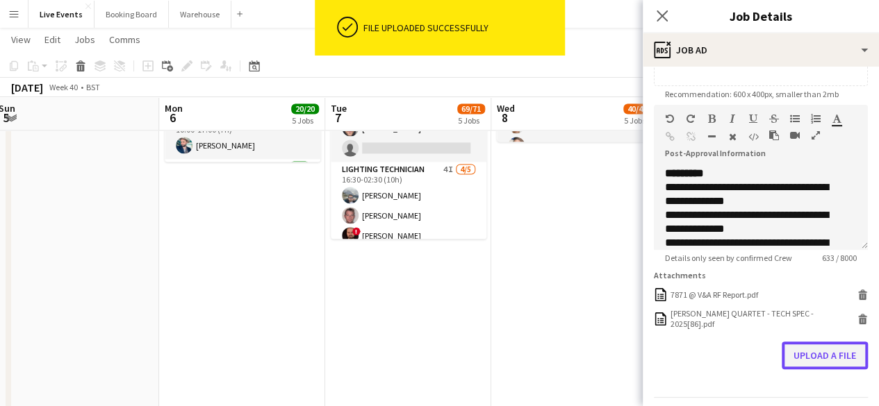
click at [813, 359] on button "Upload a file" at bounding box center [825, 356] width 86 height 28
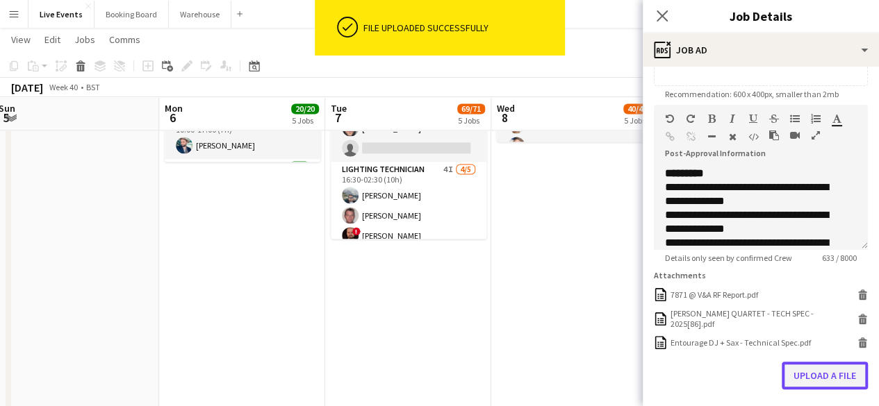
click at [821, 383] on button "Upload a file" at bounding box center [825, 376] width 86 height 28
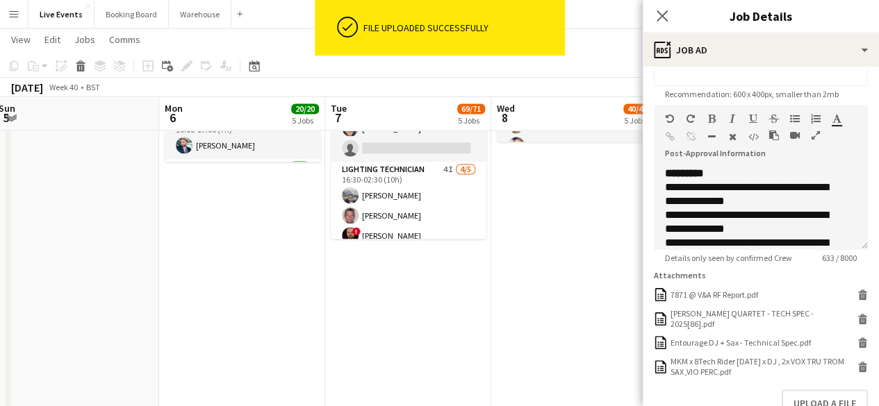
scroll to position [370, 0]
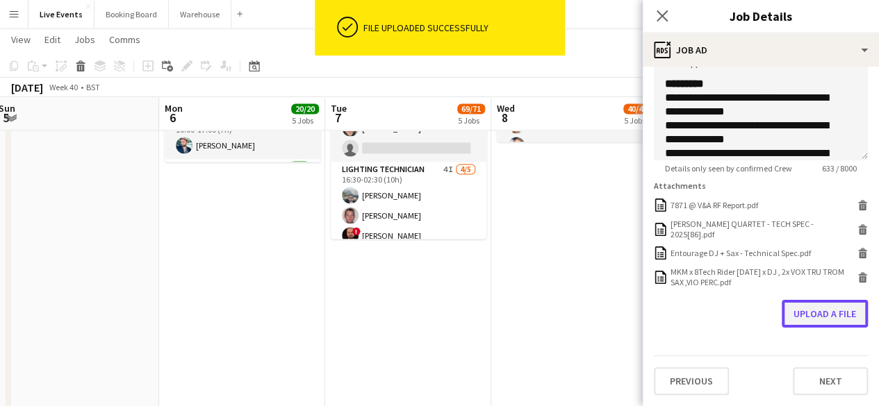
click at [806, 312] on button "Upload a file" at bounding box center [825, 314] width 86 height 28
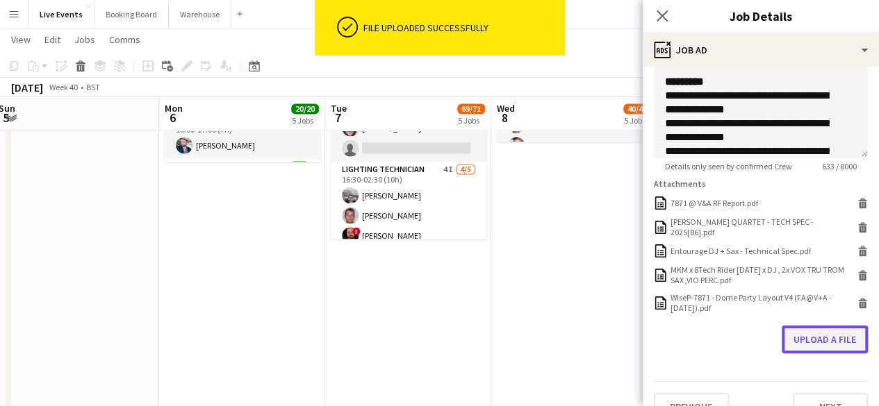
click at [824, 344] on button "Upload a file" at bounding box center [825, 340] width 86 height 28
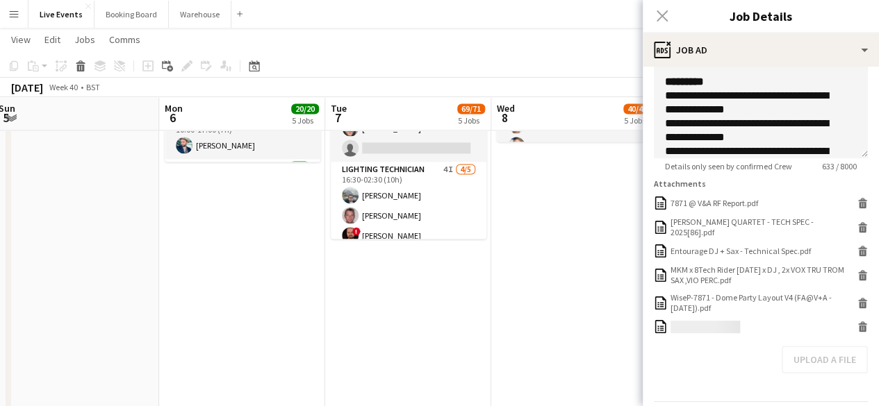
scroll to position [418, 0]
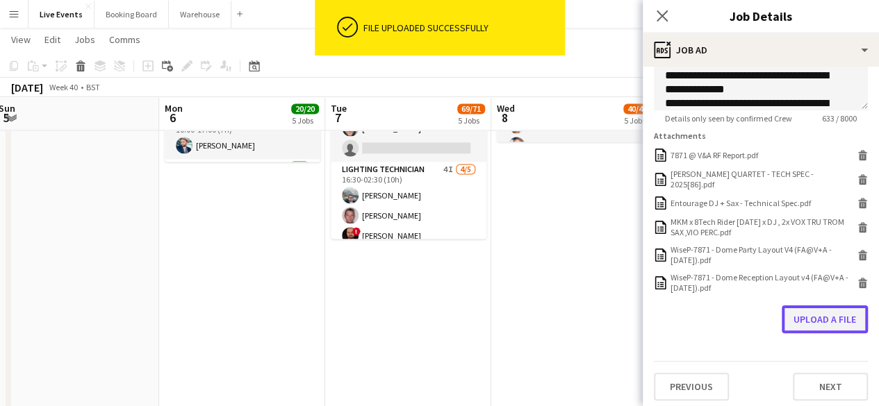
click at [818, 324] on button "Upload a file" at bounding box center [825, 320] width 86 height 28
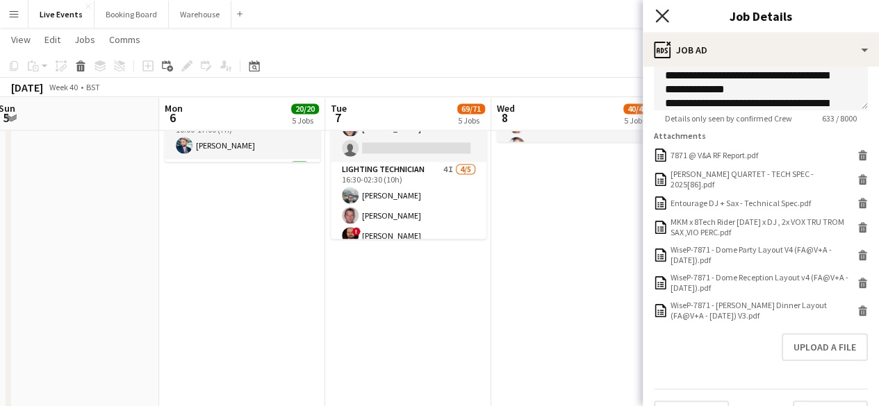
click at [659, 17] on icon at bounding box center [661, 15] width 13 height 13
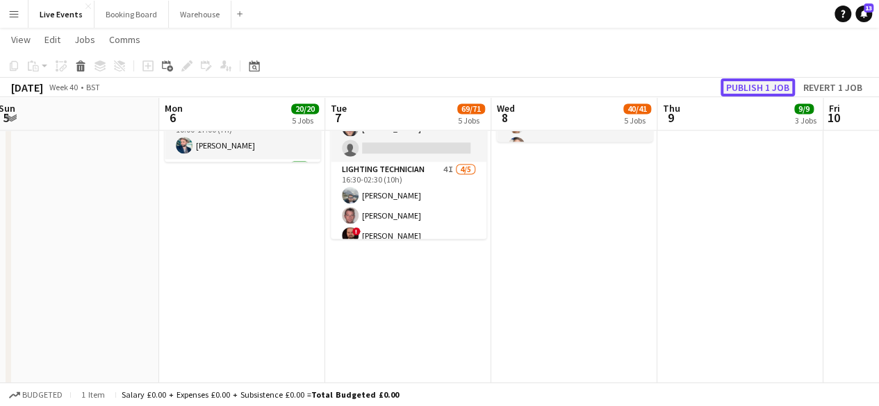
click at [745, 83] on button "Publish 1 job" at bounding box center [758, 88] width 74 height 18
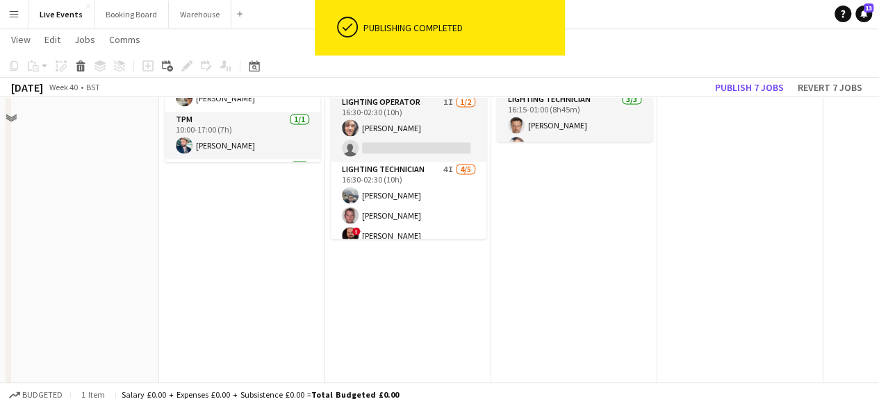
scroll to position [834, 0]
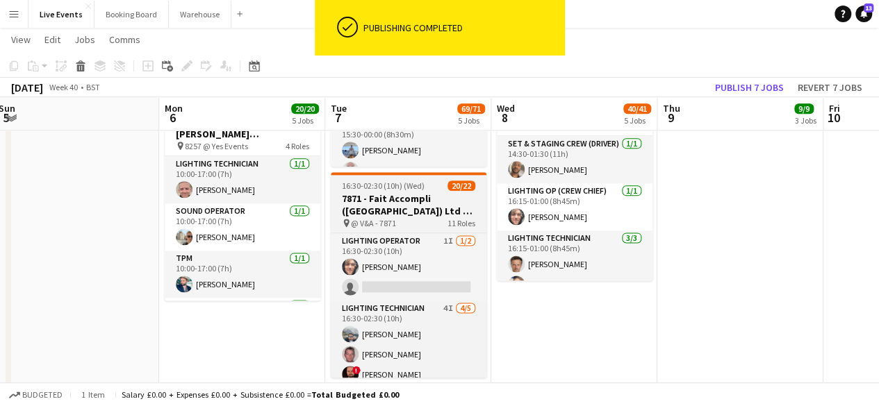
click at [411, 184] on span "16:30-02:30 (10h) (Wed)" at bounding box center [383, 186] width 83 height 10
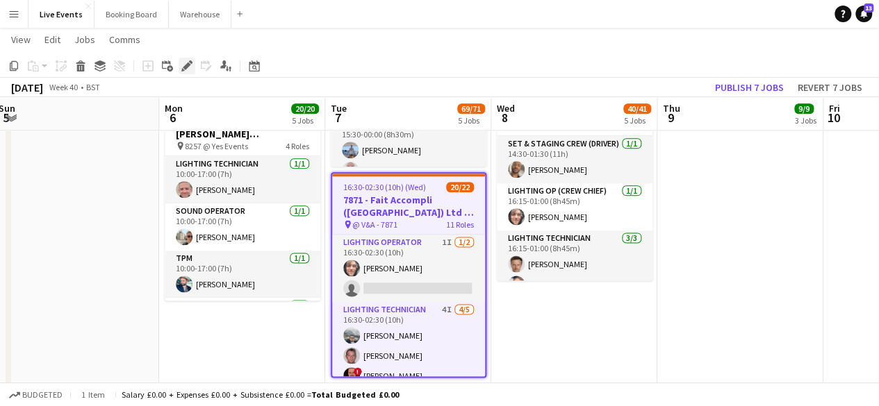
click at [191, 63] on icon at bounding box center [190, 61] width 3 height 3
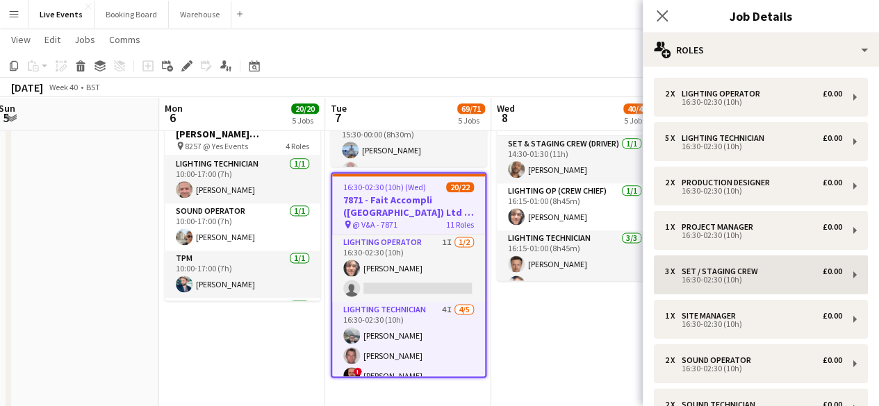
scroll to position [295, 0]
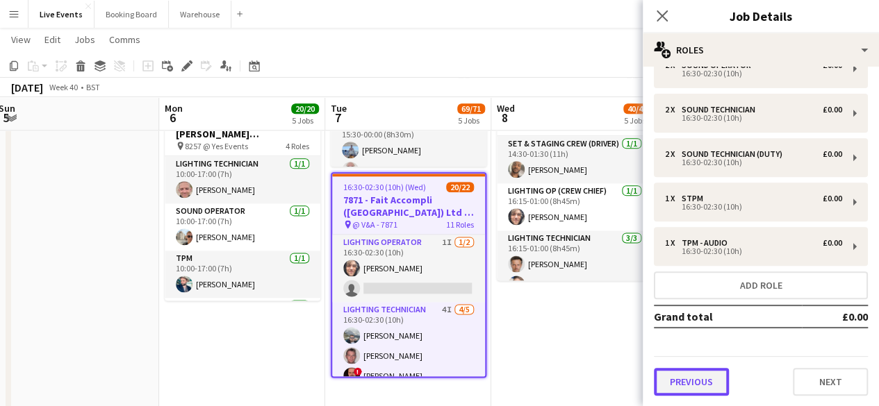
click at [684, 387] on button "Previous" at bounding box center [691, 382] width 75 height 28
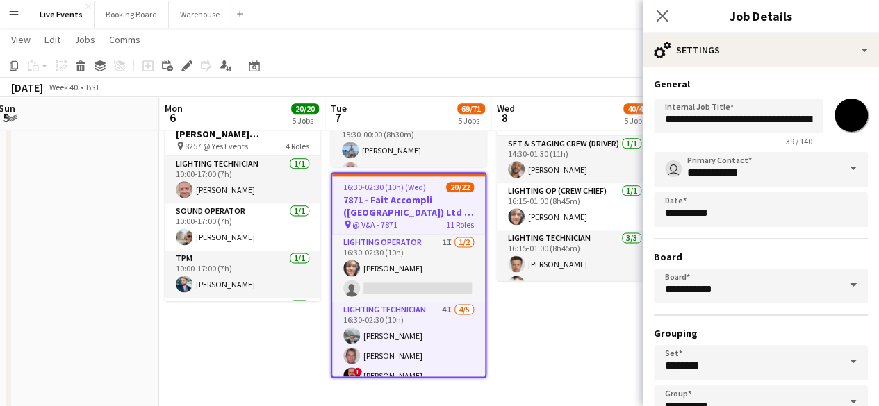
scroll to position [92, 0]
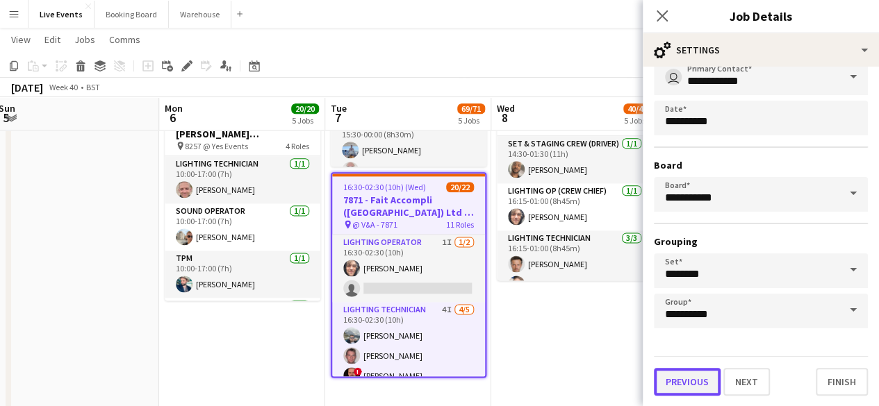
click at [688, 382] on button "Previous" at bounding box center [687, 382] width 67 height 28
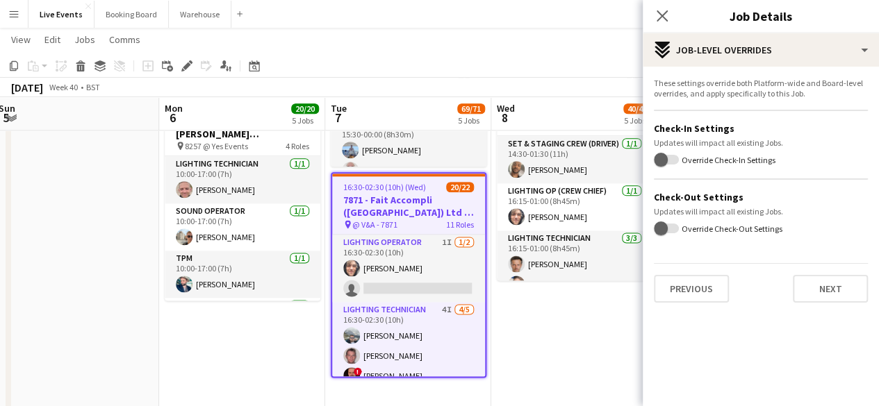
scroll to position [0, 0]
click at [695, 283] on button "Previous" at bounding box center [691, 289] width 75 height 28
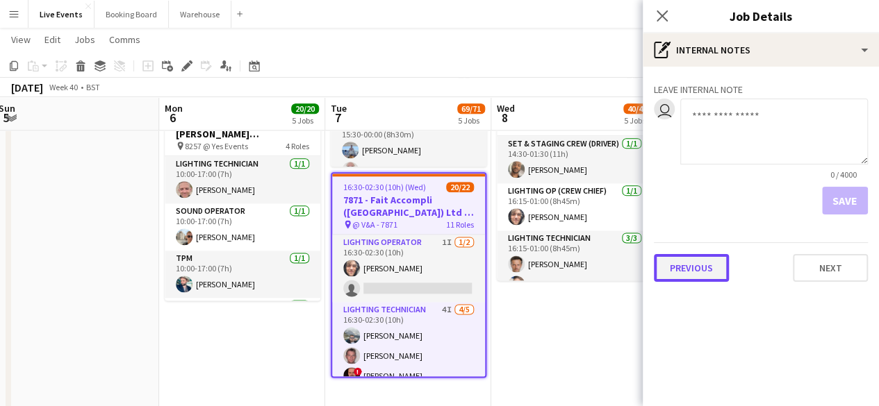
click at [686, 261] on button "Previous" at bounding box center [691, 268] width 75 height 28
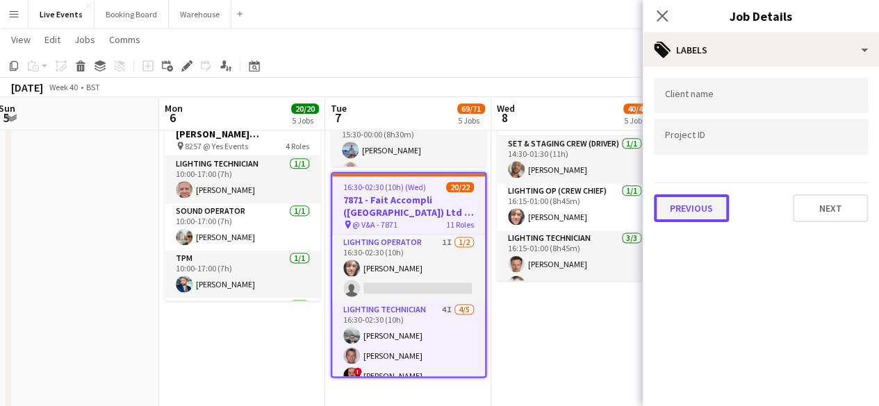
click at [692, 220] on button "Previous" at bounding box center [691, 209] width 75 height 28
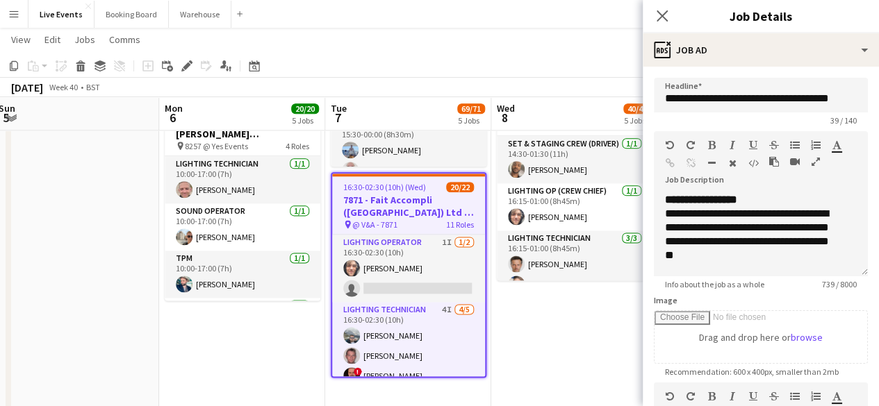
scroll to position [425, 0]
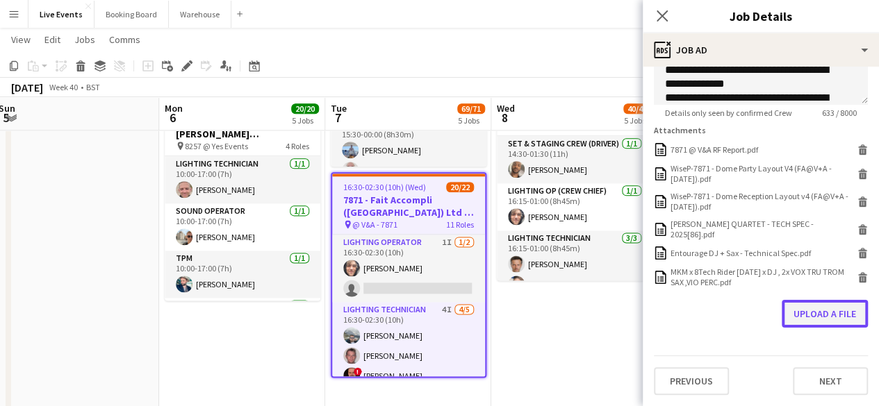
click at [793, 319] on button "Upload a file" at bounding box center [825, 314] width 86 height 28
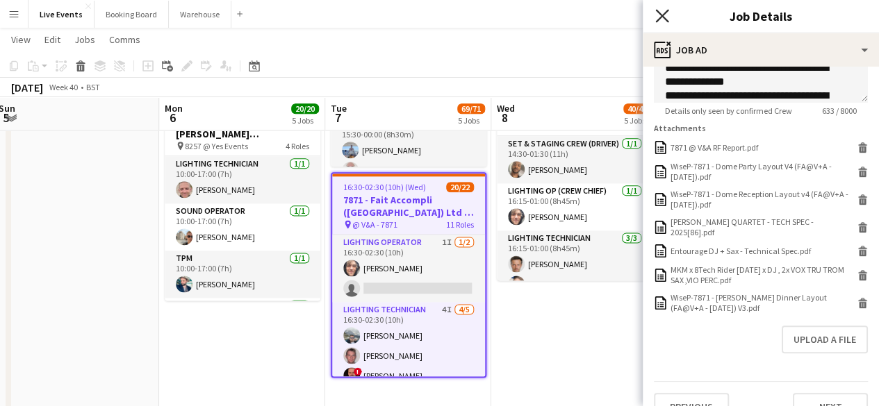
click at [660, 17] on icon at bounding box center [661, 15] width 13 height 13
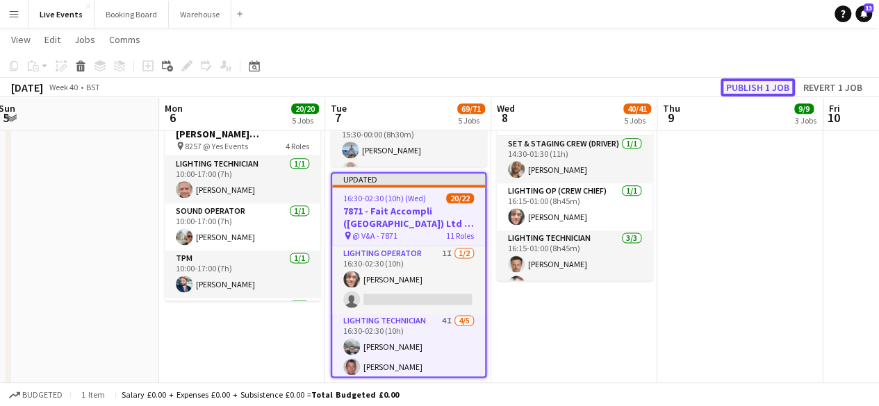
click at [762, 87] on button "Publish 1 job" at bounding box center [758, 88] width 74 height 18
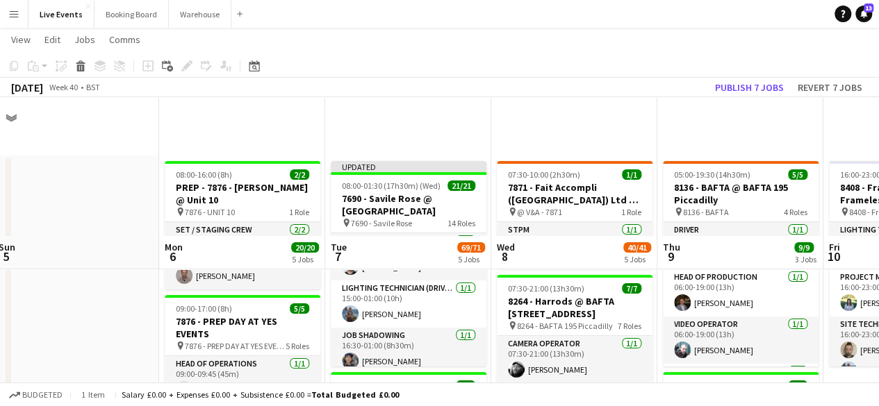
scroll to position [139, 0]
